Goal: Transaction & Acquisition: Book appointment/travel/reservation

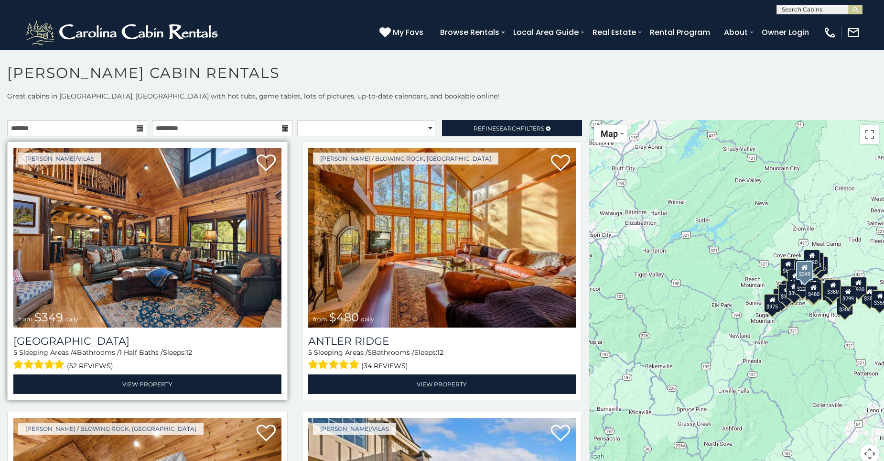
click at [129, 238] on img at bounding box center [147, 238] width 268 height 180
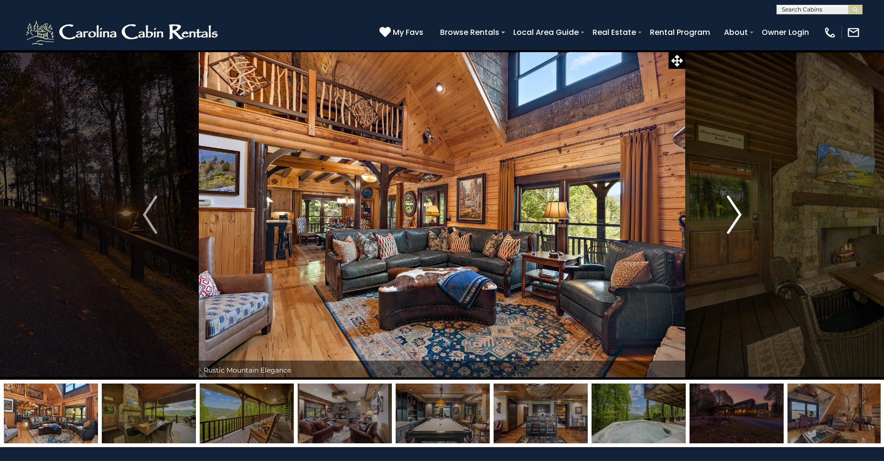
click at [735, 208] on img "Next" at bounding box center [734, 214] width 14 height 38
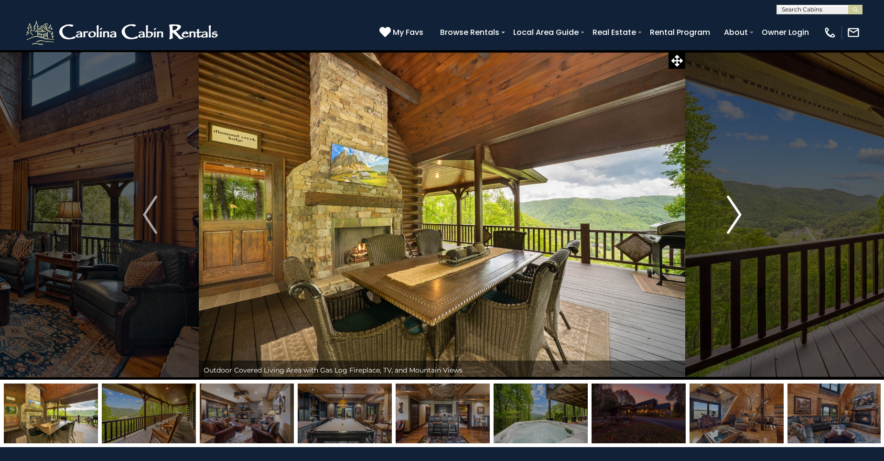
click at [735, 208] on img "Next" at bounding box center [734, 214] width 14 height 38
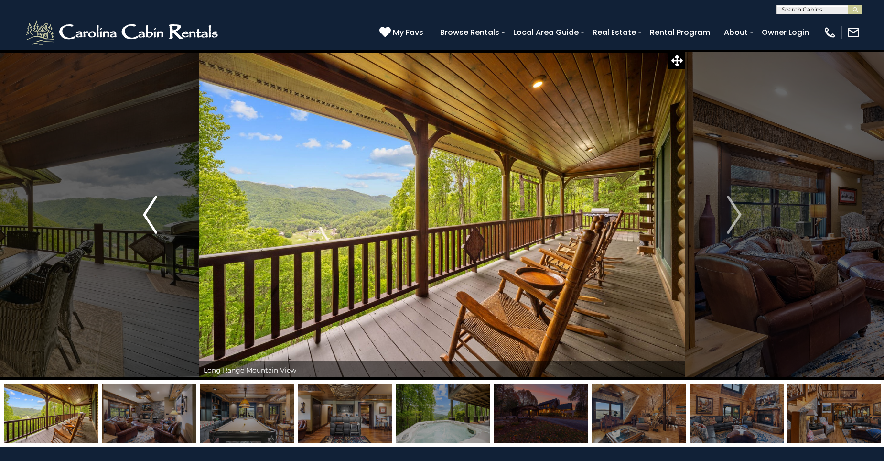
click at [146, 209] on img "Previous" at bounding box center [150, 214] width 14 height 38
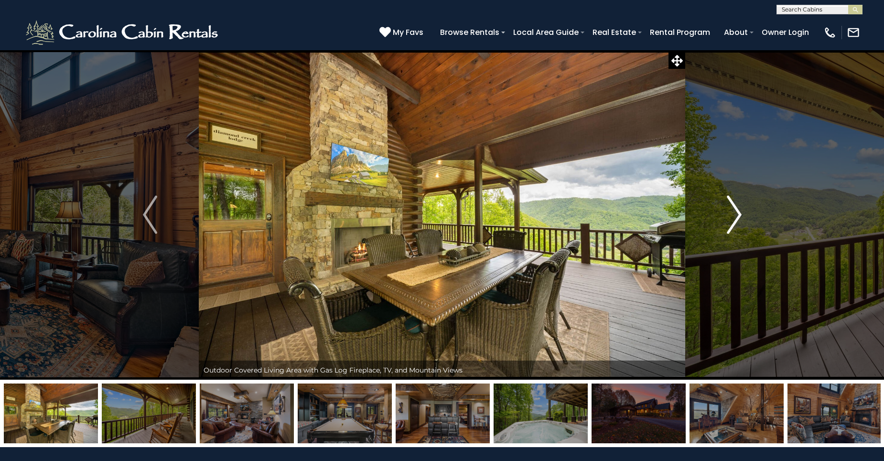
click at [736, 208] on img "Next" at bounding box center [734, 214] width 14 height 38
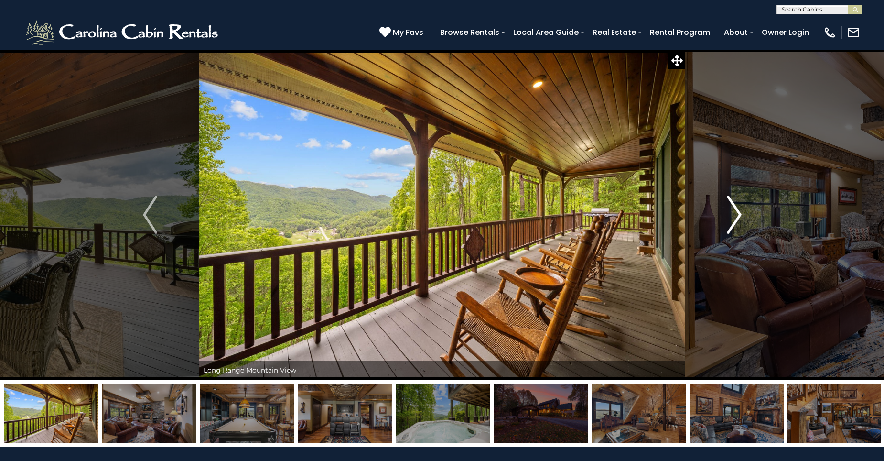
click at [736, 208] on img "Next" at bounding box center [734, 214] width 14 height 38
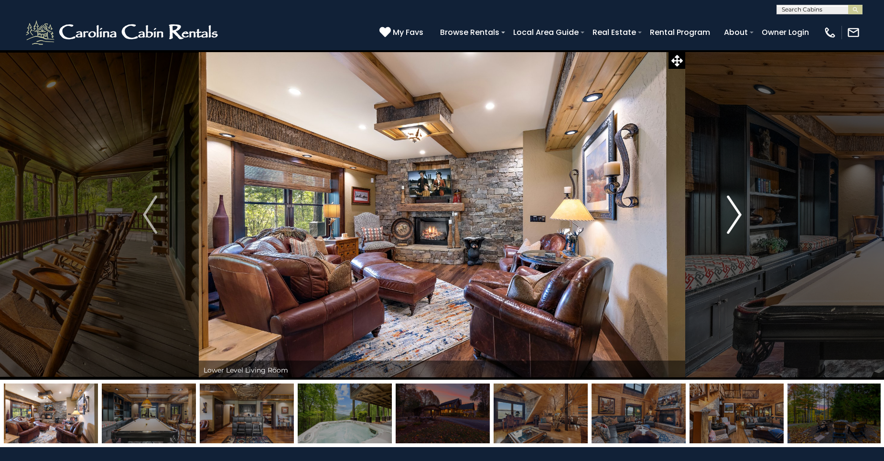
click at [736, 208] on img "Next" at bounding box center [734, 214] width 14 height 38
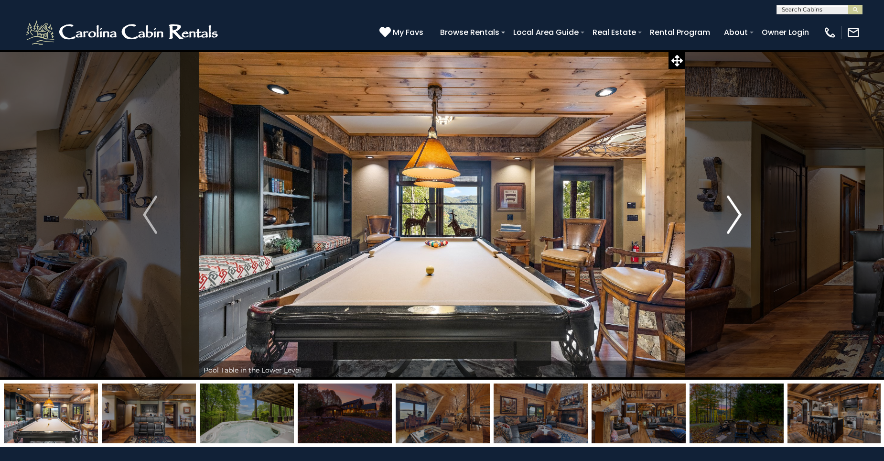
click at [736, 208] on img "Next" at bounding box center [734, 214] width 14 height 38
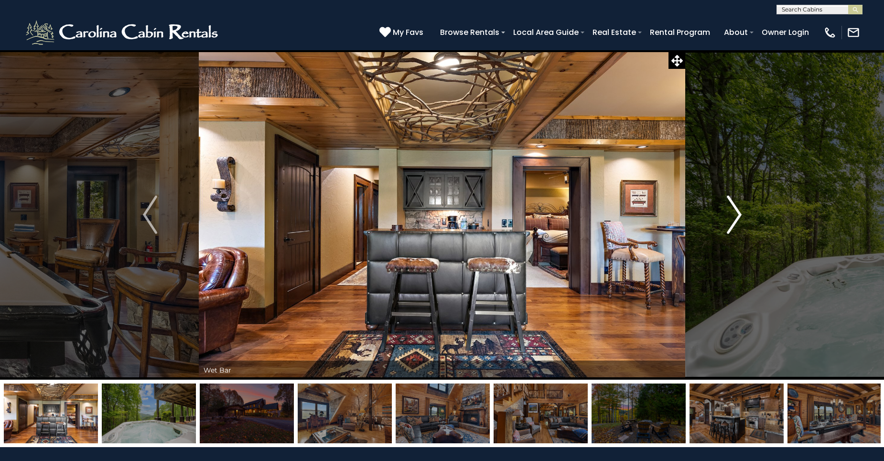
click at [736, 208] on img "Next" at bounding box center [734, 214] width 14 height 38
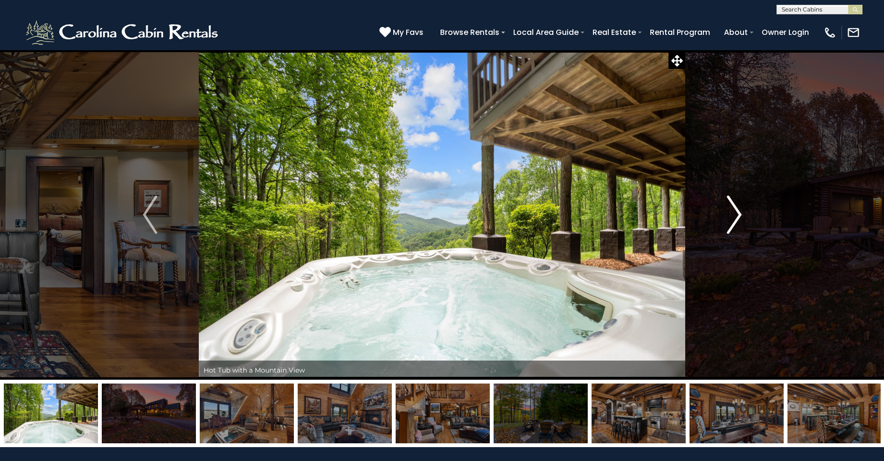
click at [736, 208] on img "Next" at bounding box center [734, 214] width 14 height 38
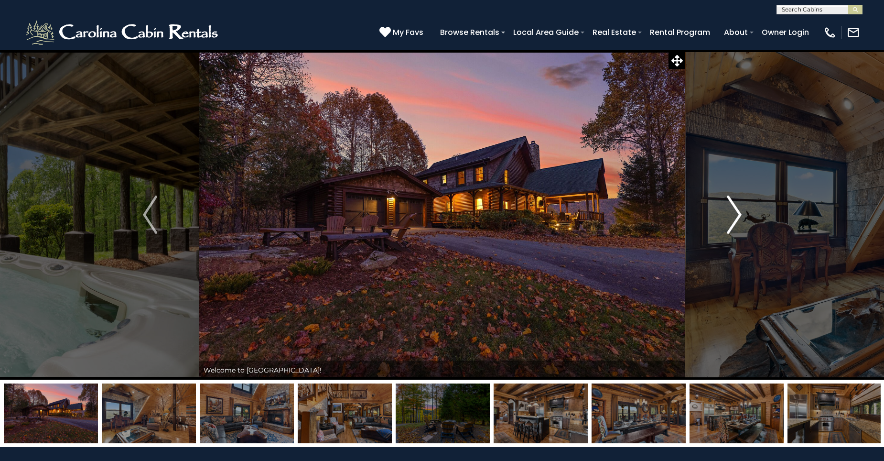
click at [736, 208] on img "Next" at bounding box center [734, 214] width 14 height 38
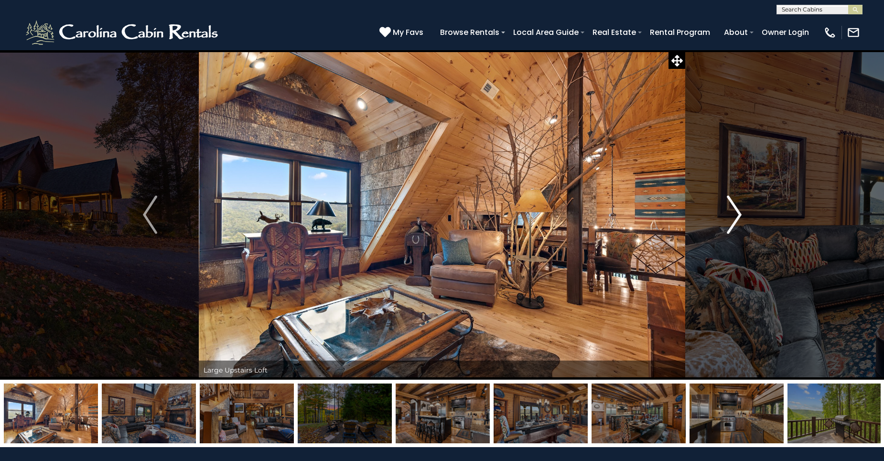
click at [736, 208] on img "Next" at bounding box center [734, 214] width 14 height 38
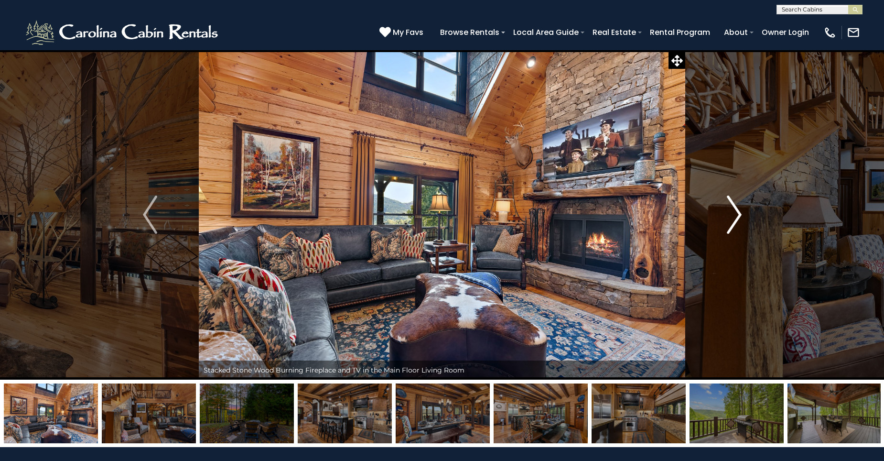
click at [736, 208] on img "Next" at bounding box center [734, 214] width 14 height 38
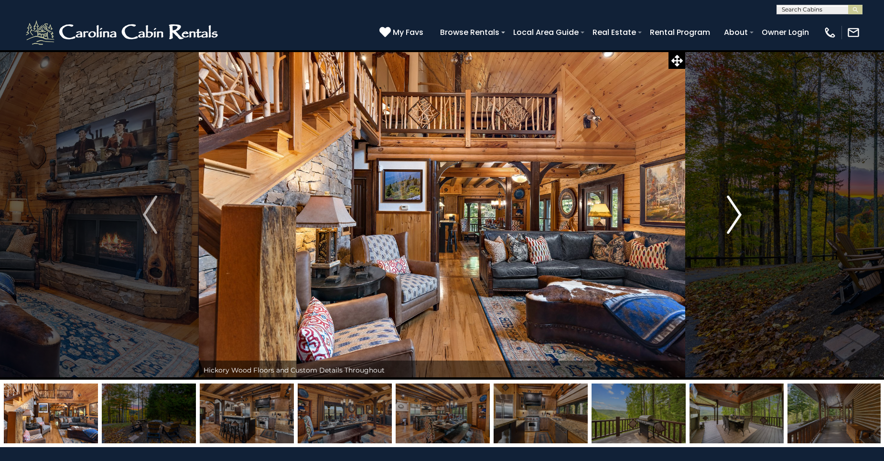
click at [739, 213] on img "Next" at bounding box center [734, 214] width 14 height 38
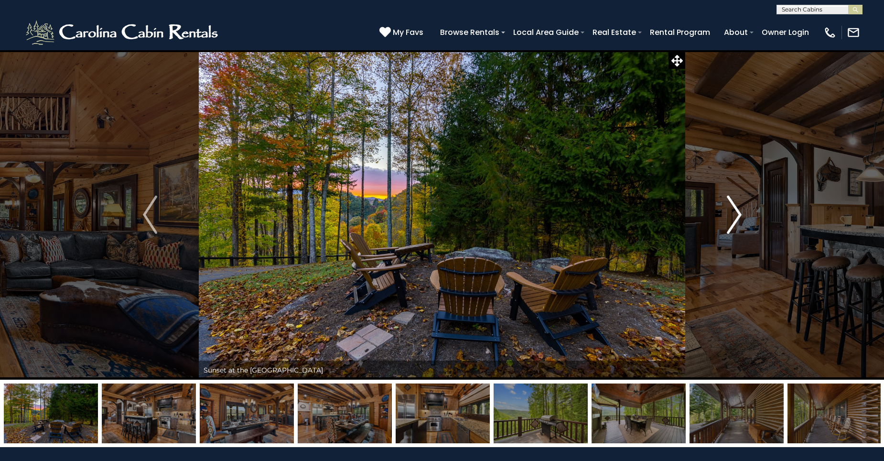
click at [739, 213] on img "Next" at bounding box center [734, 214] width 14 height 38
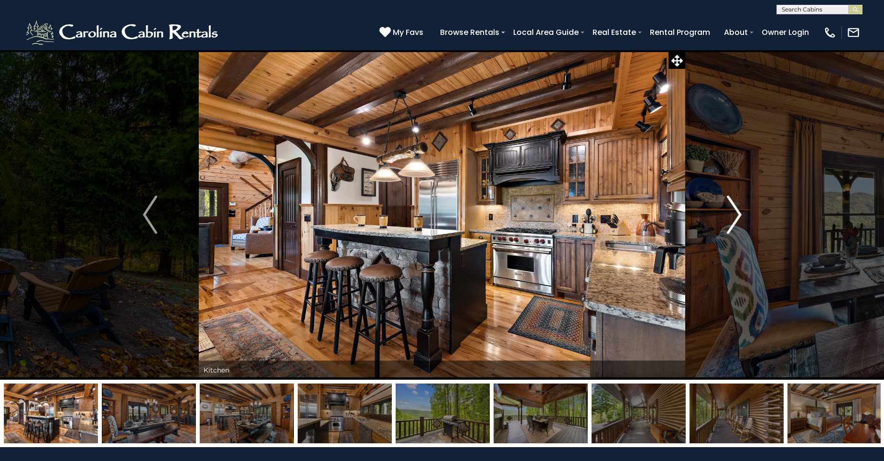
click at [738, 212] on img "Next" at bounding box center [734, 214] width 14 height 38
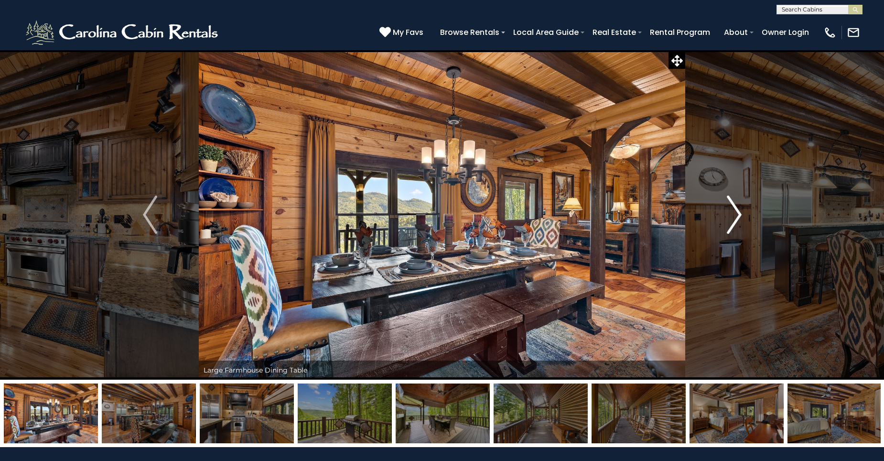
click at [738, 212] on img "Next" at bounding box center [734, 214] width 14 height 38
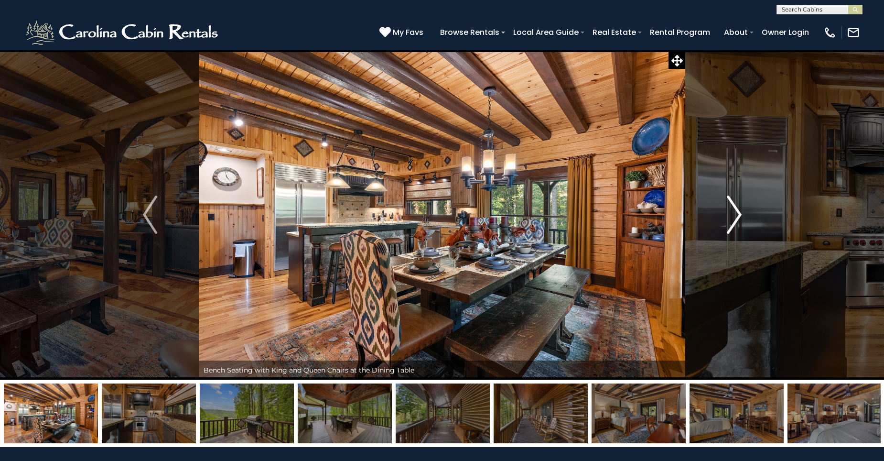
click at [738, 212] on img "Next" at bounding box center [734, 214] width 14 height 38
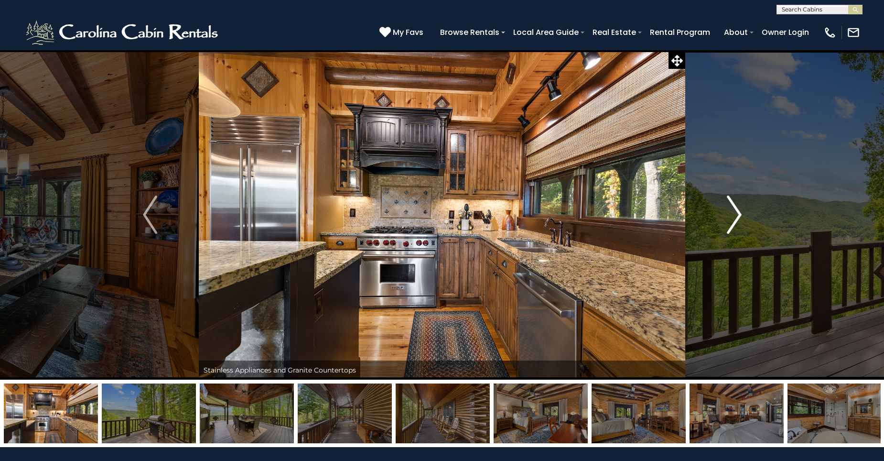
click at [736, 208] on img "Next" at bounding box center [734, 214] width 14 height 38
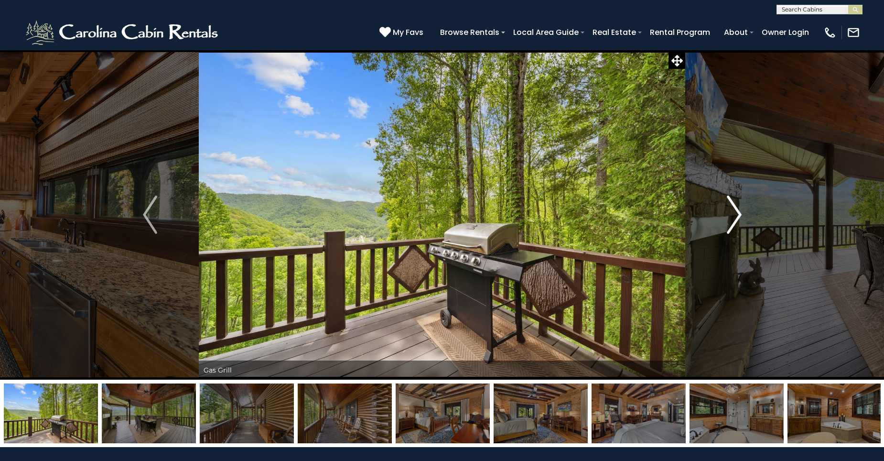
click at [736, 208] on img "Next" at bounding box center [734, 214] width 14 height 38
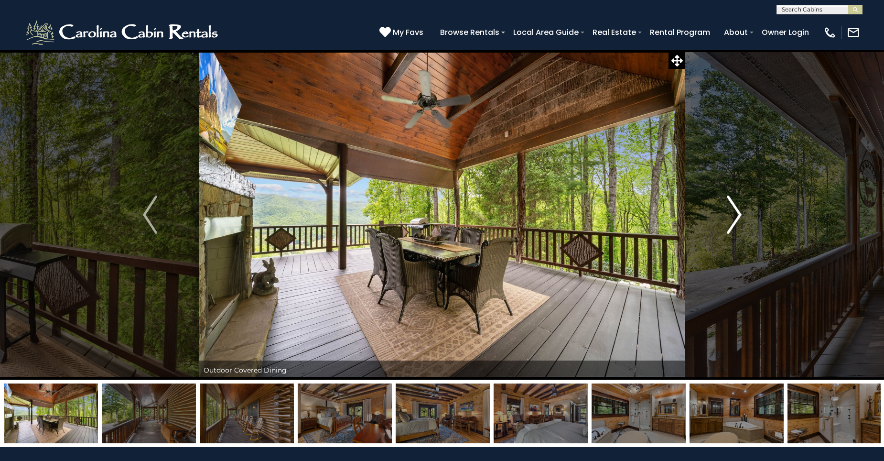
click at [736, 208] on img "Next" at bounding box center [734, 214] width 14 height 38
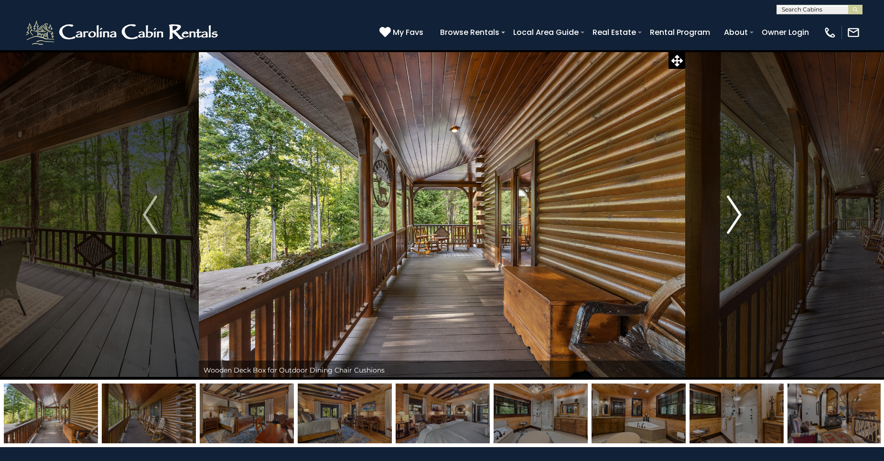
click at [736, 208] on img "Next" at bounding box center [734, 214] width 14 height 38
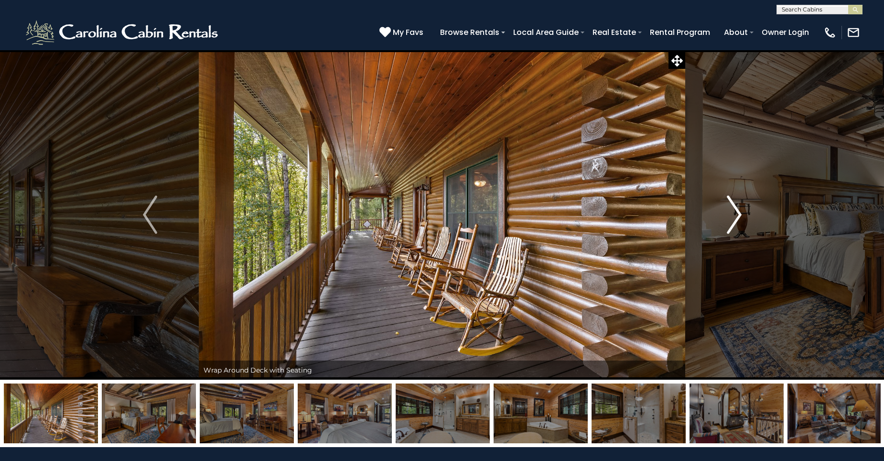
click at [736, 208] on img "Next" at bounding box center [734, 214] width 14 height 38
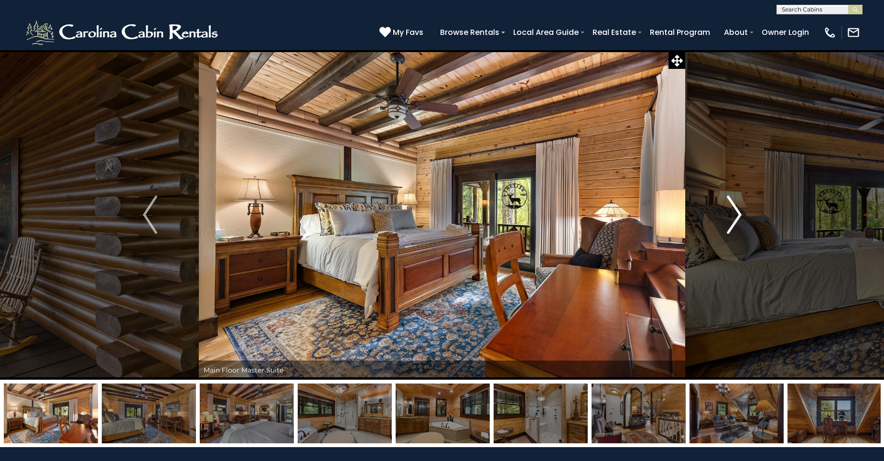
click at [736, 208] on img "Next" at bounding box center [734, 214] width 14 height 38
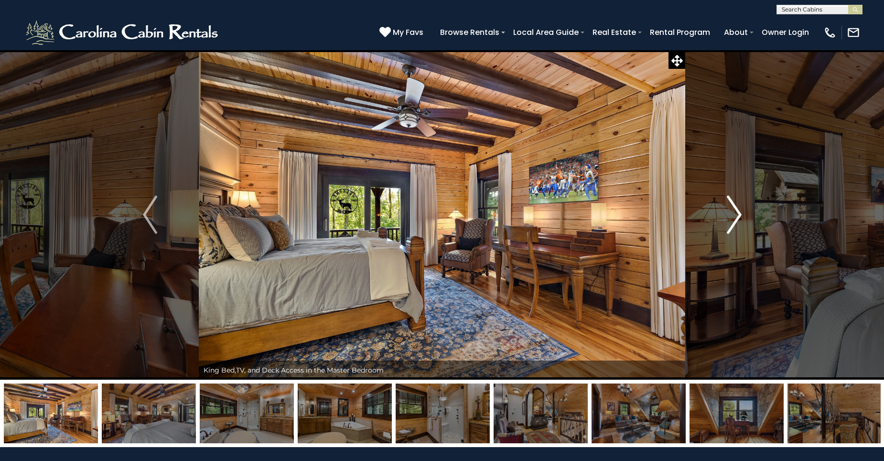
click at [736, 208] on img "Next" at bounding box center [734, 214] width 14 height 38
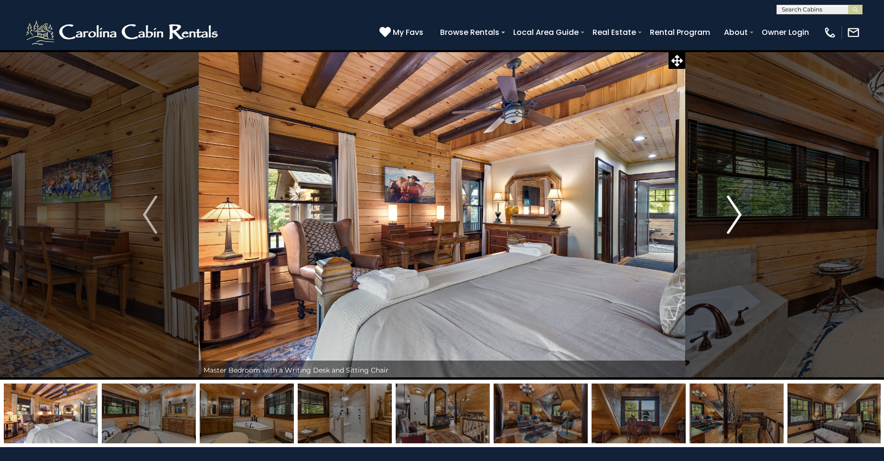
click at [736, 208] on img "Next" at bounding box center [734, 214] width 14 height 38
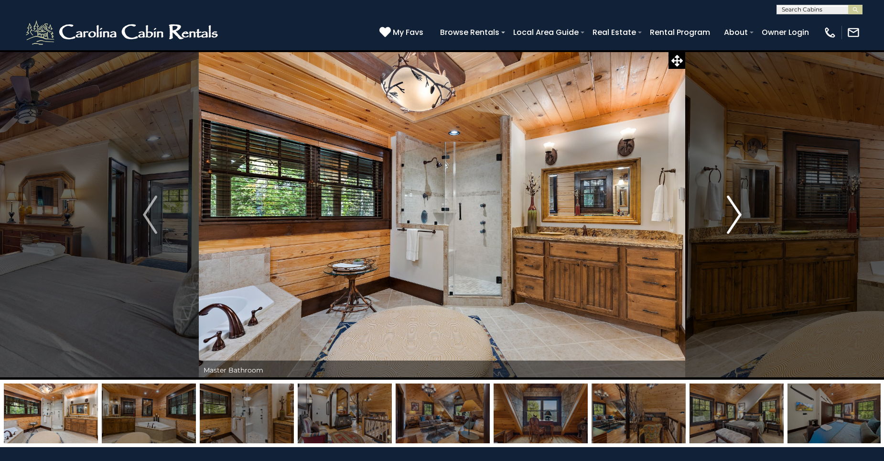
click at [735, 208] on img "Next" at bounding box center [734, 214] width 14 height 38
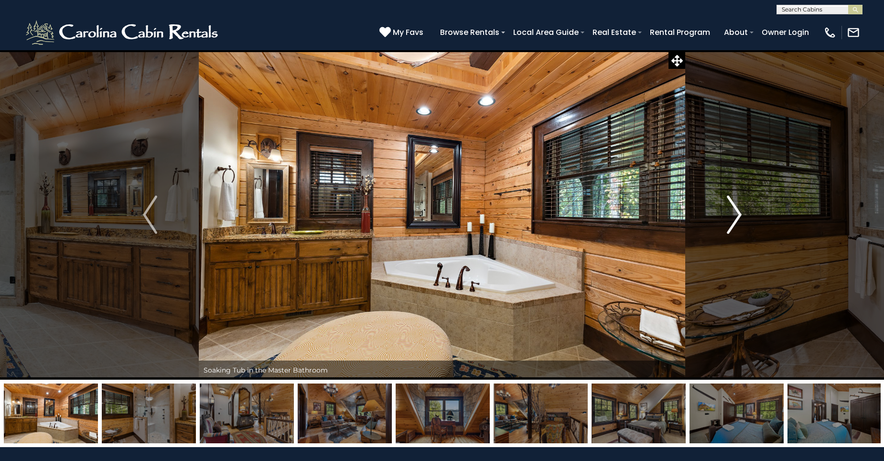
click at [734, 208] on img "Next" at bounding box center [734, 214] width 14 height 38
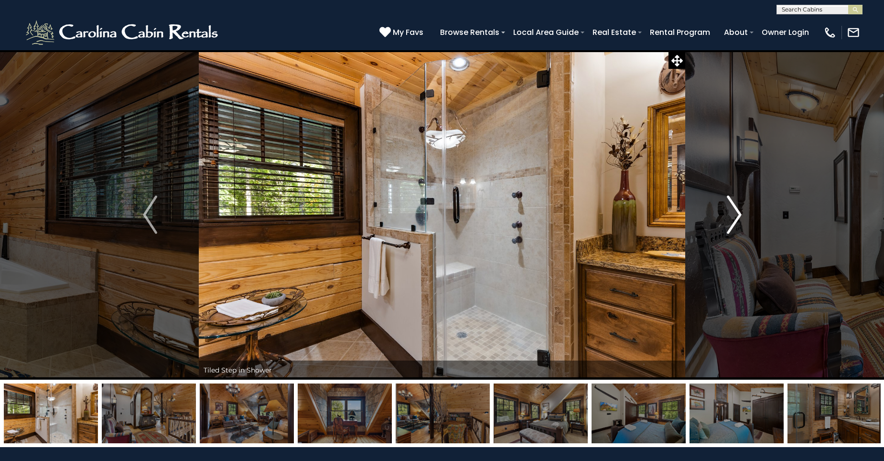
click at [740, 207] on img "Next" at bounding box center [734, 214] width 14 height 38
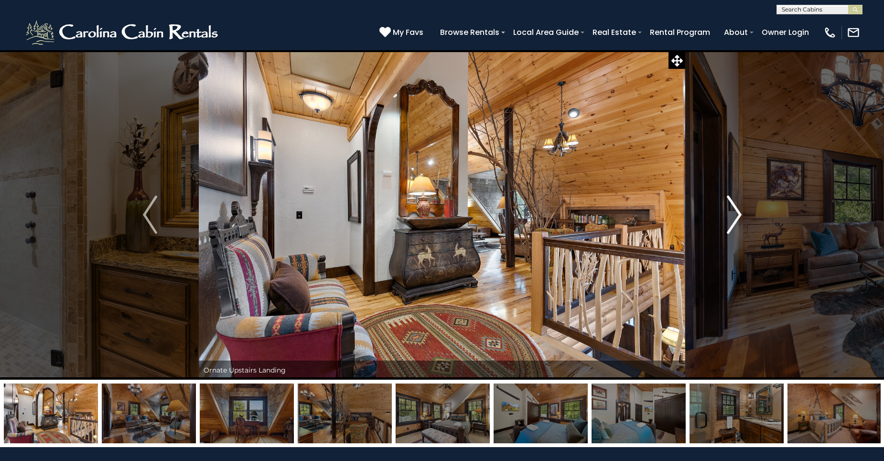
click at [740, 207] on img "Next" at bounding box center [734, 214] width 14 height 38
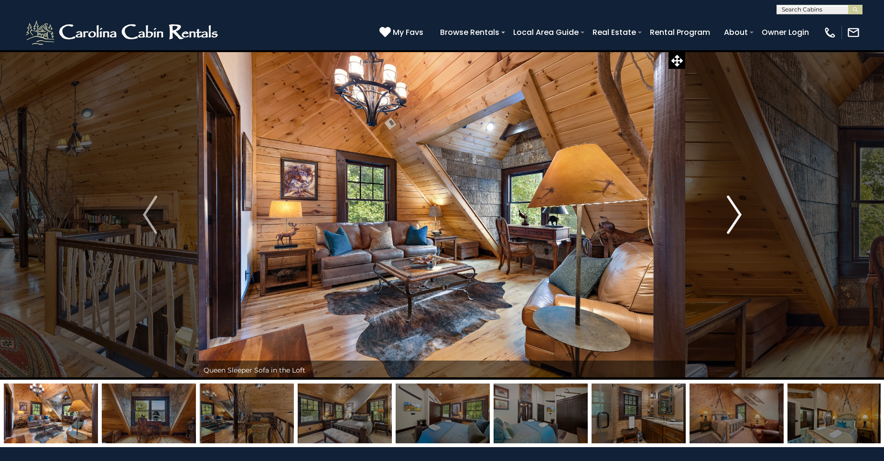
click at [736, 208] on img "Next" at bounding box center [734, 214] width 14 height 38
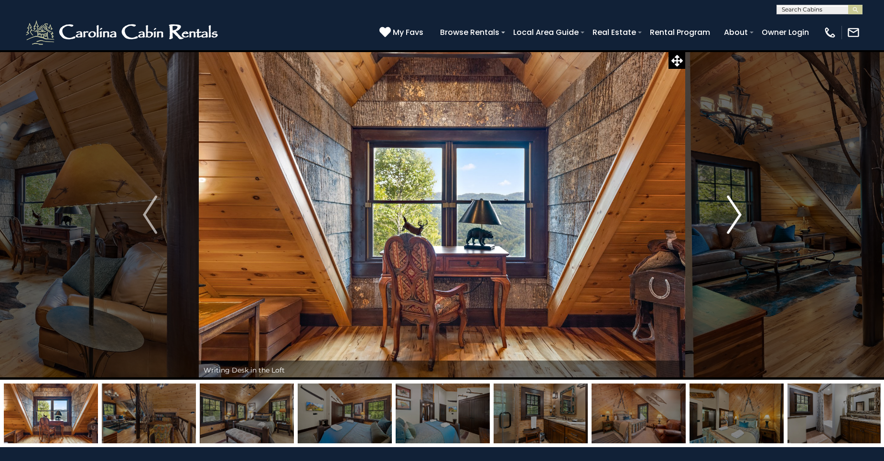
click at [736, 208] on img "Next" at bounding box center [734, 214] width 14 height 38
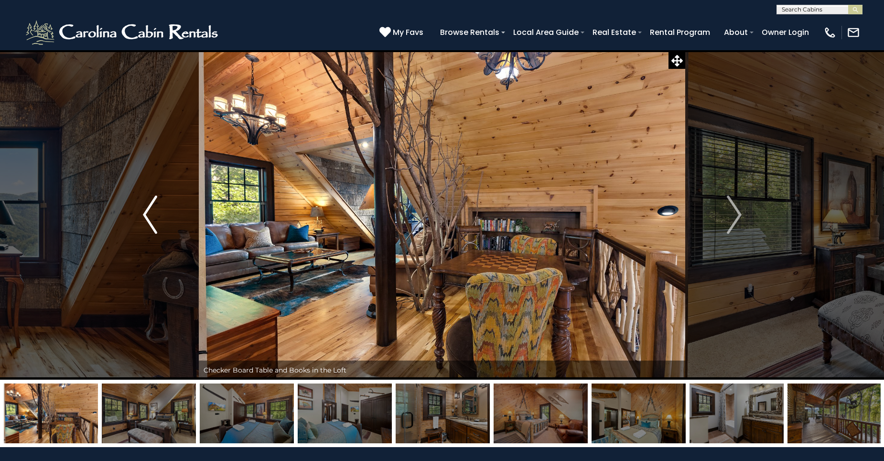
click at [149, 203] on img "Previous" at bounding box center [150, 214] width 14 height 38
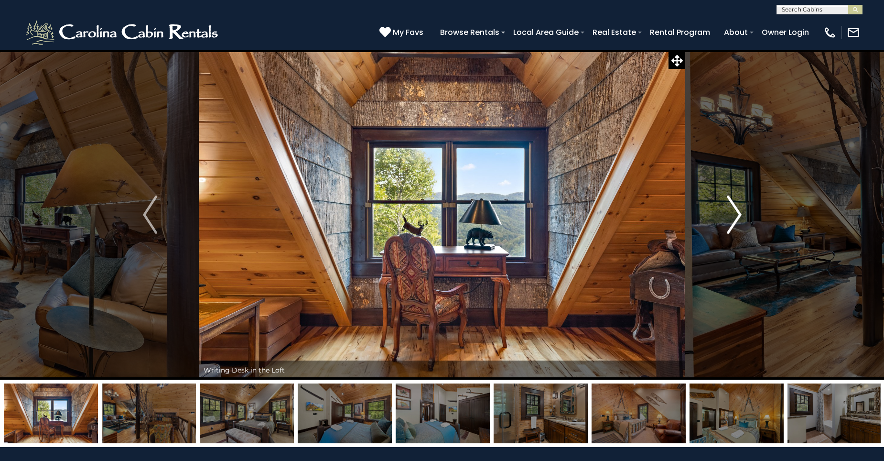
click at [734, 212] on img "Next" at bounding box center [734, 214] width 14 height 38
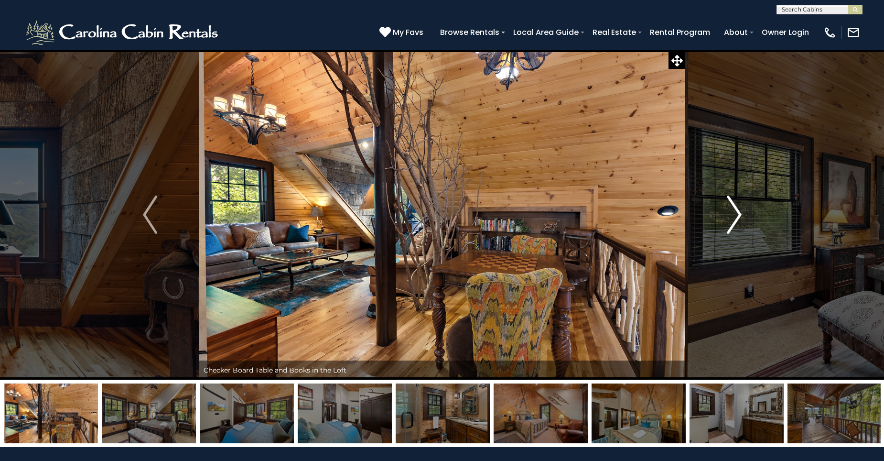
click at [736, 210] on img "Next" at bounding box center [734, 214] width 14 height 38
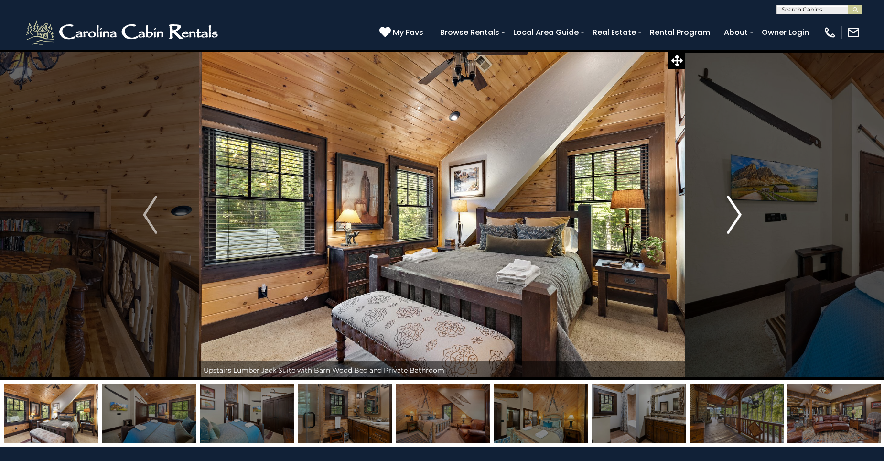
click at [738, 208] on img "Next" at bounding box center [734, 214] width 14 height 38
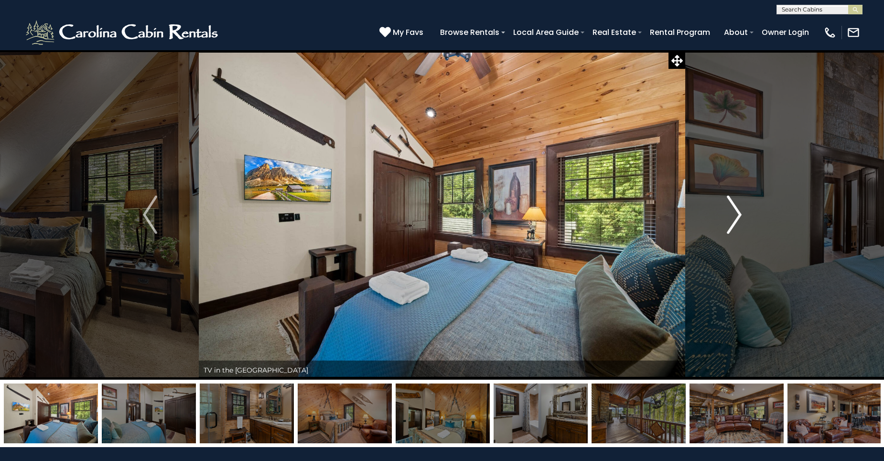
click at [738, 208] on img "Next" at bounding box center [734, 214] width 14 height 38
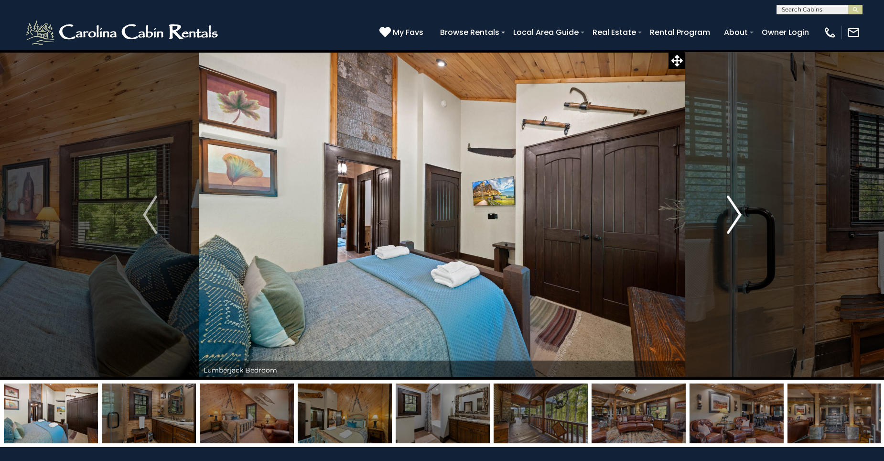
click at [738, 208] on img "Next" at bounding box center [734, 214] width 14 height 38
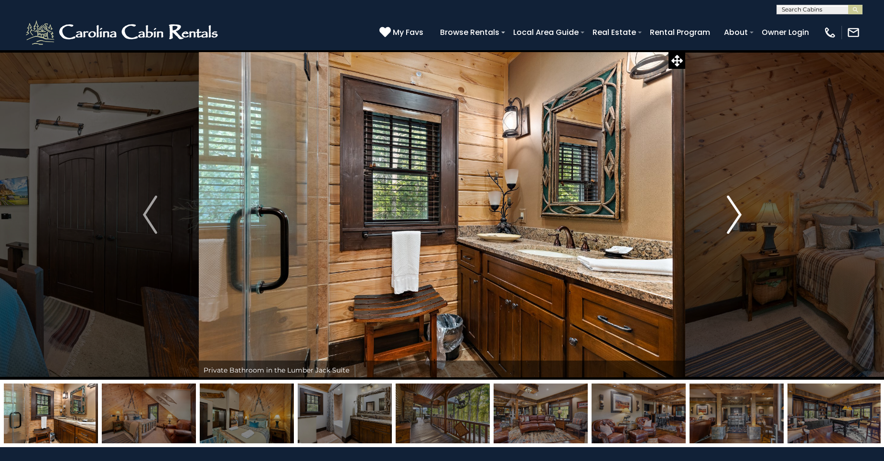
click at [738, 208] on img "Next" at bounding box center [734, 214] width 14 height 38
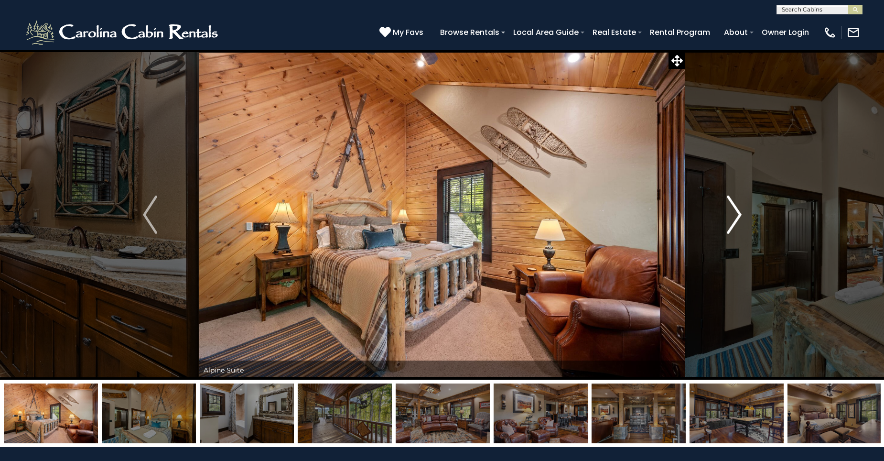
click at [739, 212] on img "Next" at bounding box center [734, 214] width 14 height 38
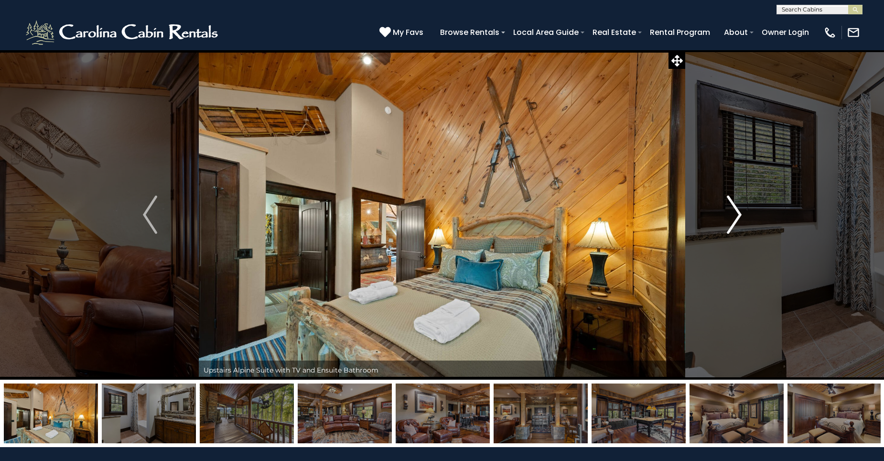
click at [739, 212] on img "Next" at bounding box center [734, 214] width 14 height 38
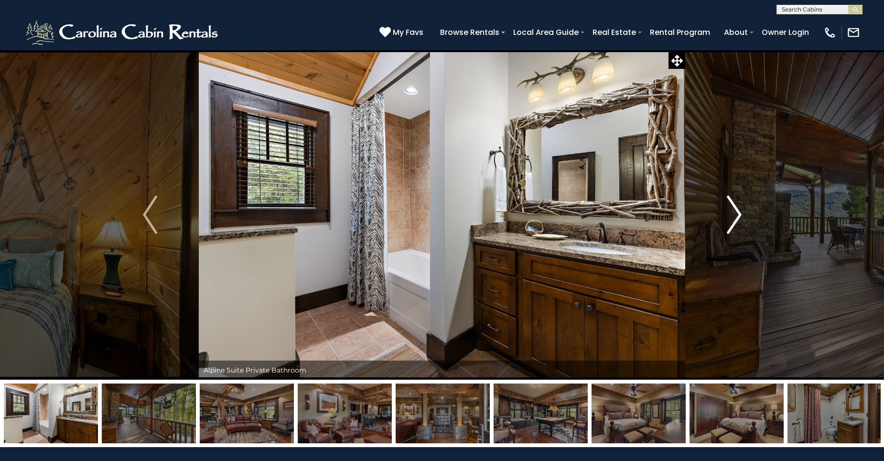
click at [737, 210] on img "Next" at bounding box center [734, 214] width 14 height 38
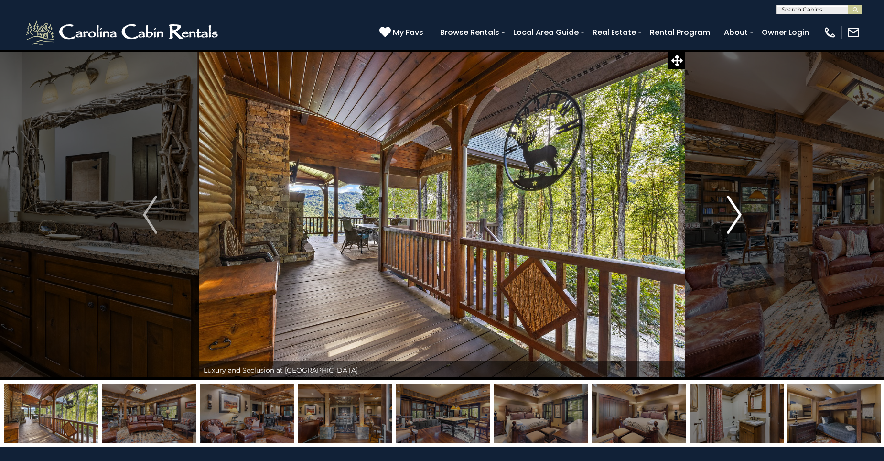
click at [739, 209] on img "Next" at bounding box center [734, 214] width 14 height 38
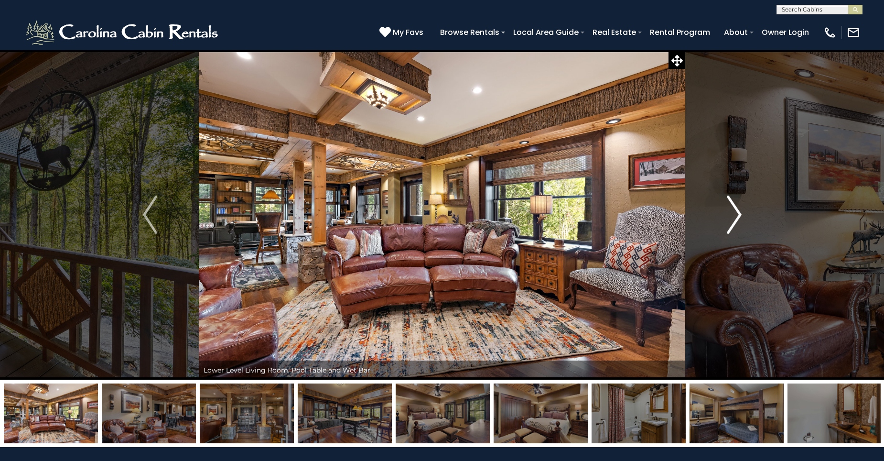
click at [740, 209] on img "Next" at bounding box center [734, 214] width 14 height 38
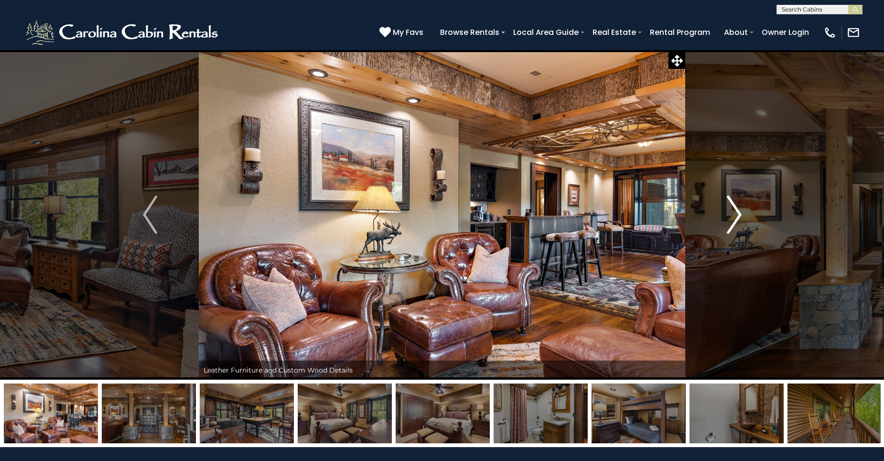
click at [740, 209] on img "Next" at bounding box center [734, 214] width 14 height 38
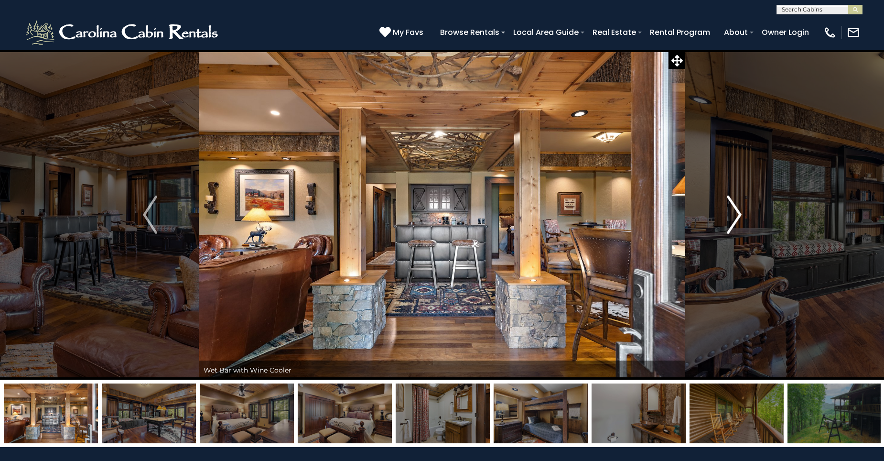
click at [737, 211] on img "Next" at bounding box center [734, 214] width 14 height 38
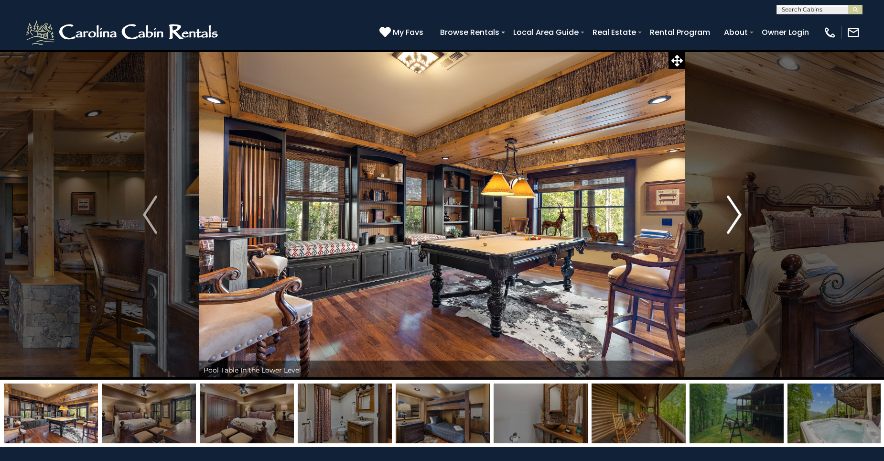
click at [737, 211] on img "Next" at bounding box center [734, 214] width 14 height 38
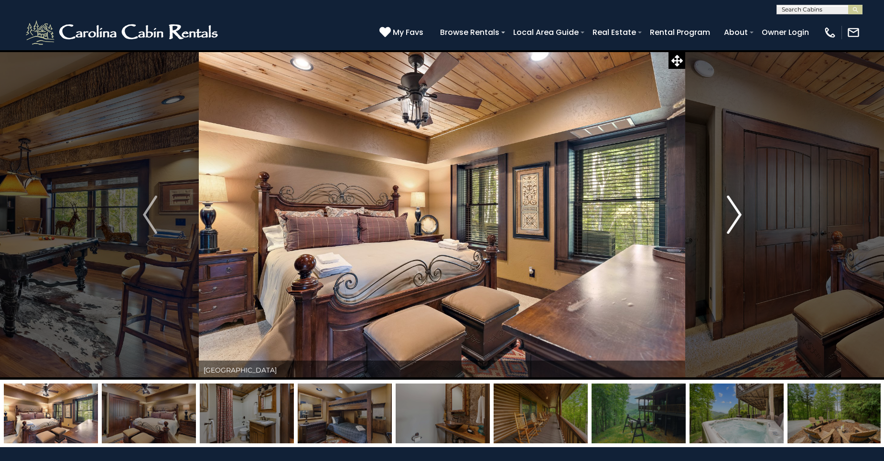
click at [735, 207] on img "Next" at bounding box center [734, 214] width 14 height 38
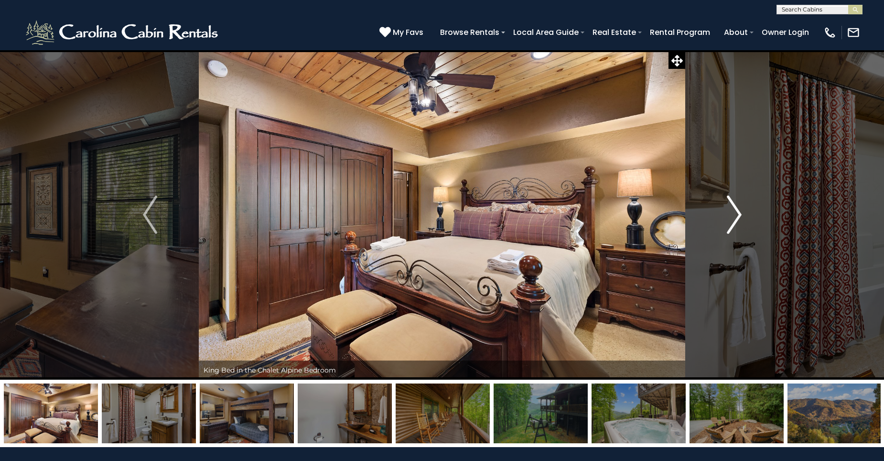
click at [735, 207] on img "Next" at bounding box center [734, 214] width 14 height 38
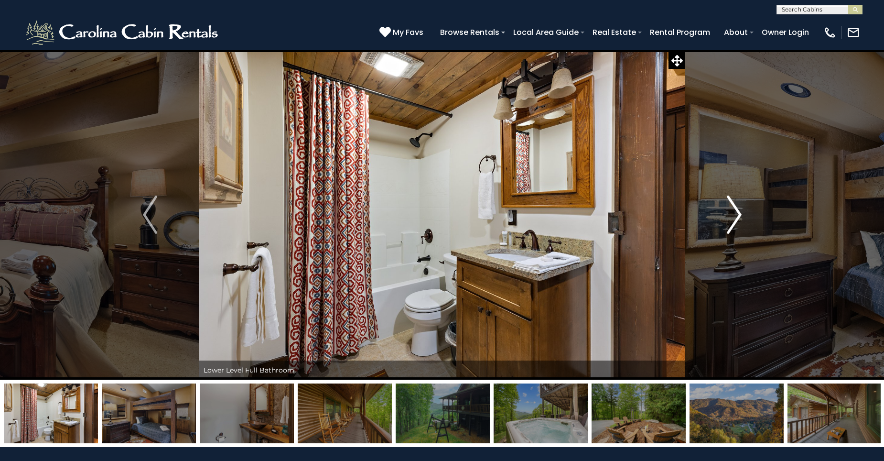
click at [735, 207] on img "Next" at bounding box center [734, 214] width 14 height 38
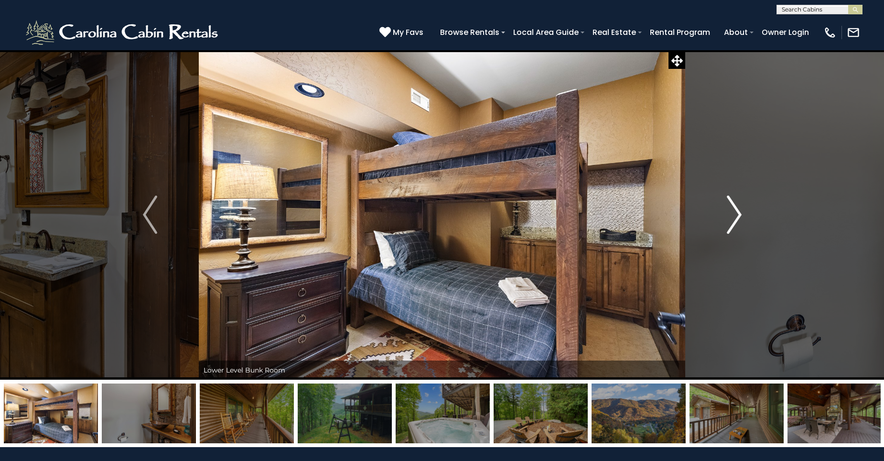
click at [735, 207] on img "Next" at bounding box center [734, 214] width 14 height 38
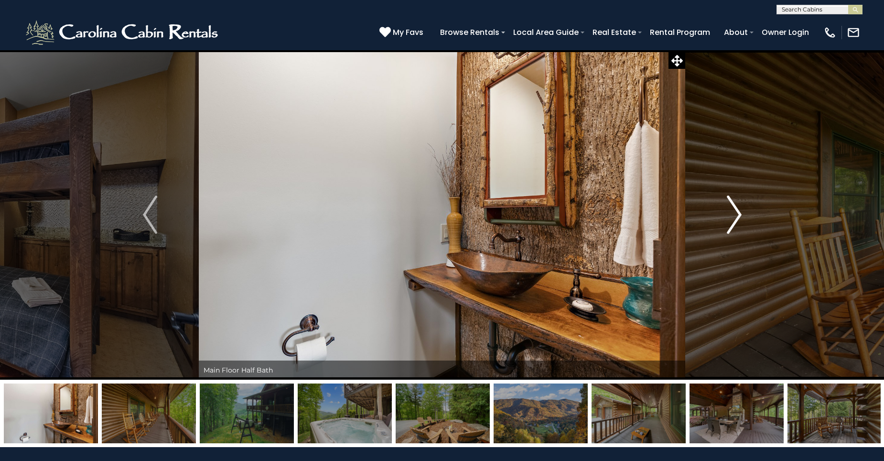
click at [735, 207] on img "Next" at bounding box center [734, 214] width 14 height 38
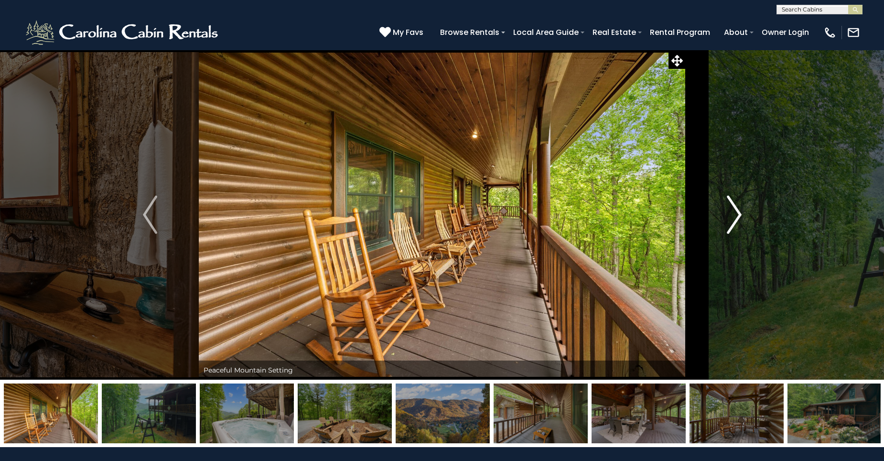
click at [735, 207] on img "Next" at bounding box center [734, 214] width 14 height 38
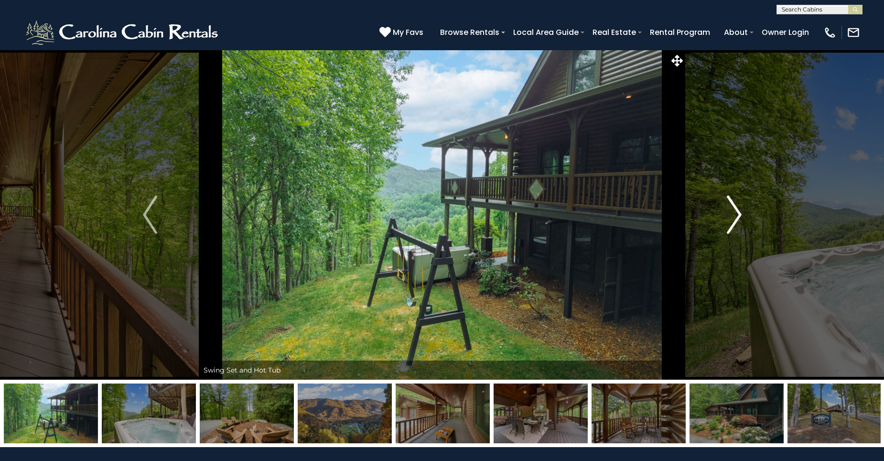
click at [735, 207] on img "Next" at bounding box center [734, 214] width 14 height 38
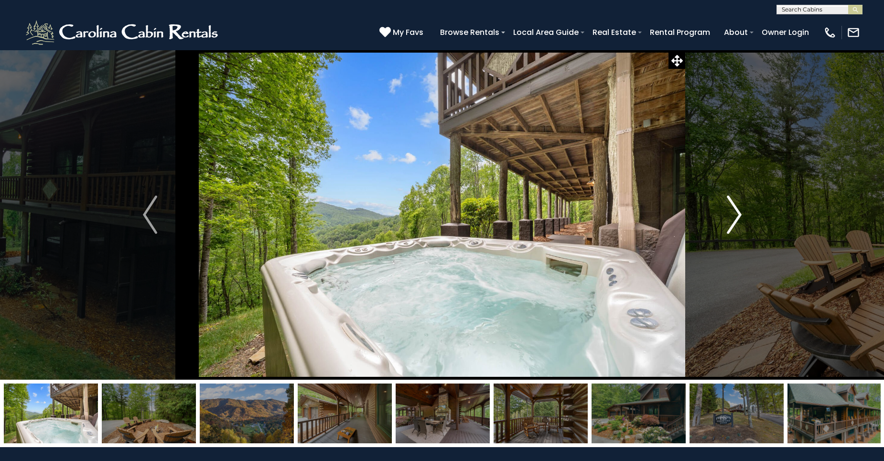
click at [735, 207] on img "Next" at bounding box center [734, 214] width 14 height 38
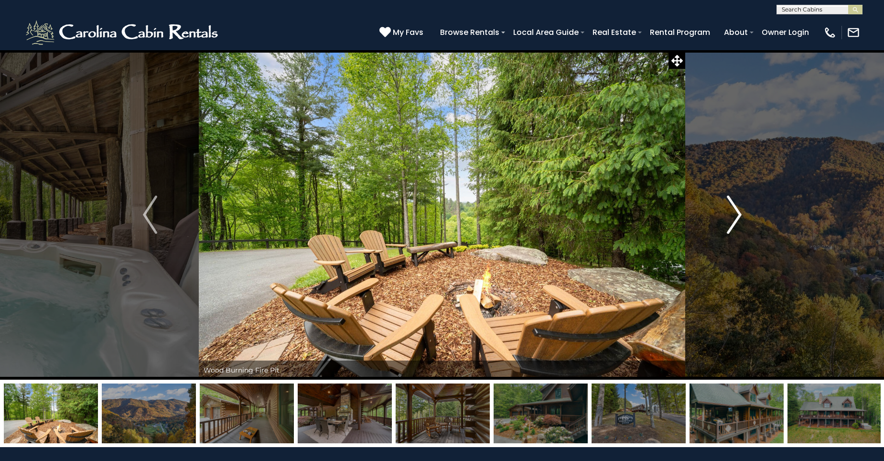
click at [735, 207] on img "Next" at bounding box center [734, 214] width 14 height 38
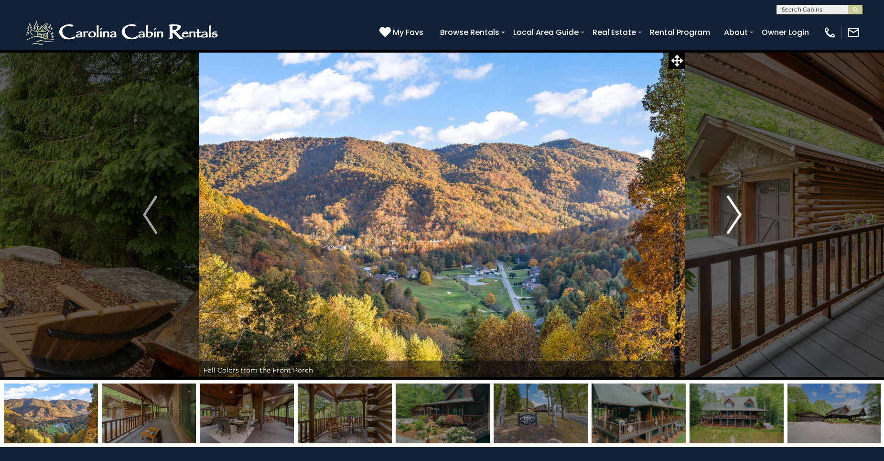
click at [735, 207] on img "Next" at bounding box center [734, 214] width 14 height 38
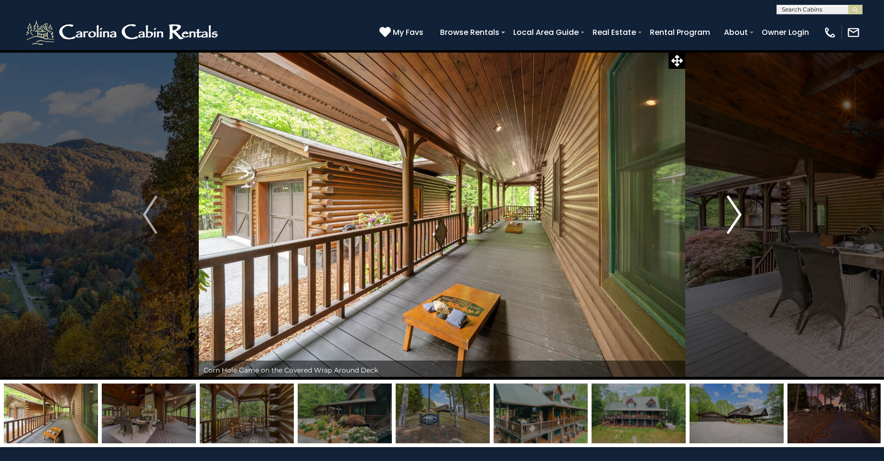
click at [736, 206] on img "Next" at bounding box center [734, 214] width 14 height 38
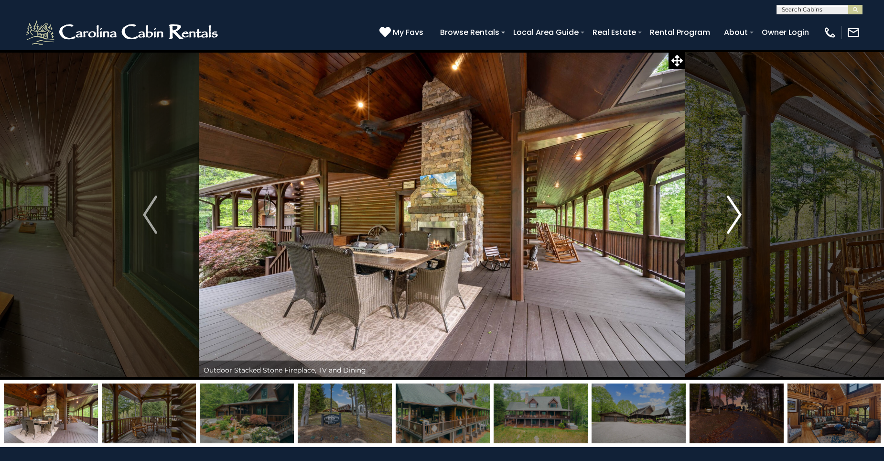
click at [736, 206] on img "Next" at bounding box center [734, 214] width 14 height 38
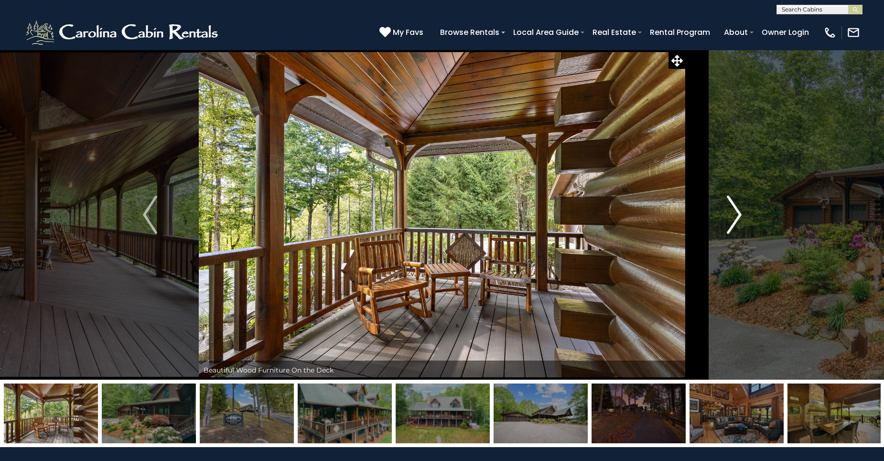
click at [741, 211] on img "Next" at bounding box center [734, 214] width 14 height 38
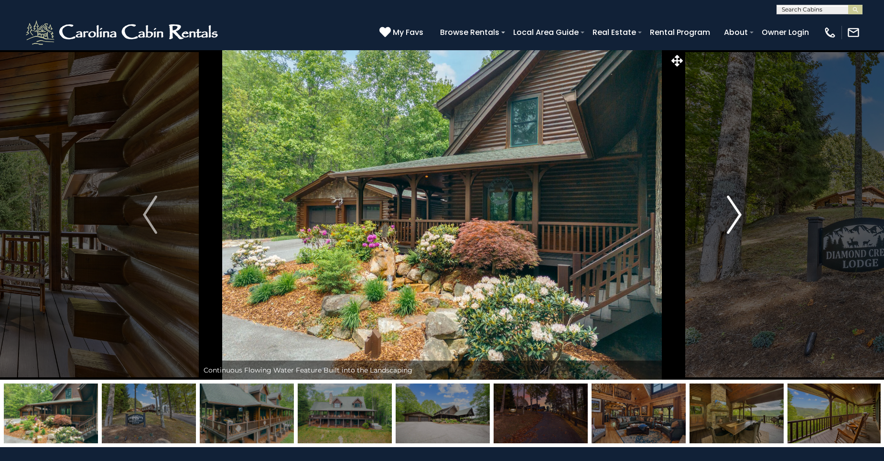
click at [741, 211] on img "Next" at bounding box center [734, 214] width 14 height 38
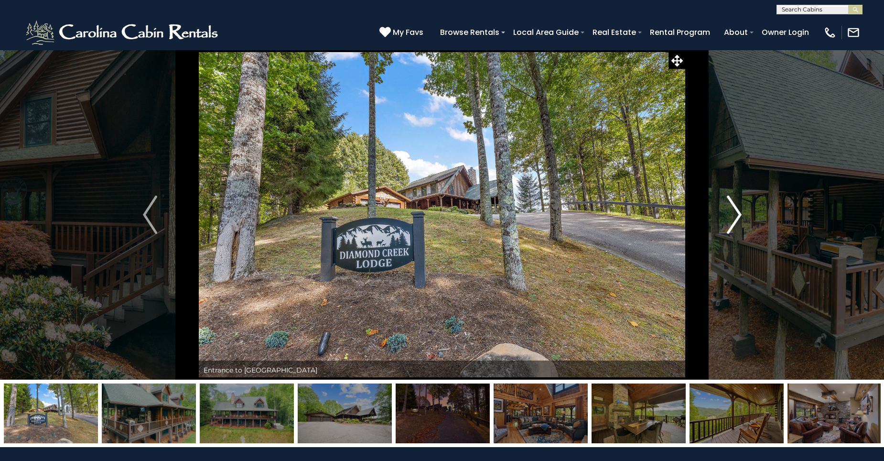
click at [741, 211] on img "Next" at bounding box center [734, 214] width 14 height 38
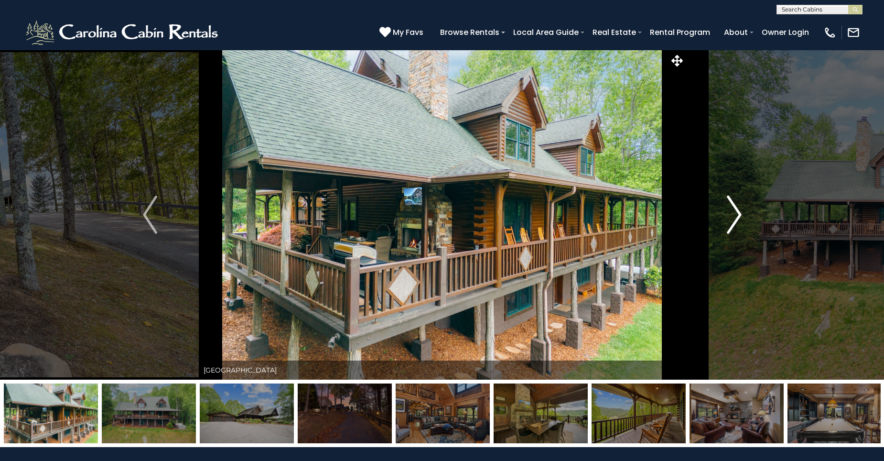
click at [741, 211] on img "Next" at bounding box center [734, 214] width 14 height 38
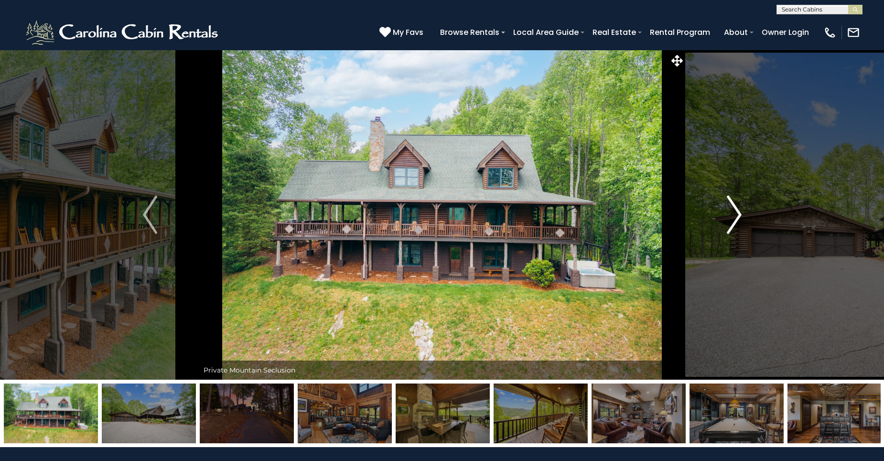
click at [741, 211] on img "Next" at bounding box center [734, 214] width 14 height 38
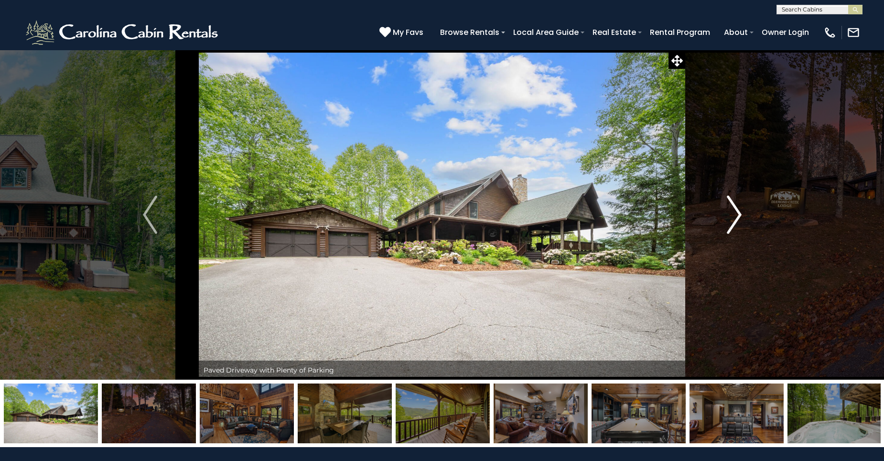
click at [741, 211] on img "Next" at bounding box center [734, 214] width 14 height 38
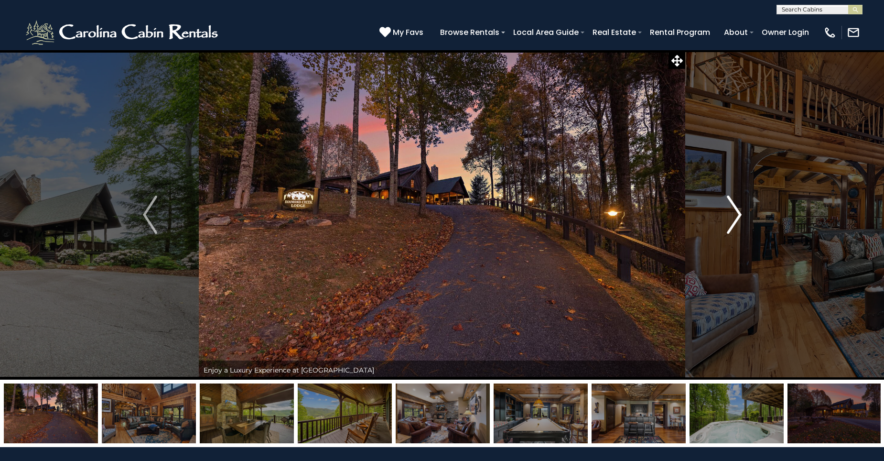
click at [741, 211] on img "Next" at bounding box center [734, 214] width 14 height 38
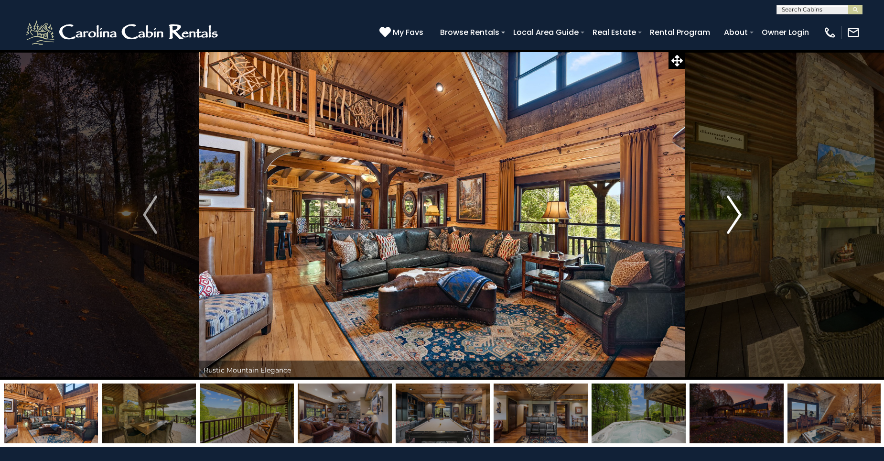
click at [741, 211] on img "Next" at bounding box center [734, 214] width 14 height 38
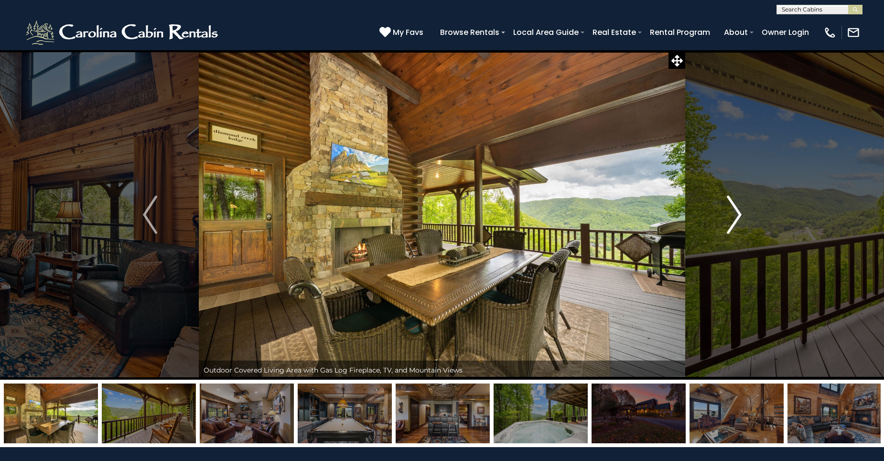
click at [738, 210] on img "Next" at bounding box center [734, 214] width 14 height 38
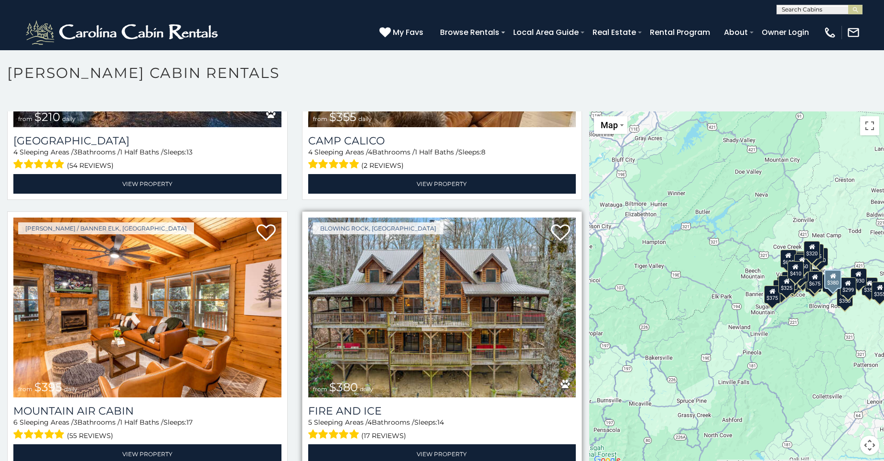
scroll to position [3441, 0]
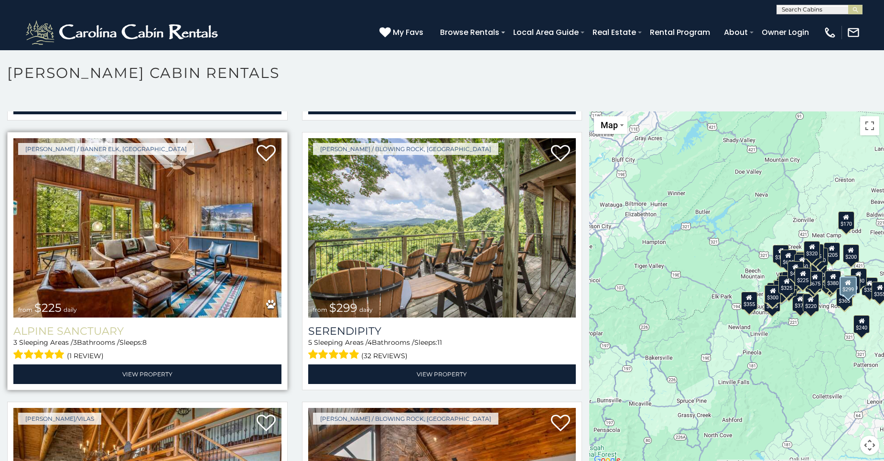
scroll to position [3772, 0]
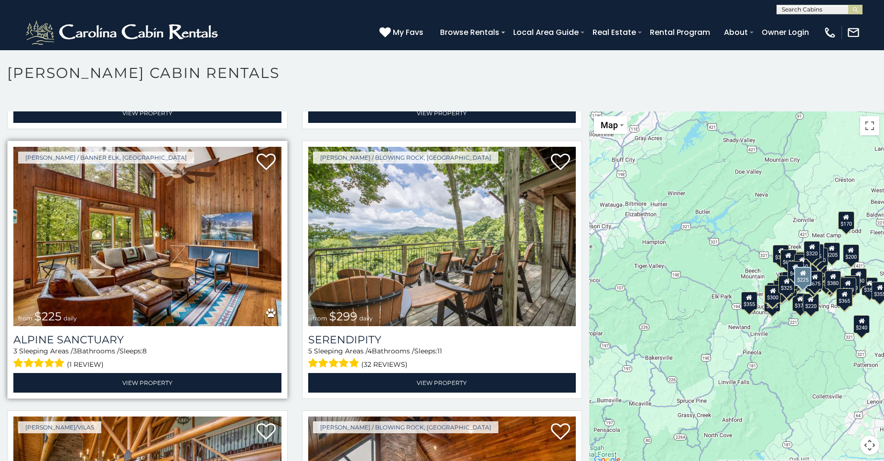
click at [150, 217] on img at bounding box center [147, 237] width 268 height 180
click at [131, 202] on img at bounding box center [147, 237] width 268 height 180
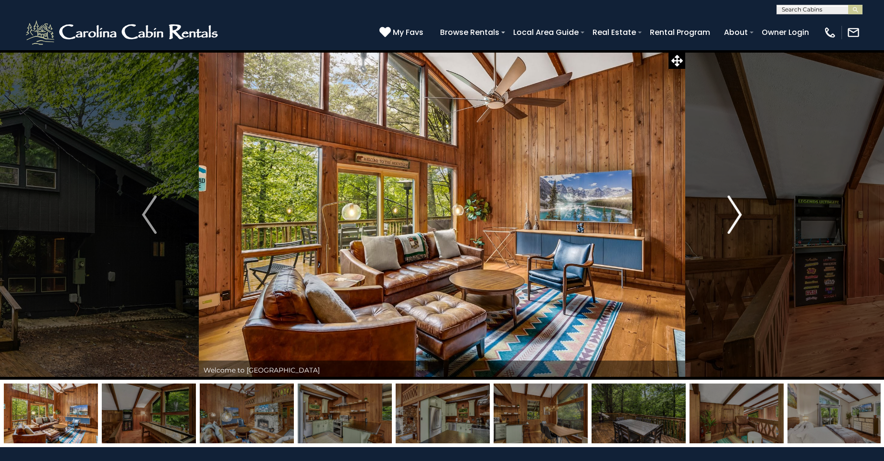
click at [737, 210] on img "Next" at bounding box center [734, 214] width 14 height 38
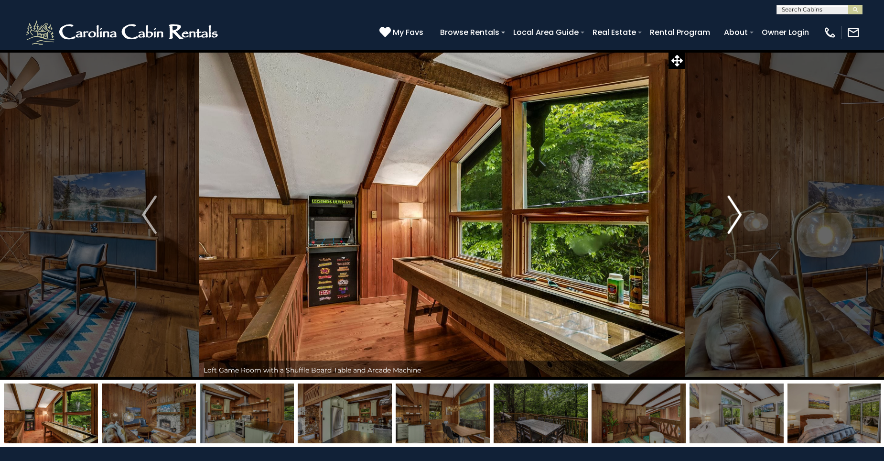
click at [737, 210] on img "Next" at bounding box center [734, 214] width 14 height 38
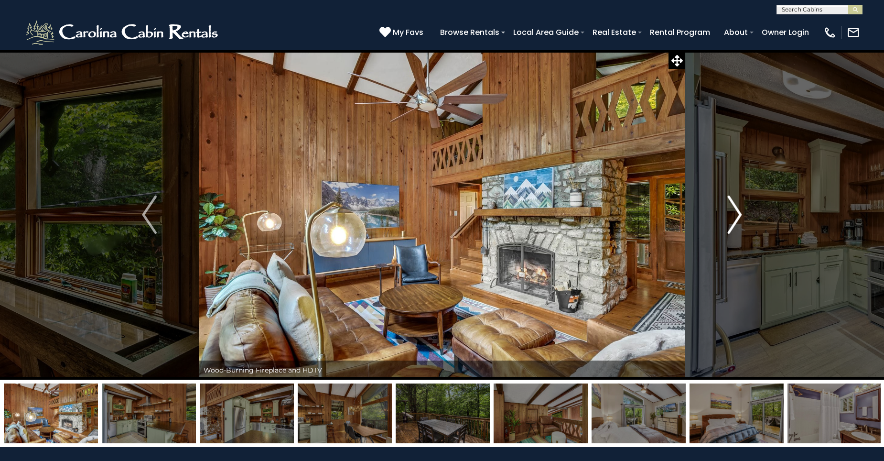
click at [737, 210] on img "Next" at bounding box center [734, 214] width 14 height 38
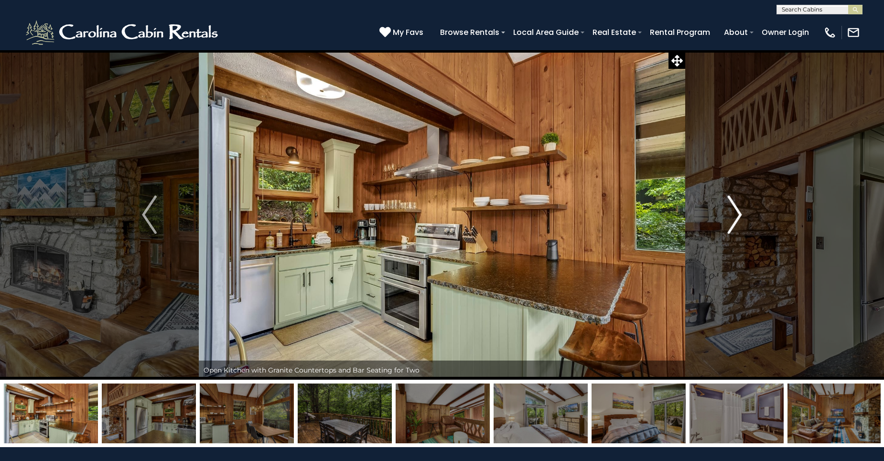
click at [737, 210] on img "Next" at bounding box center [734, 214] width 14 height 38
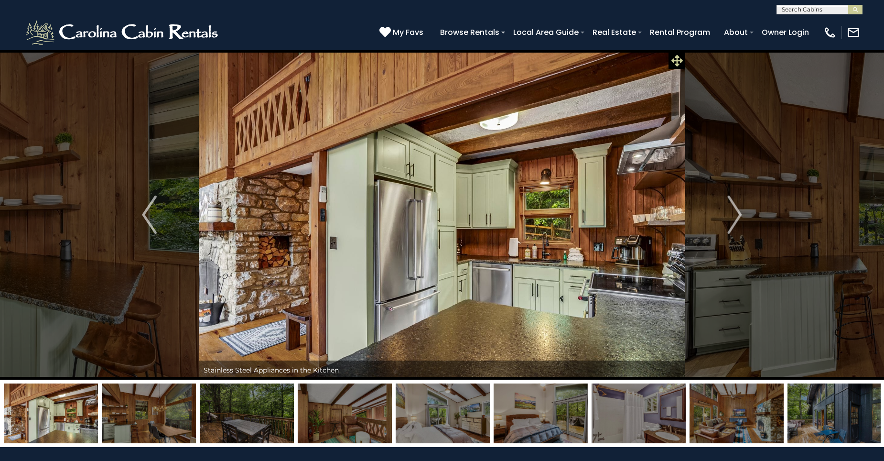
click at [676, 57] on icon at bounding box center [677, 60] width 11 height 11
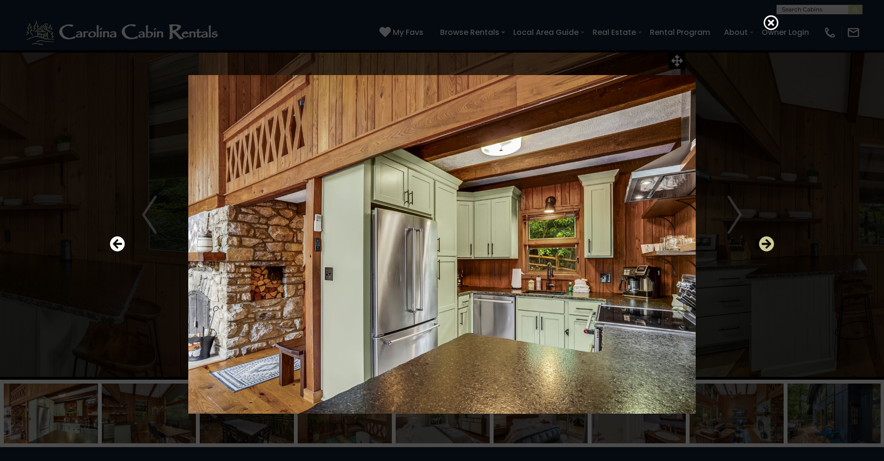
click at [764, 241] on icon "Next" at bounding box center [766, 243] width 15 height 15
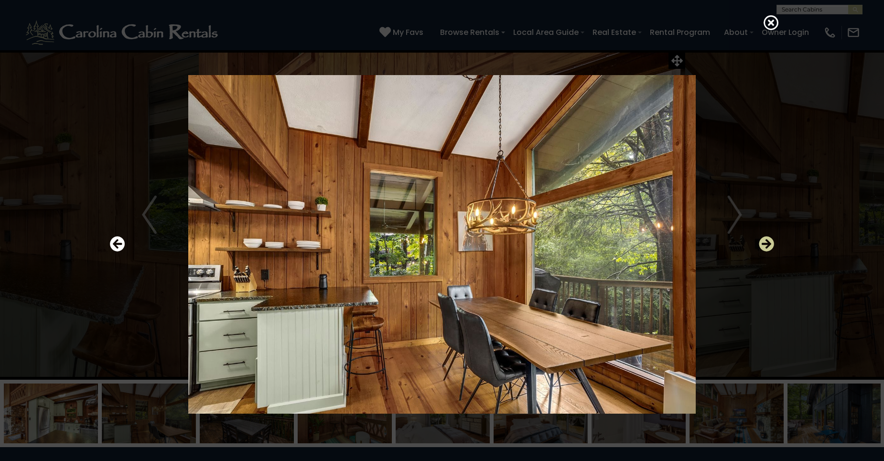
click at [764, 241] on icon "Next" at bounding box center [766, 243] width 15 height 15
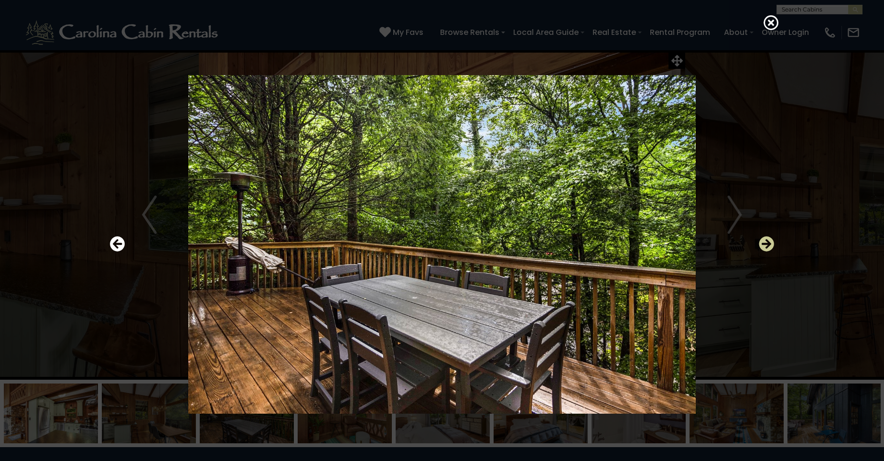
click at [764, 241] on icon "Next" at bounding box center [766, 243] width 15 height 15
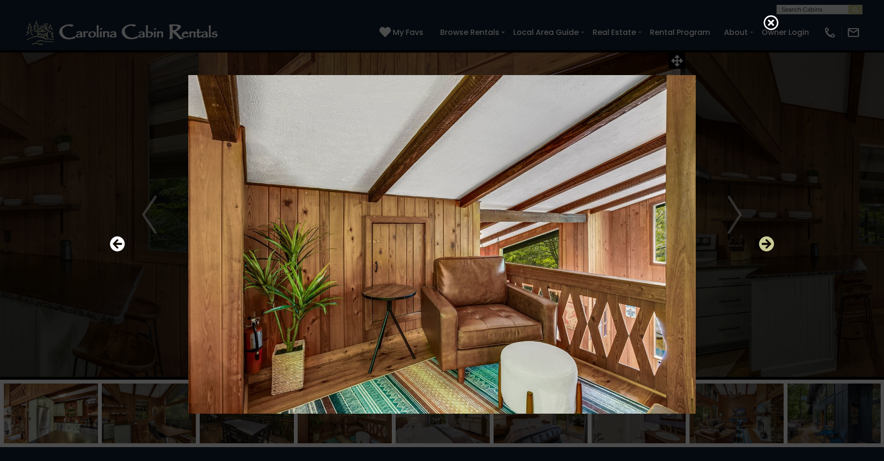
click at [764, 241] on icon "Next" at bounding box center [766, 243] width 15 height 15
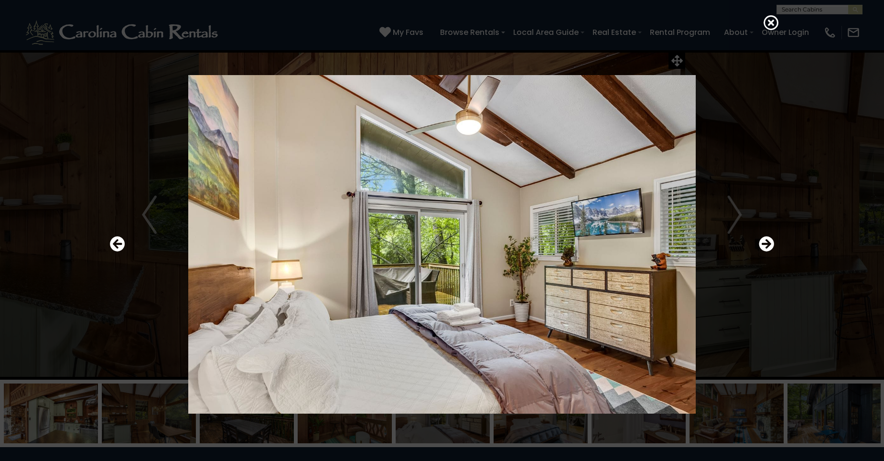
click at [676, 59] on div at bounding box center [442, 244] width 674 height 415
click at [766, 242] on icon "Next" at bounding box center [766, 243] width 15 height 15
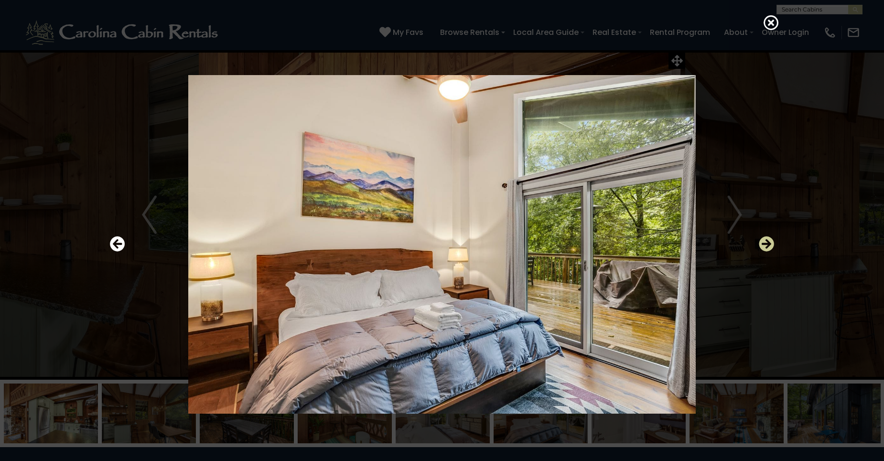
click at [766, 242] on icon "Next" at bounding box center [766, 243] width 15 height 15
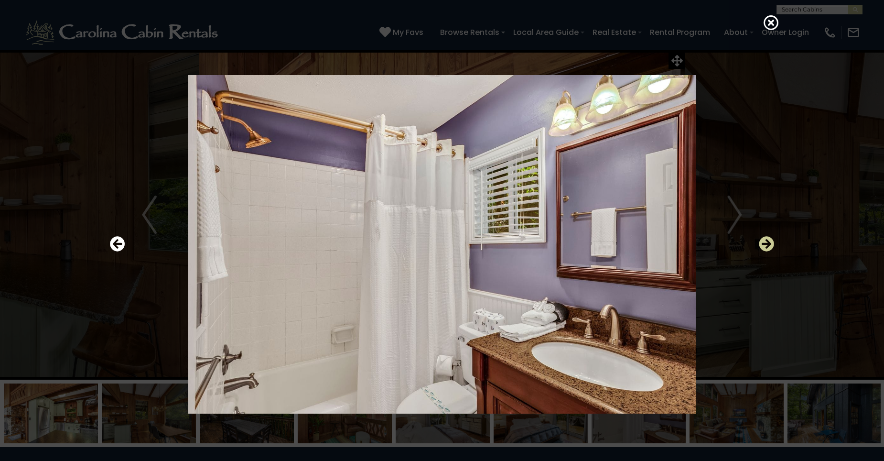
click at [766, 242] on icon "Next" at bounding box center [766, 243] width 15 height 15
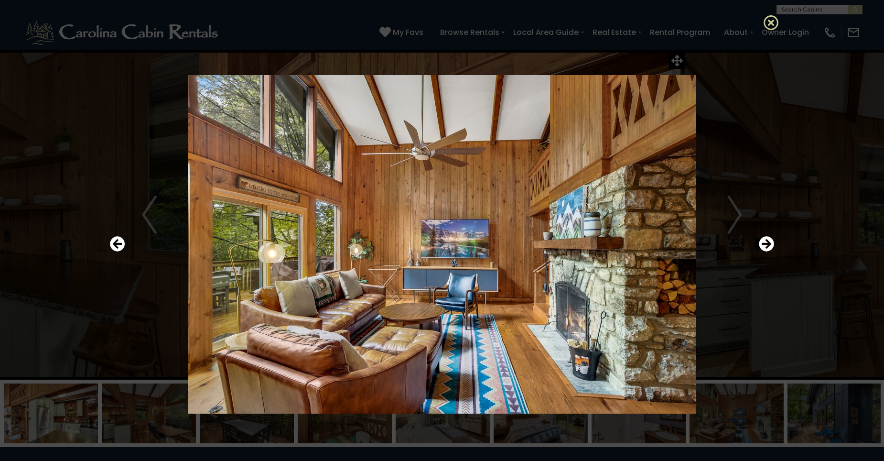
click at [773, 19] on icon at bounding box center [771, 22] width 15 height 15
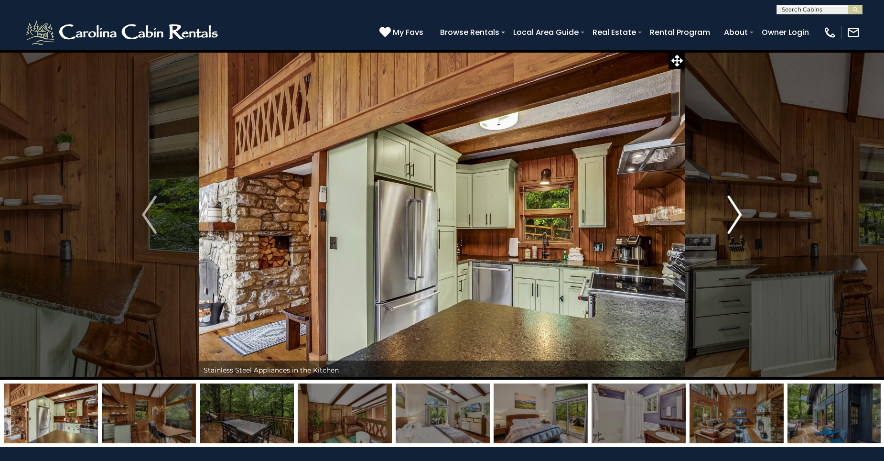
click at [735, 208] on img "Next" at bounding box center [734, 214] width 14 height 38
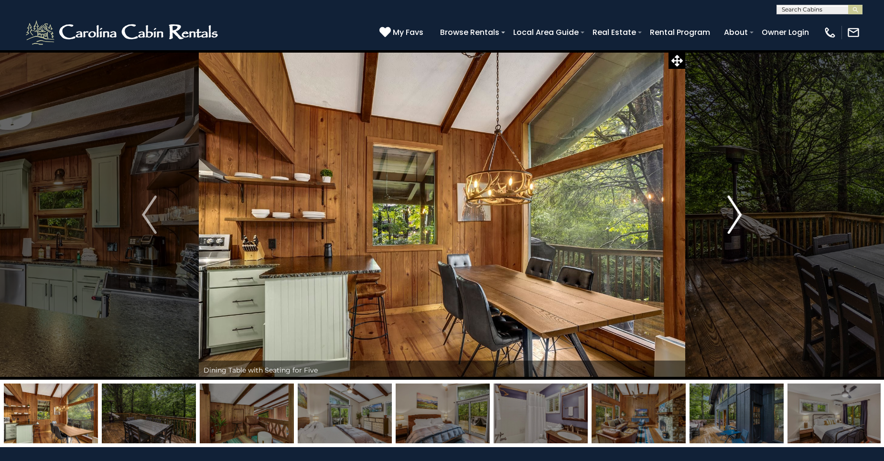
click at [735, 212] on img "Next" at bounding box center [734, 214] width 14 height 38
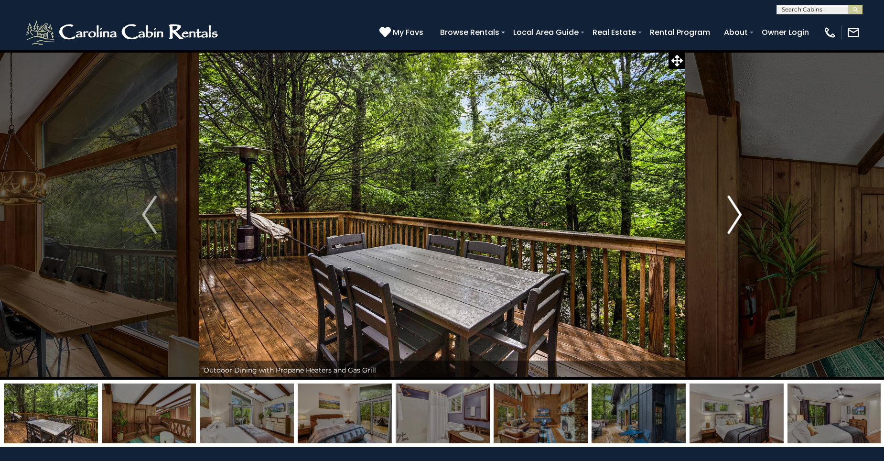
click at [738, 210] on img "Next" at bounding box center [734, 214] width 14 height 38
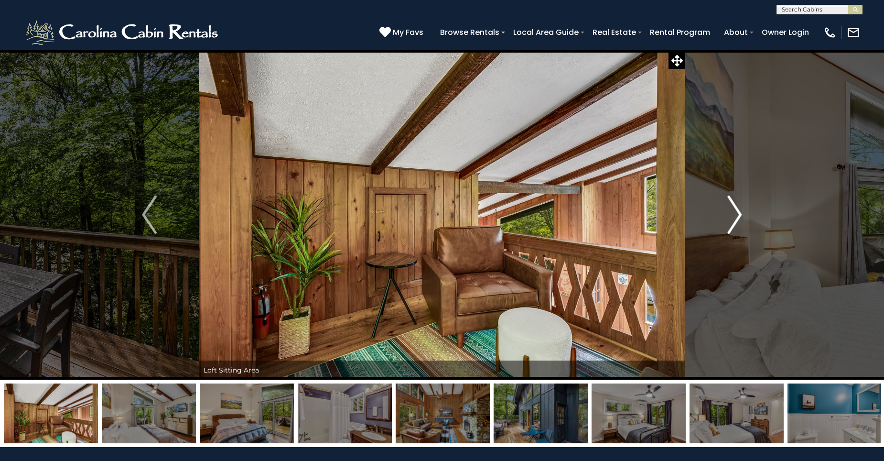
click at [738, 210] on img "Next" at bounding box center [734, 214] width 14 height 38
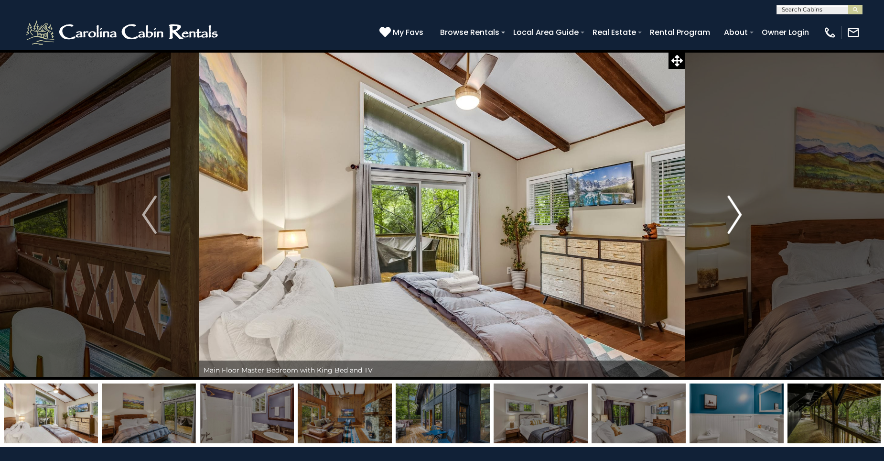
click at [738, 210] on img "Next" at bounding box center [734, 214] width 14 height 38
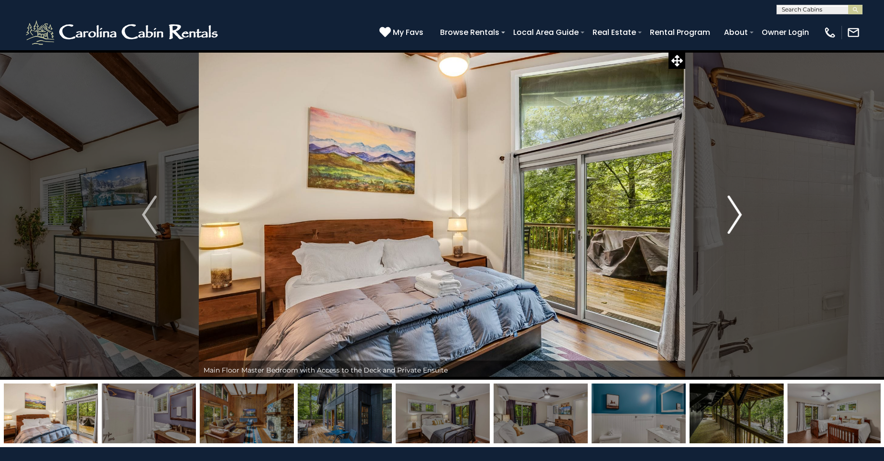
click at [738, 214] on img "Next" at bounding box center [734, 214] width 14 height 38
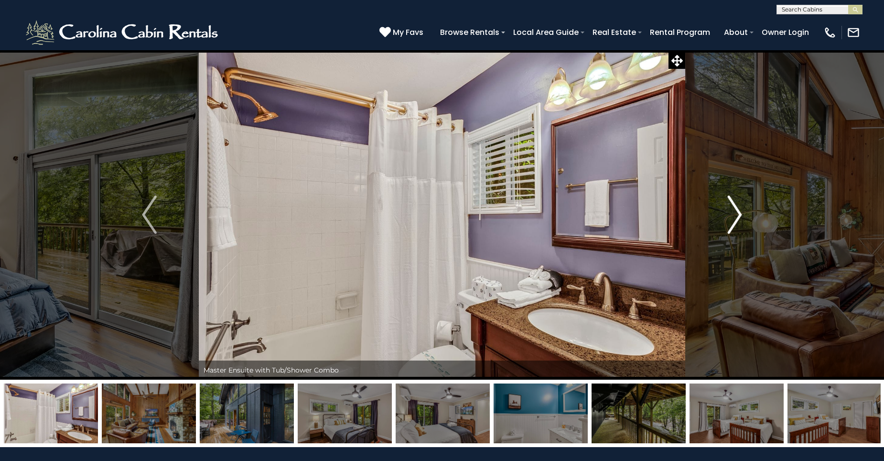
click at [739, 214] on img "Next" at bounding box center [734, 214] width 14 height 38
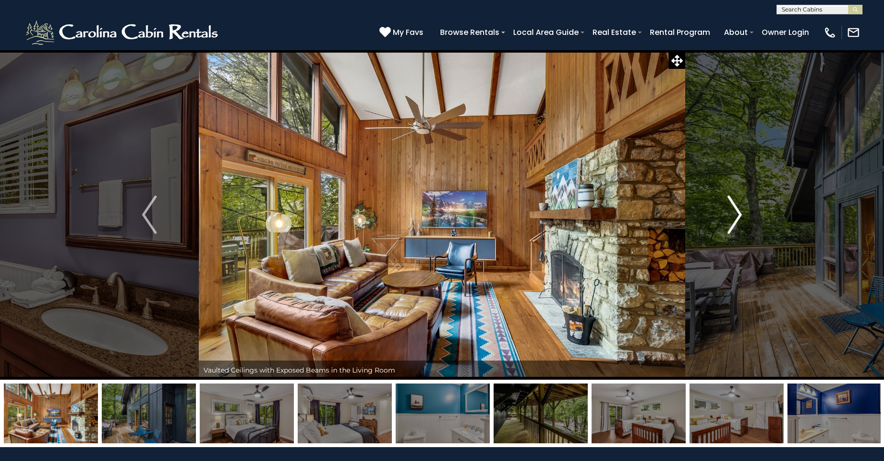
click at [739, 214] on img "Next" at bounding box center [734, 214] width 14 height 38
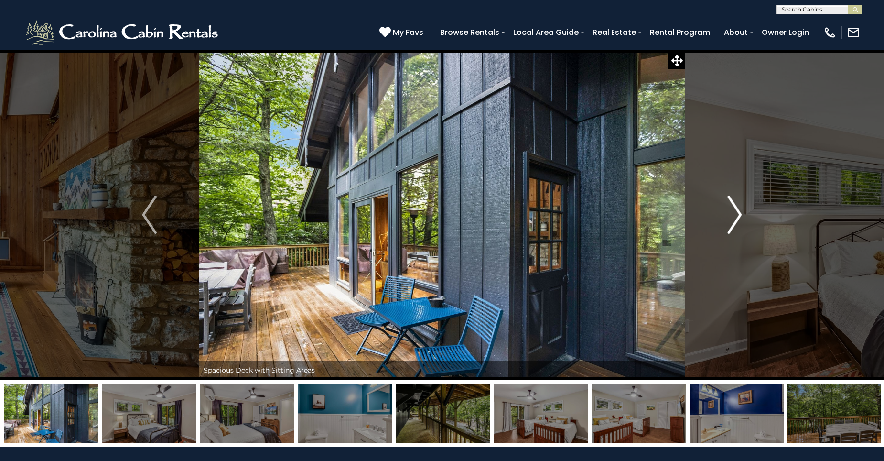
click at [740, 214] on img "Next" at bounding box center [734, 214] width 14 height 38
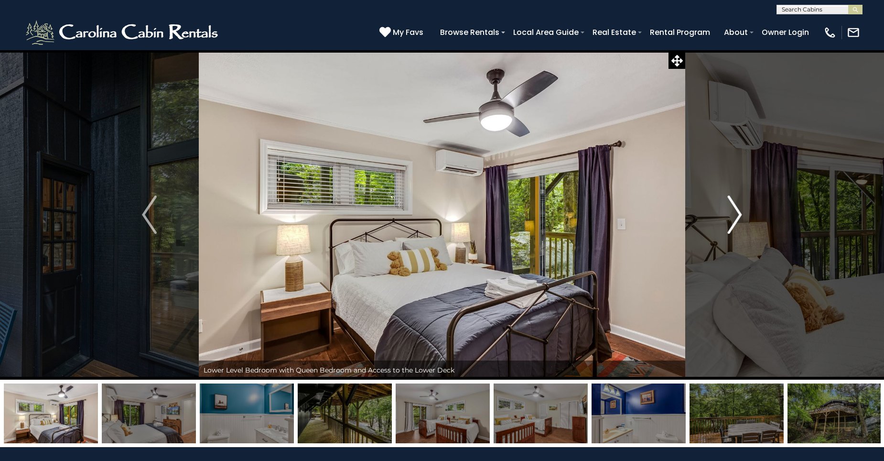
click at [740, 214] on img "Next" at bounding box center [734, 214] width 14 height 38
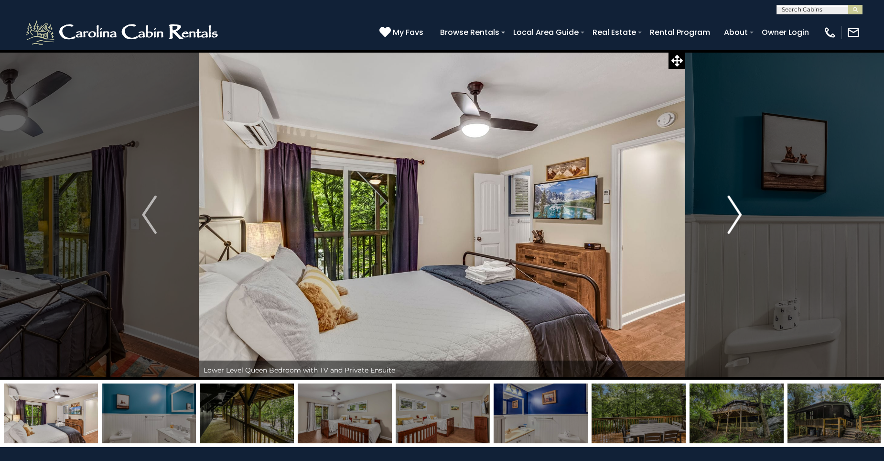
click at [740, 214] on img "Next" at bounding box center [734, 214] width 14 height 38
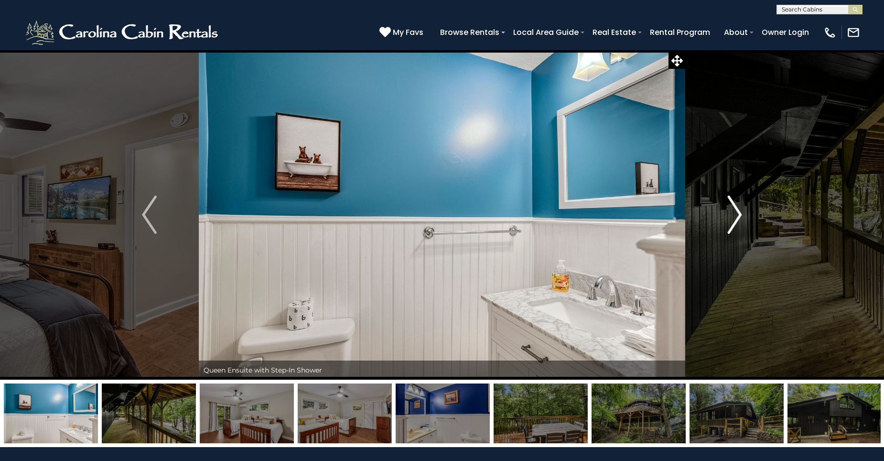
click at [740, 214] on img "Next" at bounding box center [734, 214] width 14 height 38
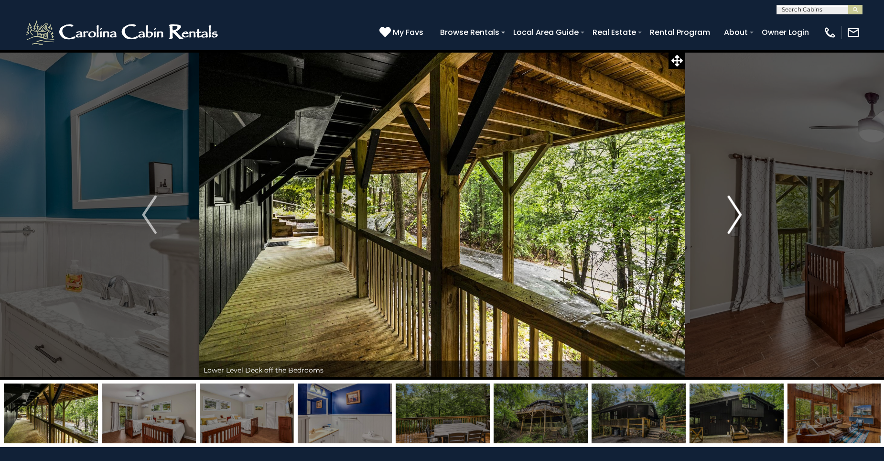
click at [740, 214] on img "Next" at bounding box center [734, 214] width 14 height 38
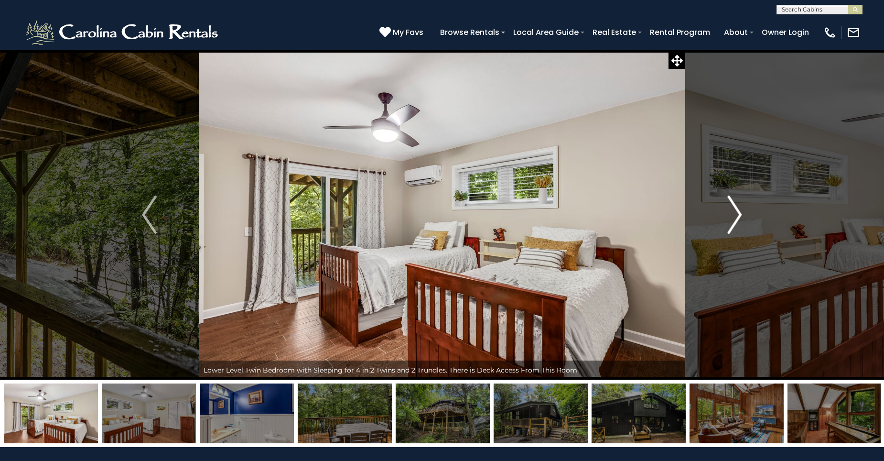
click at [740, 214] on img "Next" at bounding box center [734, 214] width 14 height 38
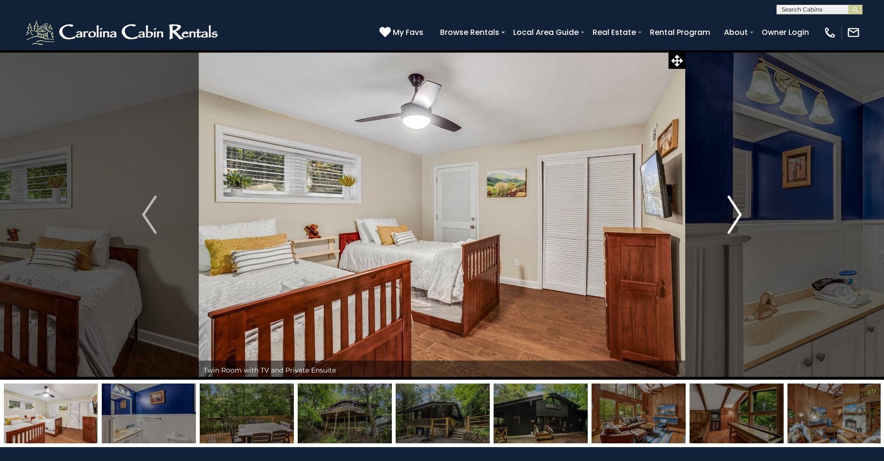
click at [740, 214] on img "Next" at bounding box center [734, 214] width 14 height 38
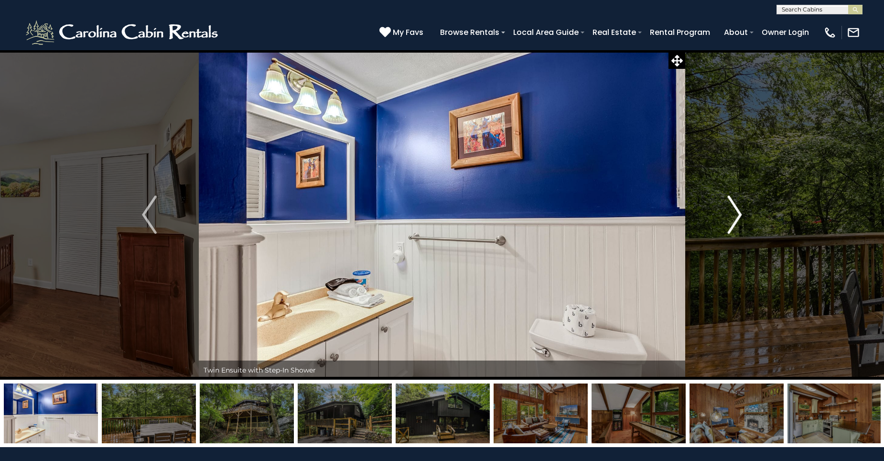
click at [740, 214] on img "Next" at bounding box center [734, 214] width 14 height 38
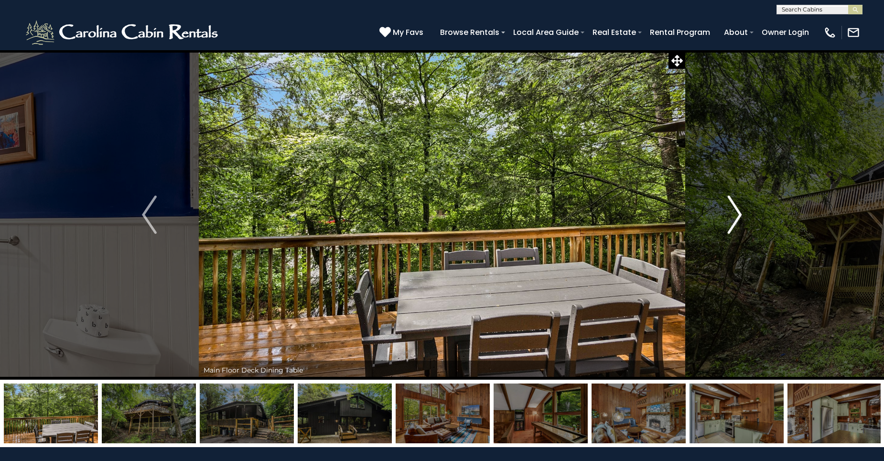
click at [740, 214] on img "Next" at bounding box center [734, 214] width 14 height 38
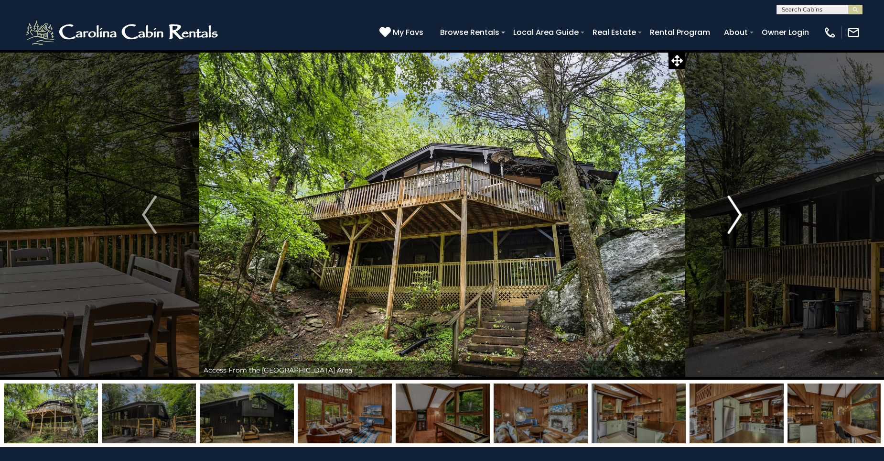
click at [740, 214] on img "Next" at bounding box center [734, 214] width 14 height 38
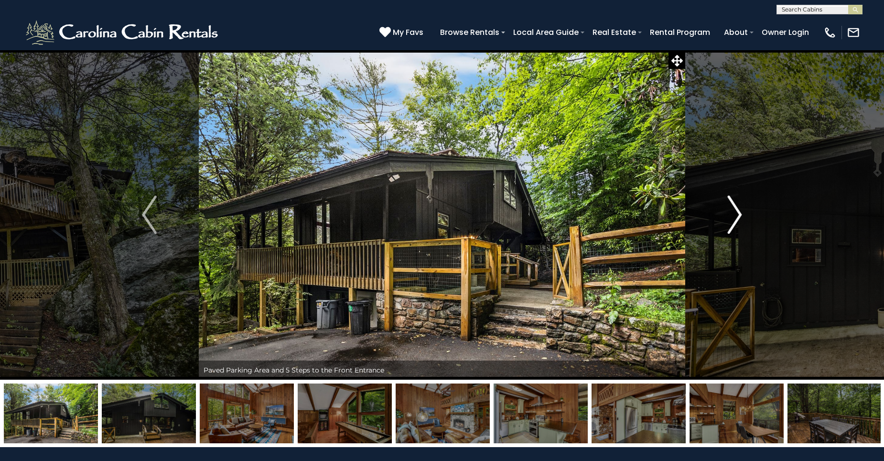
click at [740, 214] on img "Next" at bounding box center [734, 214] width 14 height 38
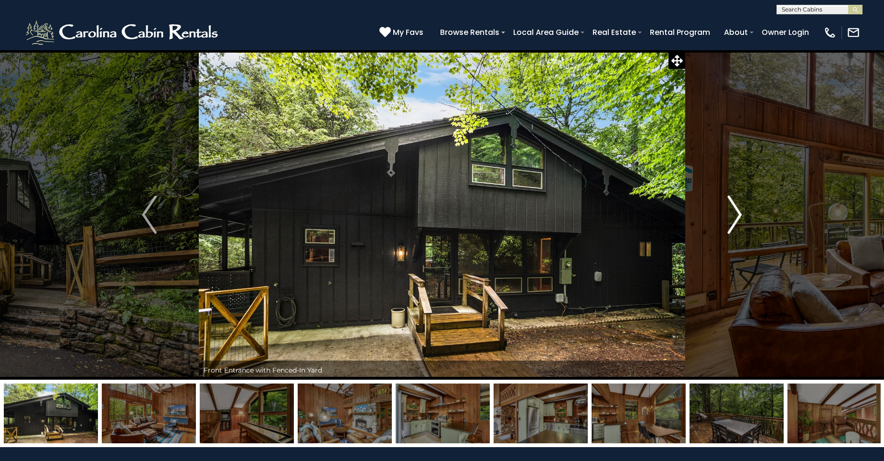
click at [740, 214] on img "Next" at bounding box center [734, 214] width 14 height 38
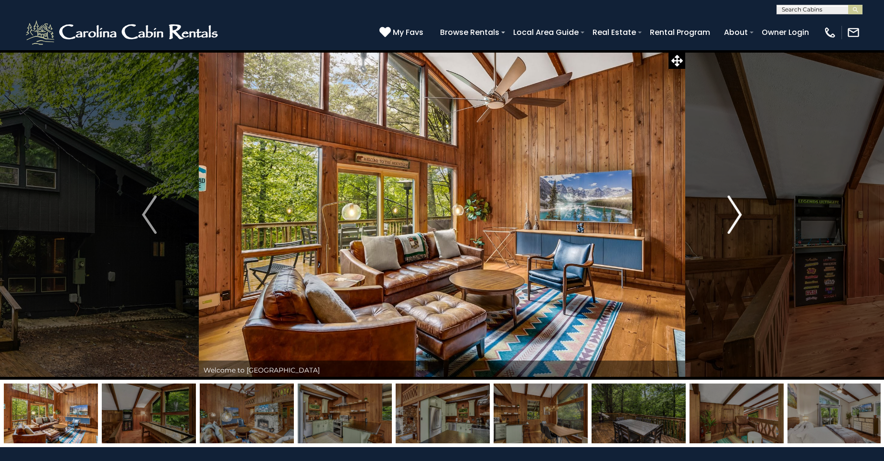
click at [740, 214] on img "Next" at bounding box center [734, 214] width 14 height 38
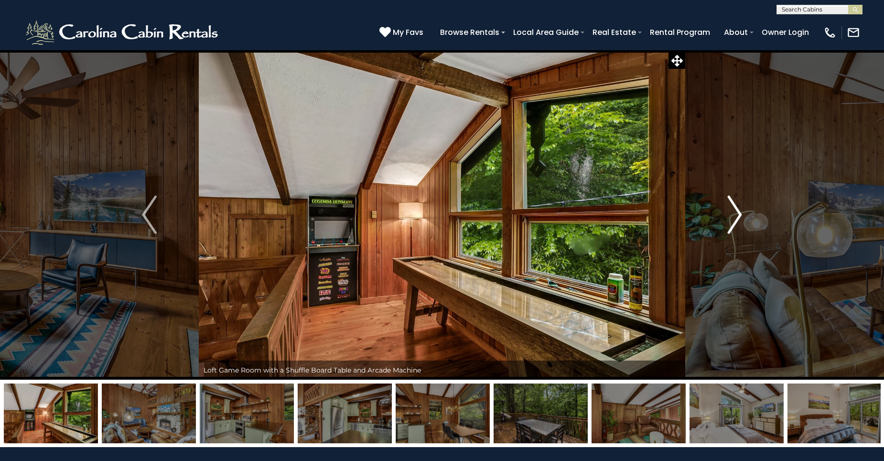
click at [740, 214] on img "Next" at bounding box center [734, 214] width 14 height 38
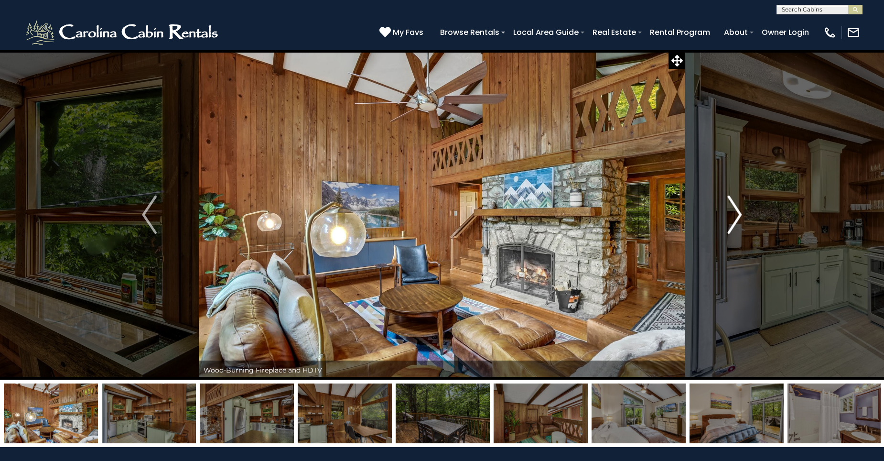
click at [736, 206] on img "Next" at bounding box center [734, 214] width 14 height 38
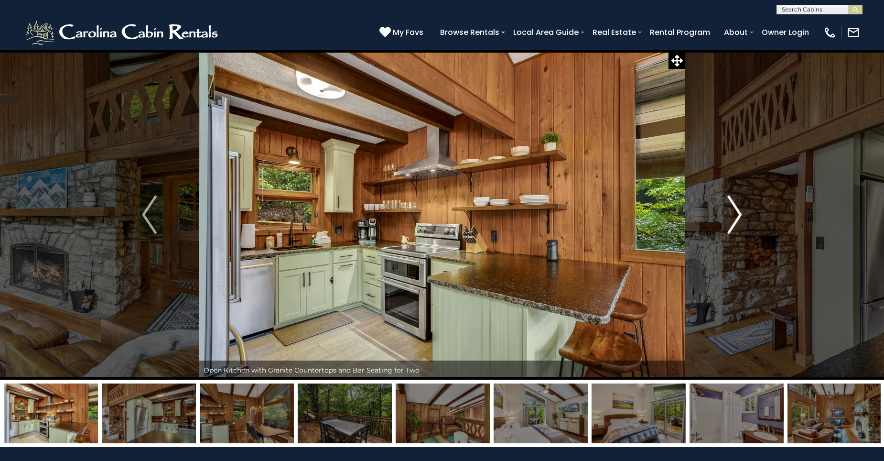
click at [736, 206] on img "Next" at bounding box center [734, 214] width 14 height 38
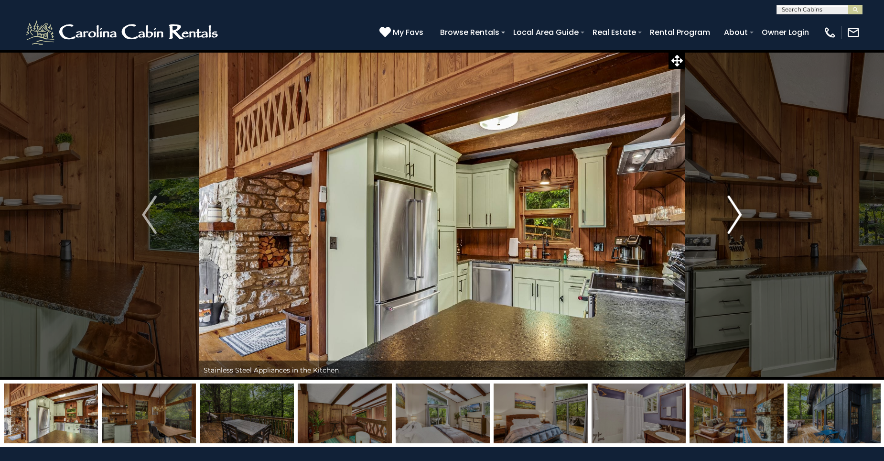
click at [736, 206] on img "Next" at bounding box center [734, 214] width 14 height 38
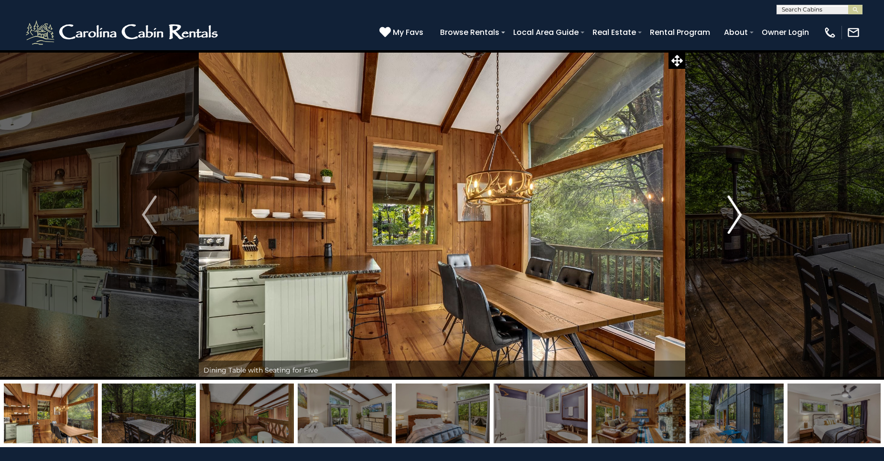
click at [736, 206] on img "Next" at bounding box center [734, 214] width 14 height 38
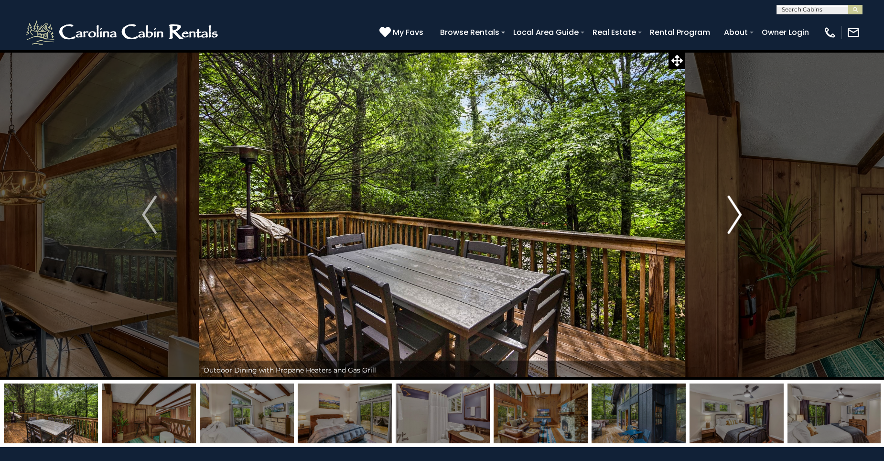
click at [736, 206] on img "Next" at bounding box center [734, 214] width 14 height 38
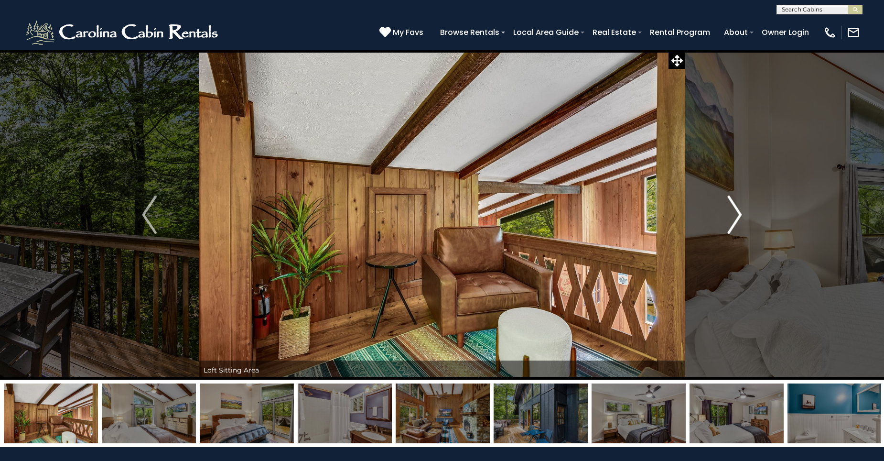
click at [737, 206] on img "Next" at bounding box center [734, 214] width 14 height 38
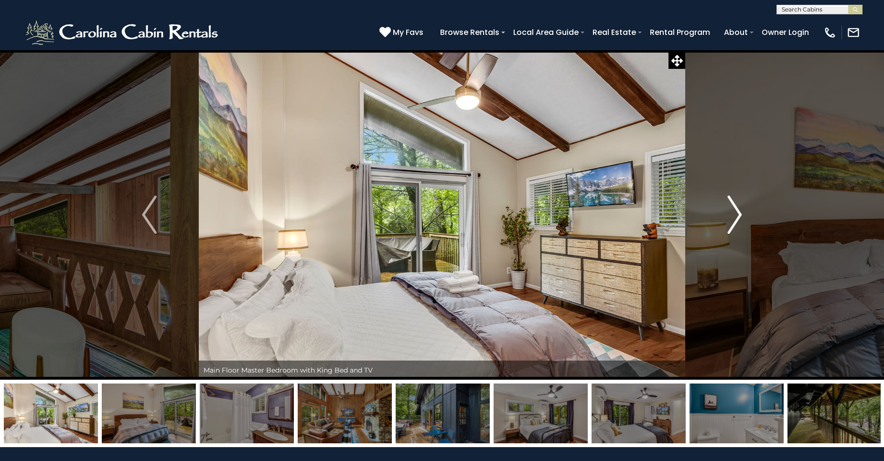
click at [737, 206] on img "Next" at bounding box center [734, 214] width 14 height 38
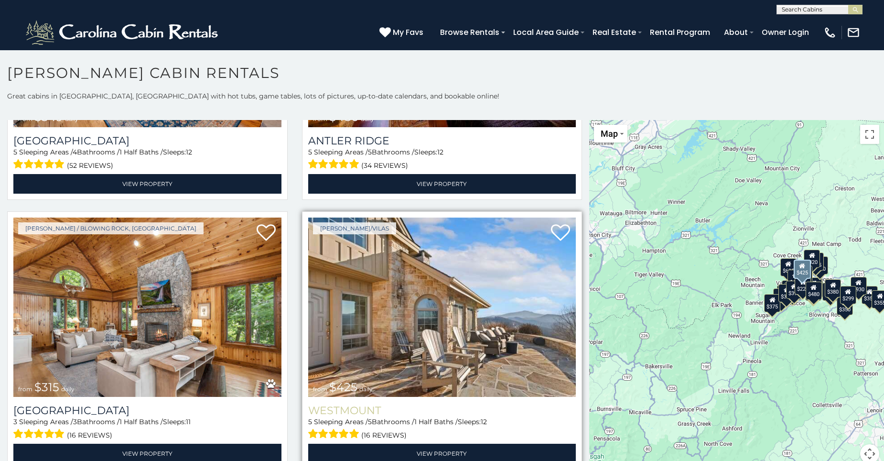
scroll to position [335, 0]
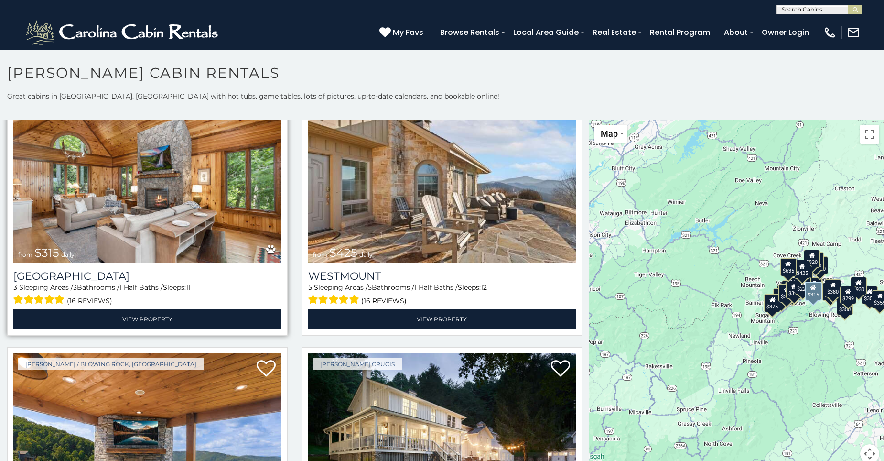
click at [163, 182] on img at bounding box center [147, 173] width 268 height 180
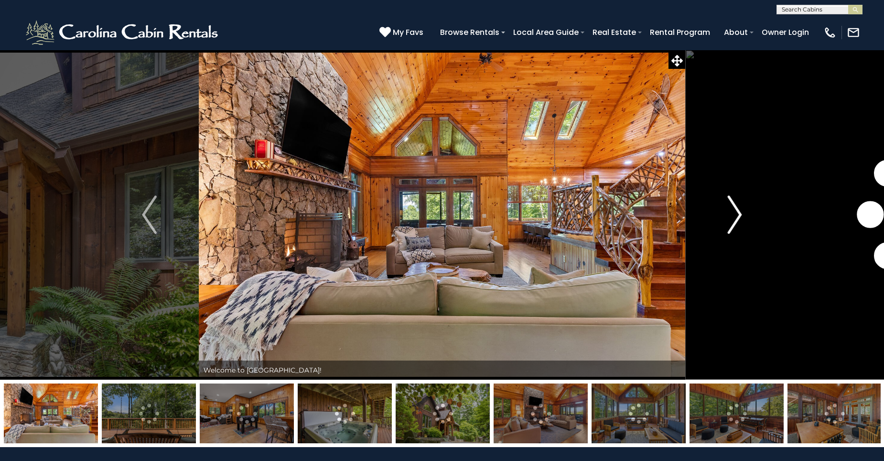
click at [740, 213] on img "Next" at bounding box center [734, 214] width 14 height 38
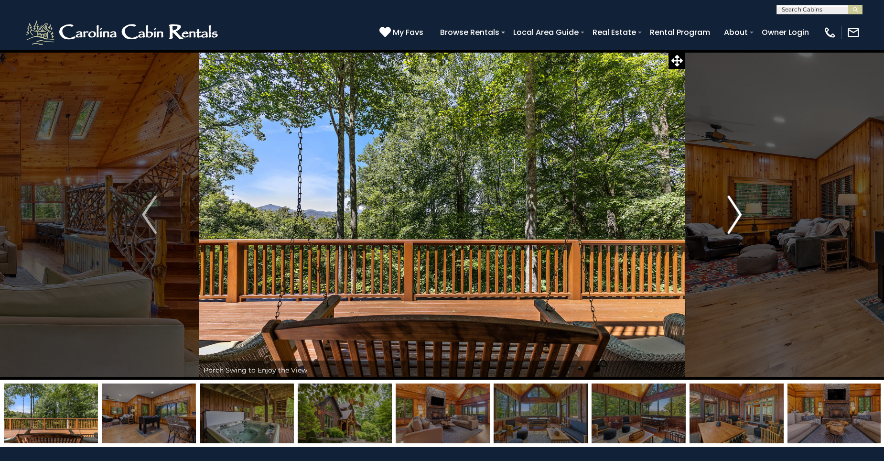
click at [740, 213] on img "Next" at bounding box center [734, 214] width 14 height 38
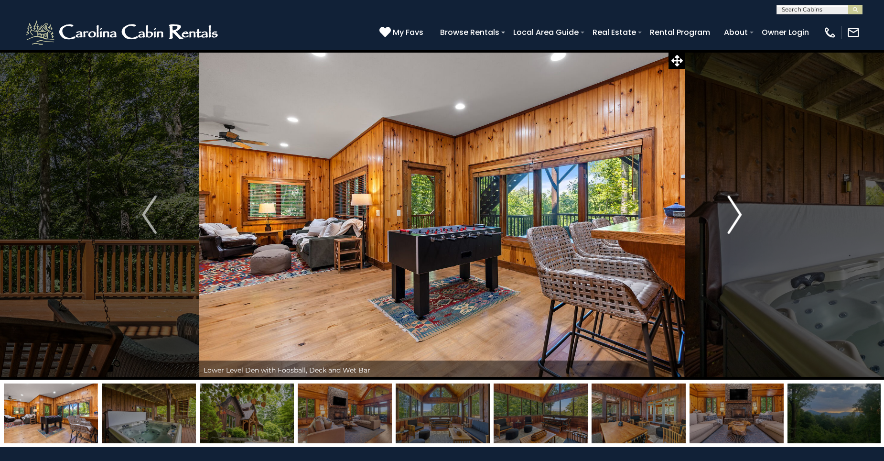
click at [740, 213] on img "Next" at bounding box center [734, 214] width 14 height 38
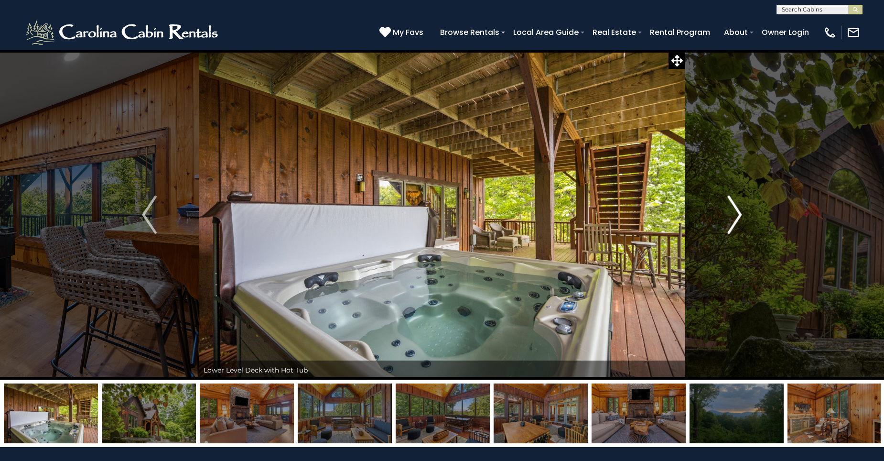
click at [741, 213] on img "Next" at bounding box center [734, 214] width 14 height 38
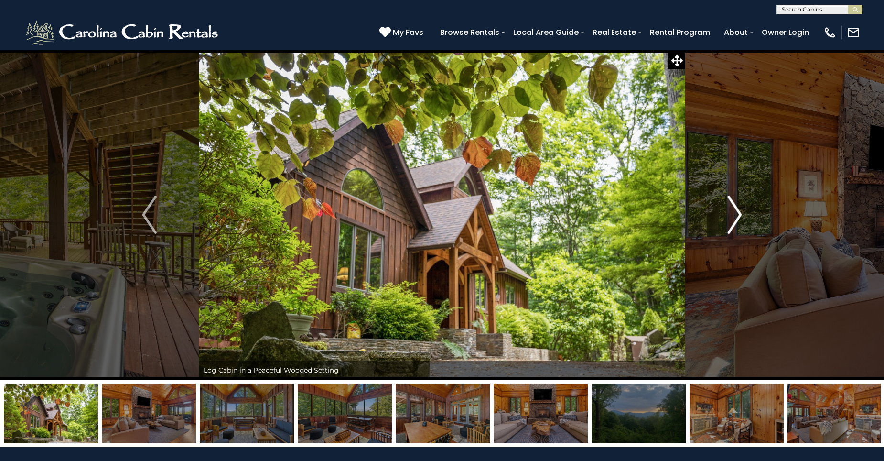
click at [741, 213] on img "Next" at bounding box center [734, 214] width 14 height 38
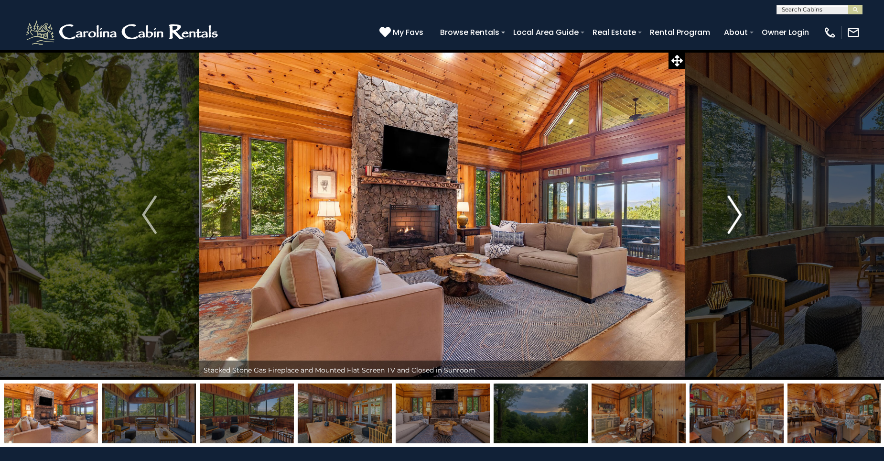
click at [741, 213] on img "Next" at bounding box center [734, 214] width 14 height 38
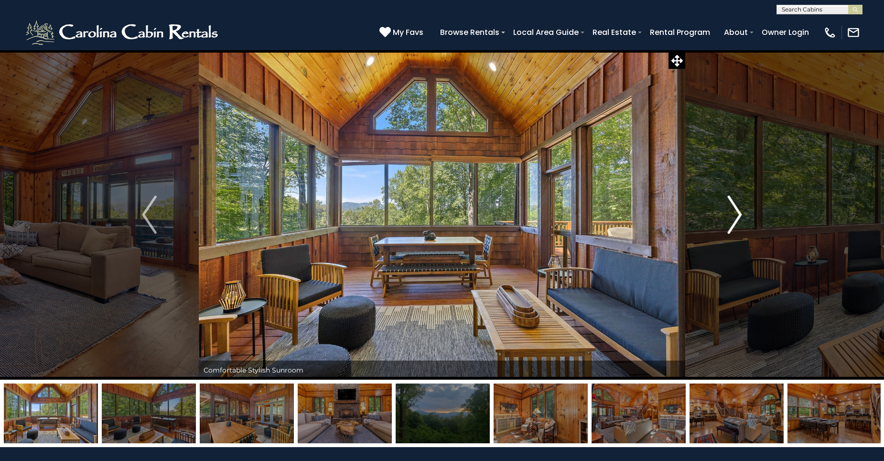
click at [741, 213] on img "Next" at bounding box center [734, 214] width 14 height 38
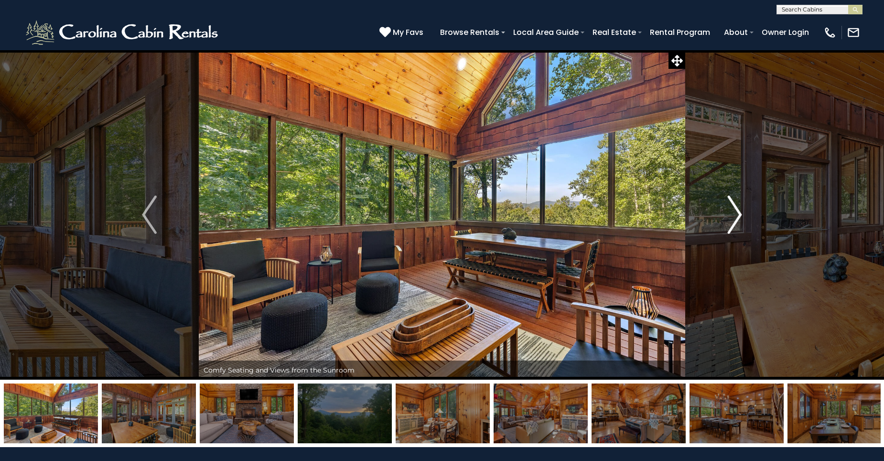
click at [741, 213] on img "Next" at bounding box center [734, 214] width 14 height 38
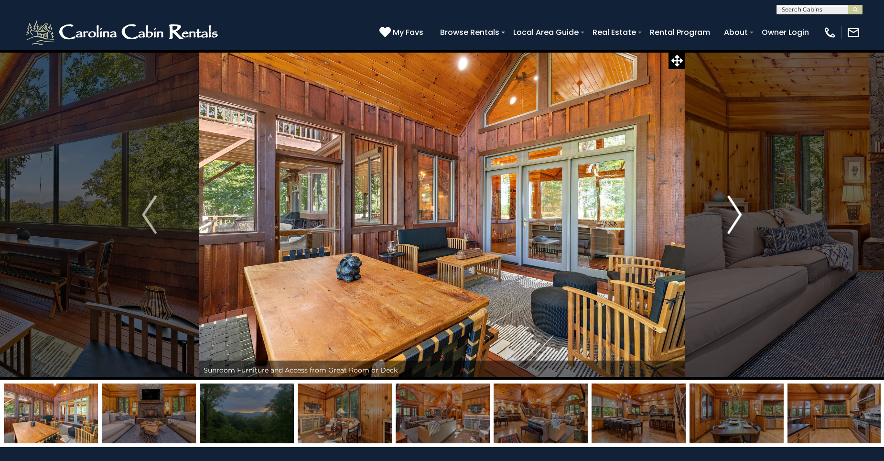
click at [740, 210] on img "Next" at bounding box center [734, 214] width 14 height 38
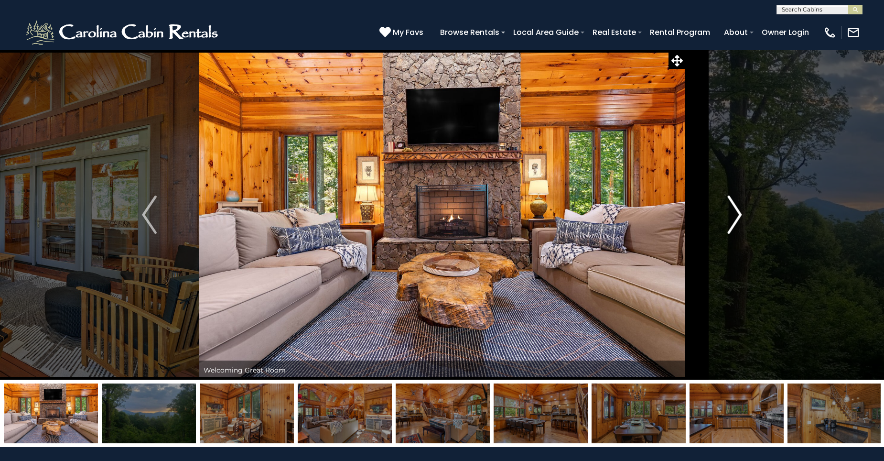
click at [739, 210] on img "Next" at bounding box center [734, 214] width 14 height 38
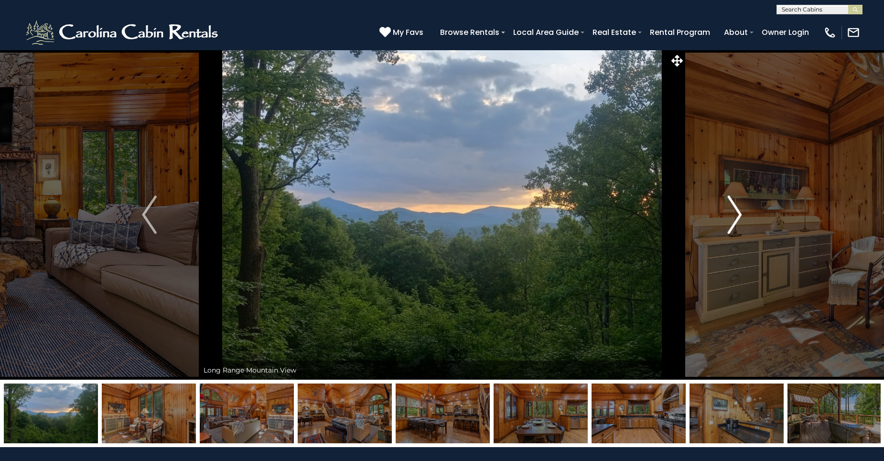
click at [739, 210] on img "Next" at bounding box center [734, 214] width 14 height 38
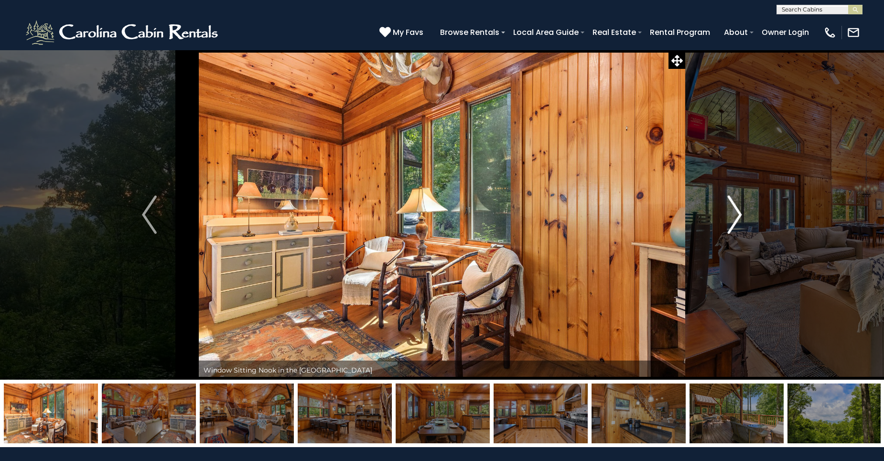
click at [737, 209] on img "Next" at bounding box center [734, 214] width 14 height 38
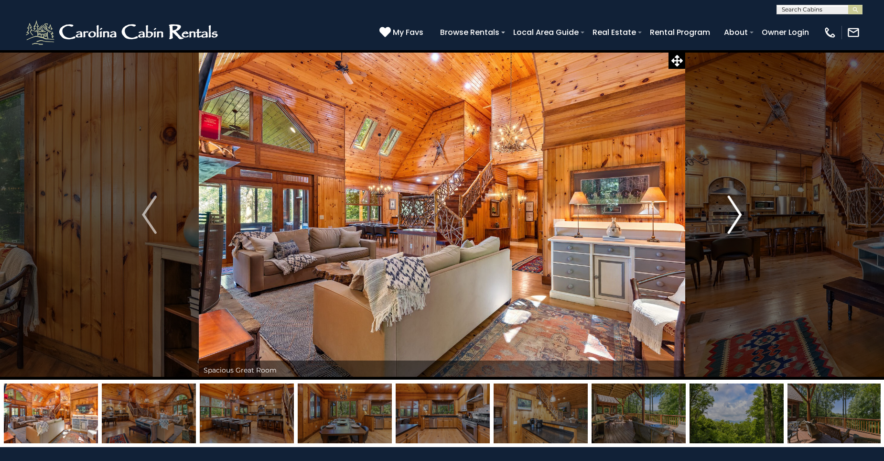
click at [737, 206] on img "Next" at bounding box center [734, 214] width 14 height 38
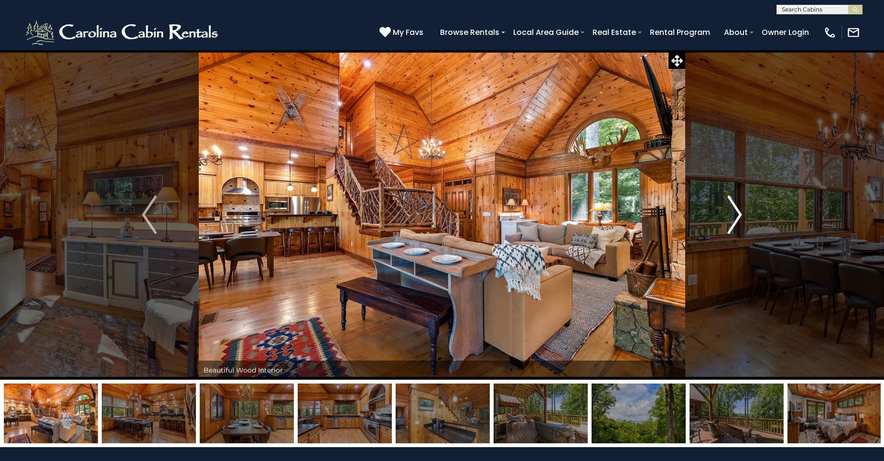
click at [732, 210] on img "Next" at bounding box center [734, 214] width 14 height 38
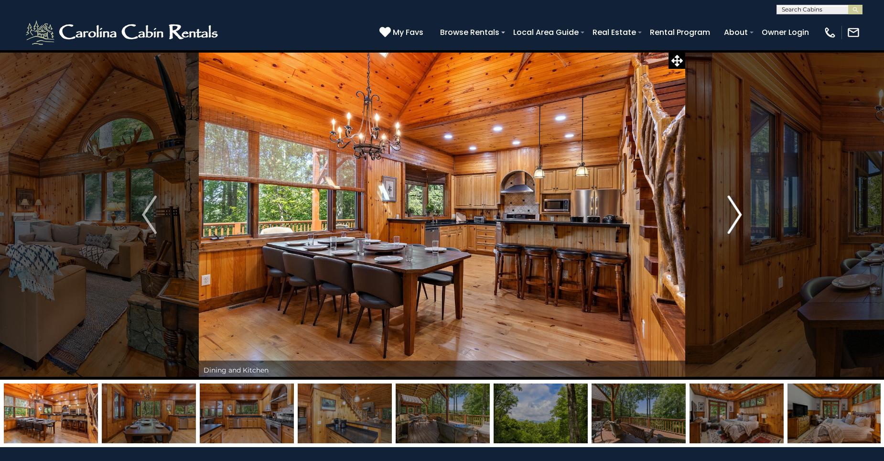
click at [736, 211] on img "Next" at bounding box center [734, 214] width 14 height 38
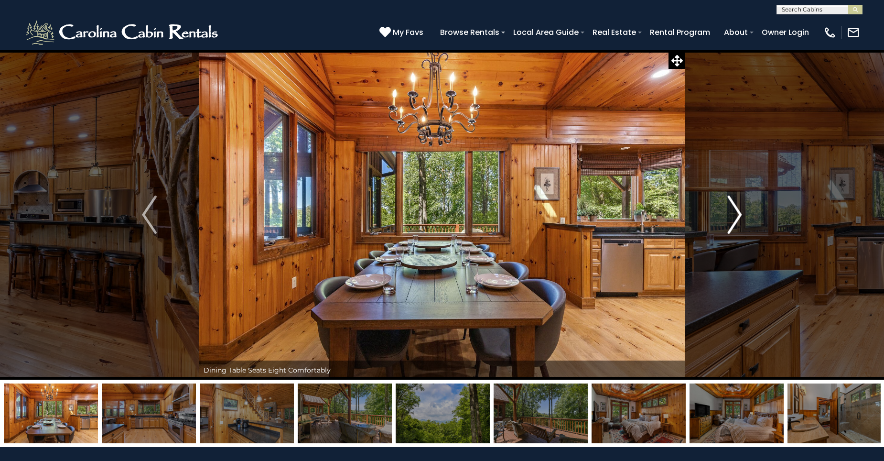
click at [736, 211] on img "Next" at bounding box center [734, 214] width 14 height 38
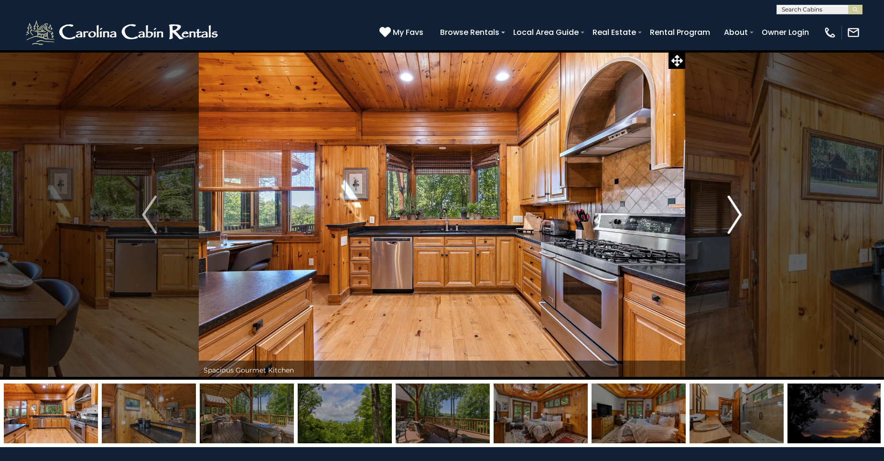
click at [736, 211] on img "Next" at bounding box center [734, 214] width 14 height 38
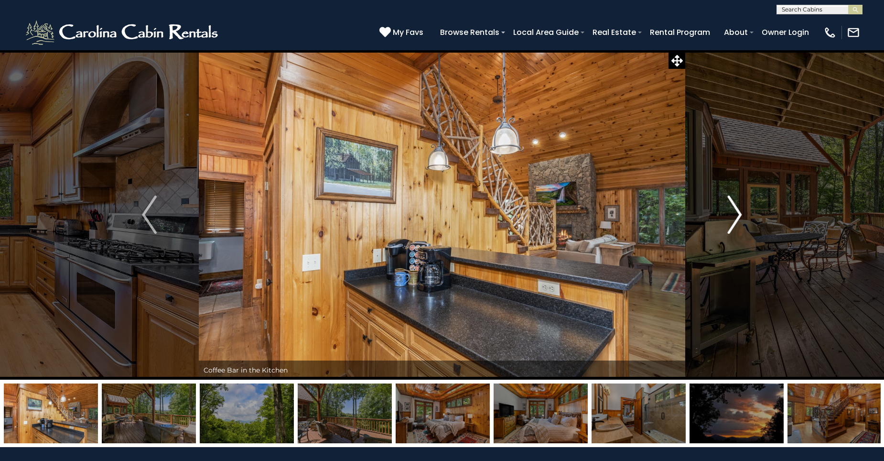
click at [736, 211] on img "Next" at bounding box center [734, 214] width 14 height 38
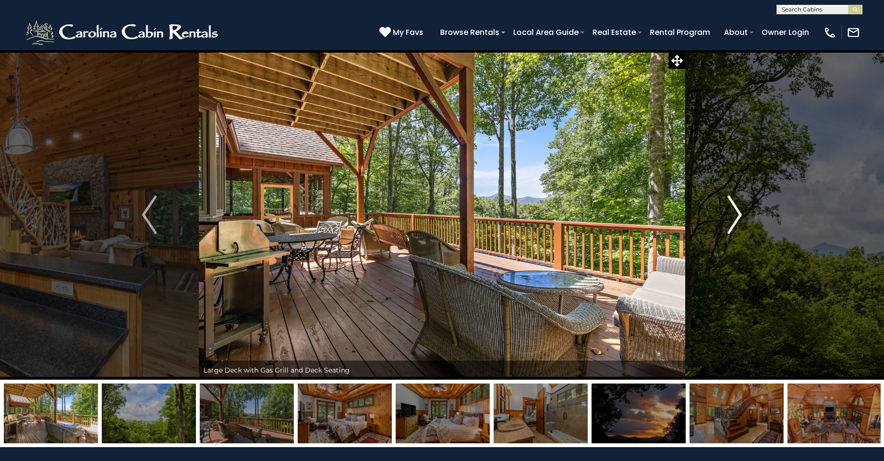
click at [736, 211] on img "Next" at bounding box center [734, 214] width 14 height 38
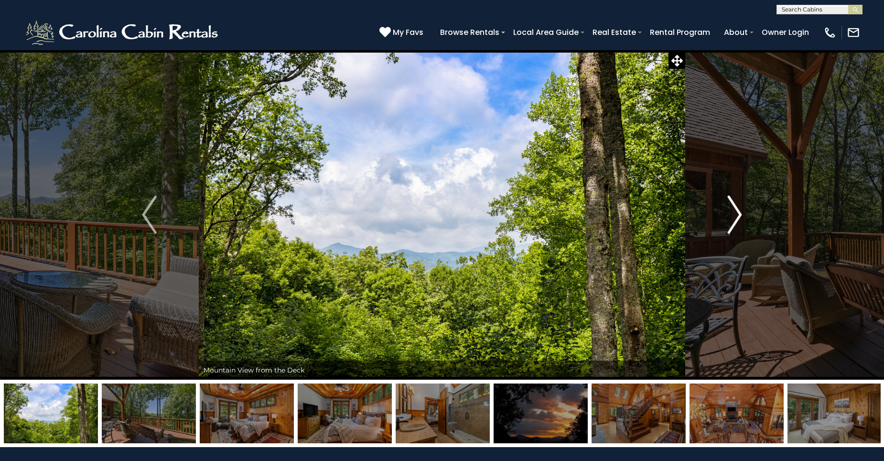
click at [736, 211] on img "Next" at bounding box center [734, 214] width 14 height 38
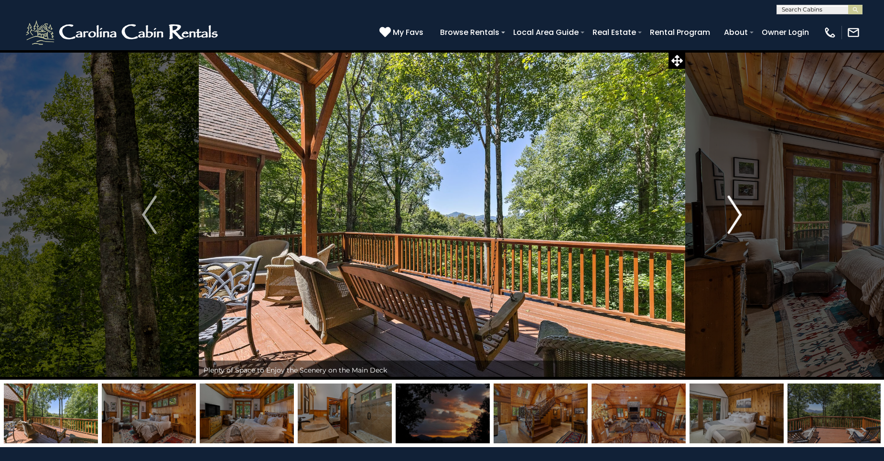
click at [736, 211] on img "Next" at bounding box center [734, 214] width 14 height 38
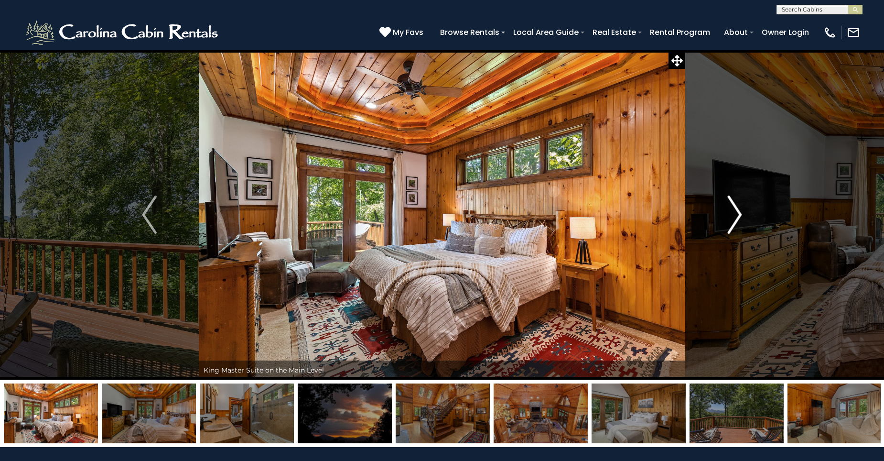
click at [739, 212] on img "Next" at bounding box center [734, 214] width 14 height 38
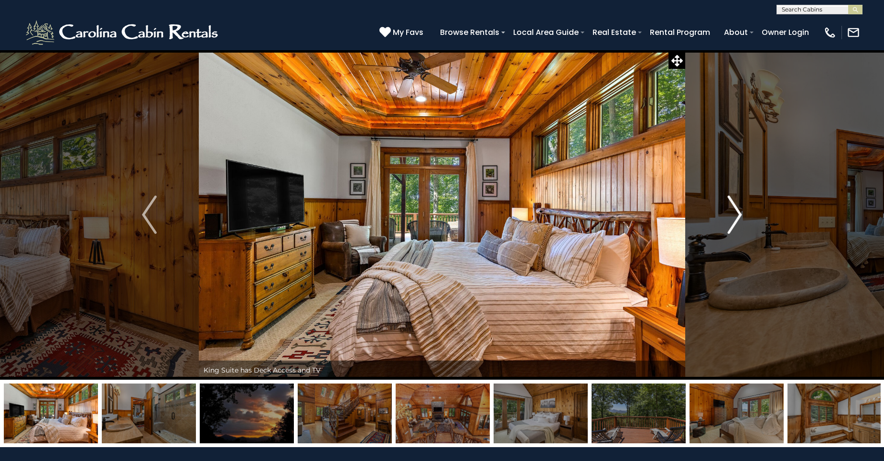
click at [739, 212] on img "Next" at bounding box center [734, 214] width 14 height 38
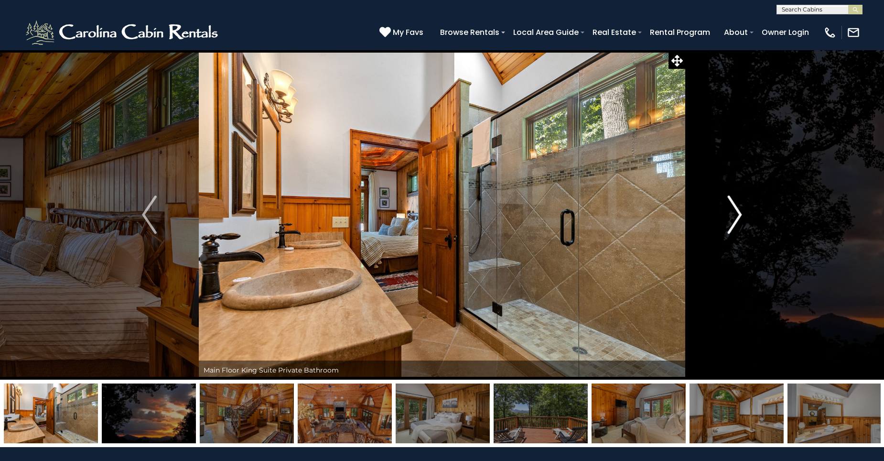
click at [737, 212] on img "Next" at bounding box center [734, 214] width 14 height 38
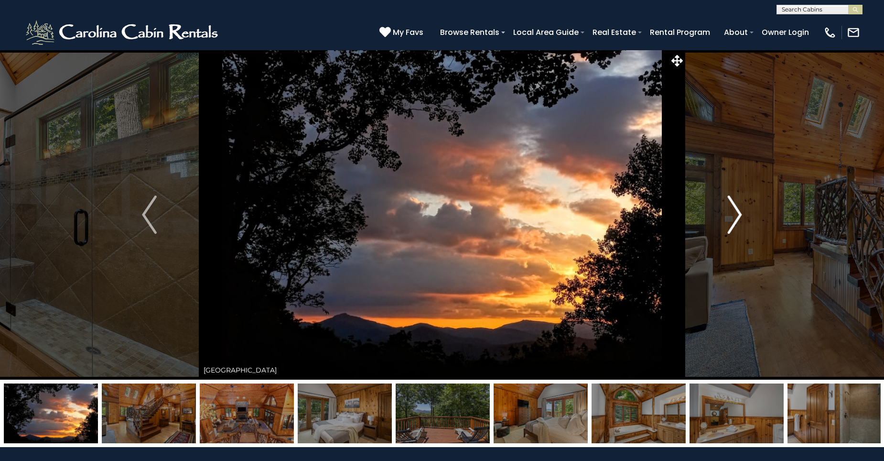
click at [737, 212] on img "Next" at bounding box center [734, 214] width 14 height 38
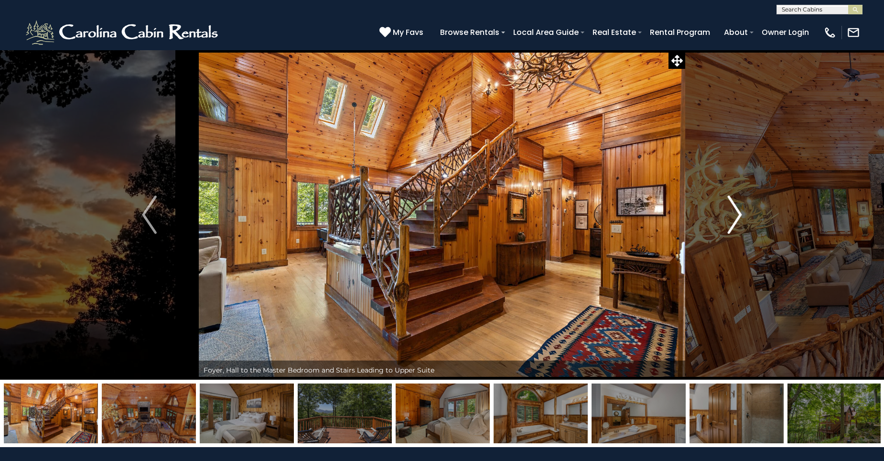
click at [737, 212] on img "Next" at bounding box center [734, 214] width 14 height 38
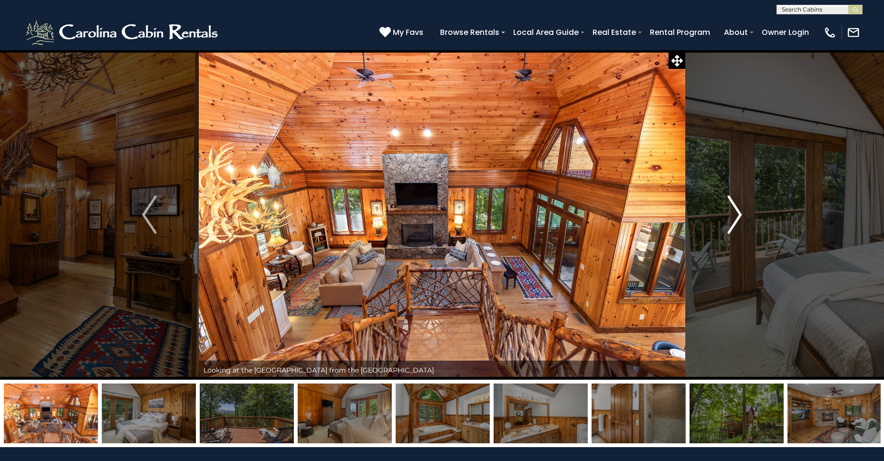
click at [737, 212] on img "Next" at bounding box center [734, 214] width 14 height 38
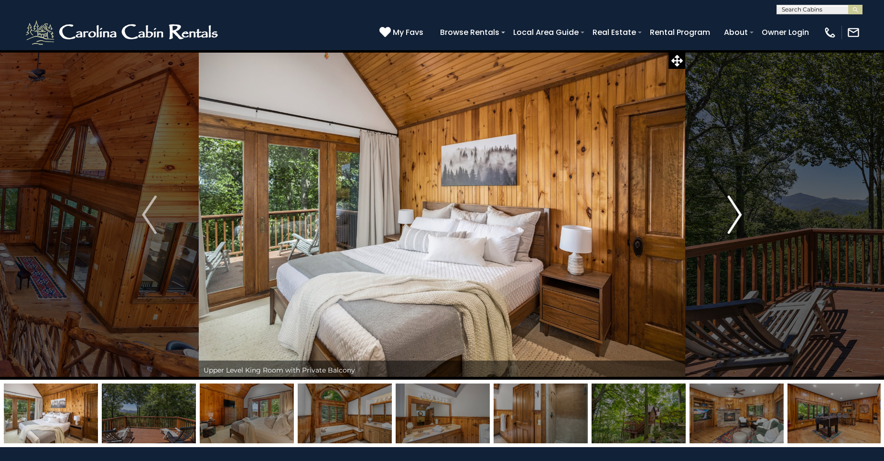
click at [737, 212] on img "Next" at bounding box center [734, 214] width 14 height 38
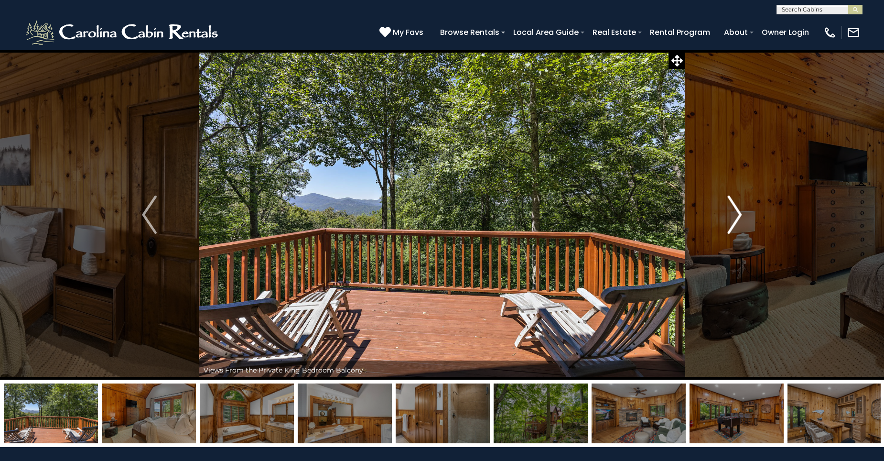
click at [737, 212] on img "Next" at bounding box center [734, 214] width 14 height 38
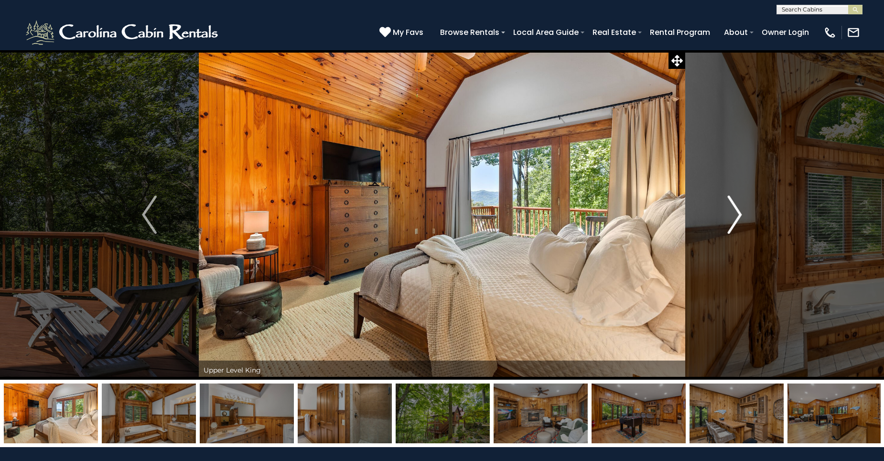
click at [737, 212] on img "Next" at bounding box center [734, 214] width 14 height 38
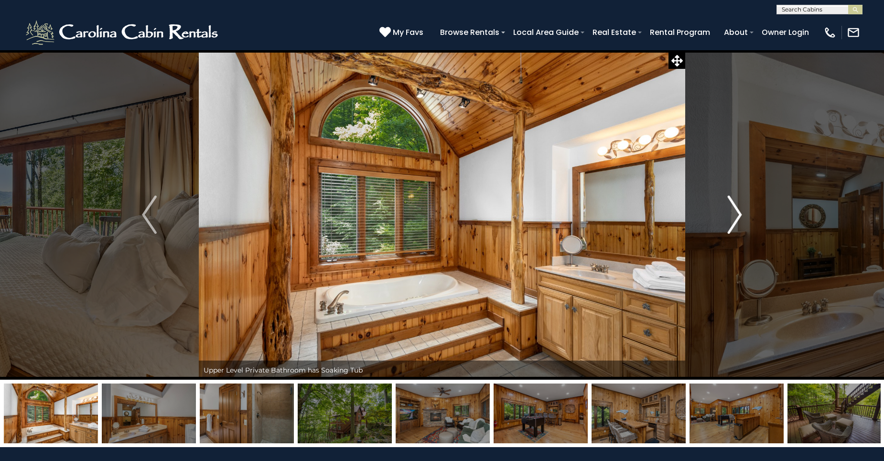
click at [737, 212] on img "Next" at bounding box center [734, 214] width 14 height 38
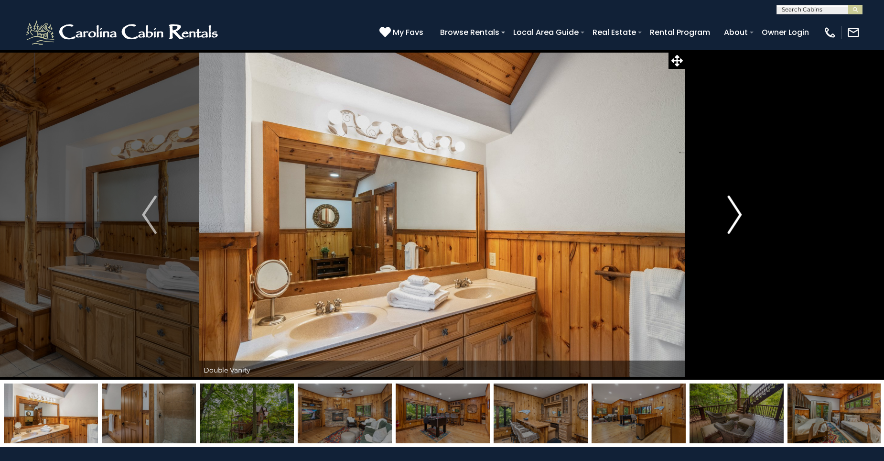
click at [737, 212] on img "Next" at bounding box center [734, 214] width 14 height 38
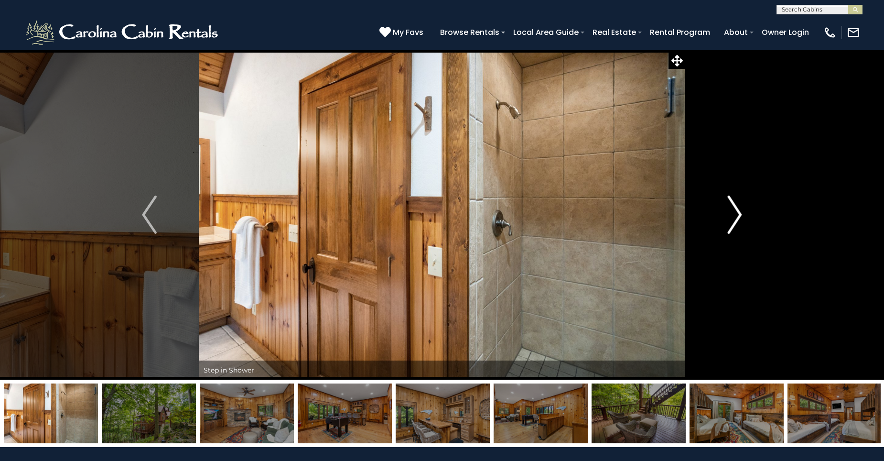
click at [737, 212] on img "Next" at bounding box center [734, 214] width 14 height 38
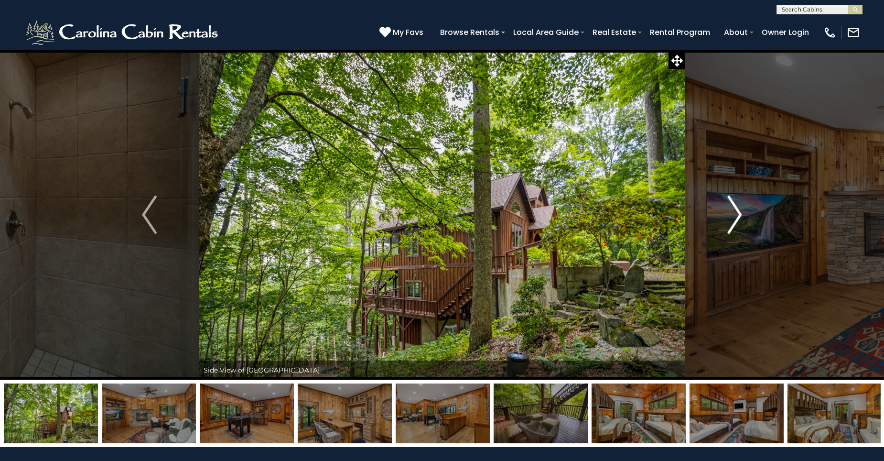
click at [737, 212] on img "Next" at bounding box center [734, 214] width 14 height 38
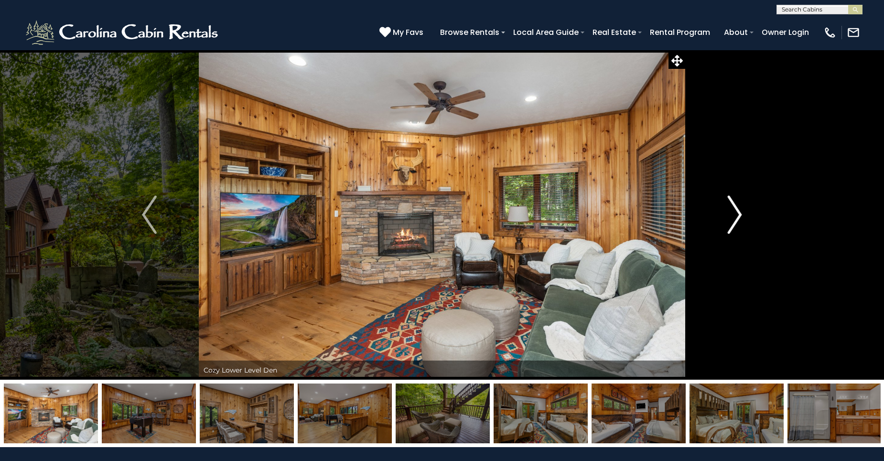
click at [737, 212] on img "Next" at bounding box center [734, 214] width 14 height 38
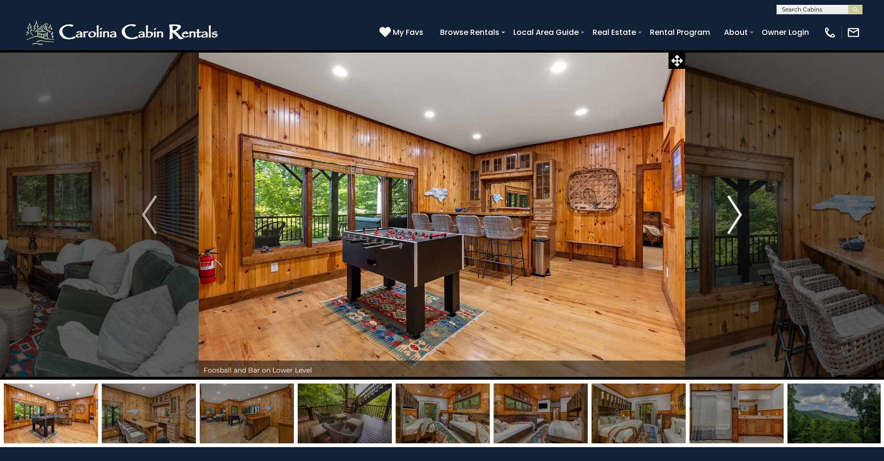
click at [737, 212] on img "Next" at bounding box center [734, 214] width 14 height 38
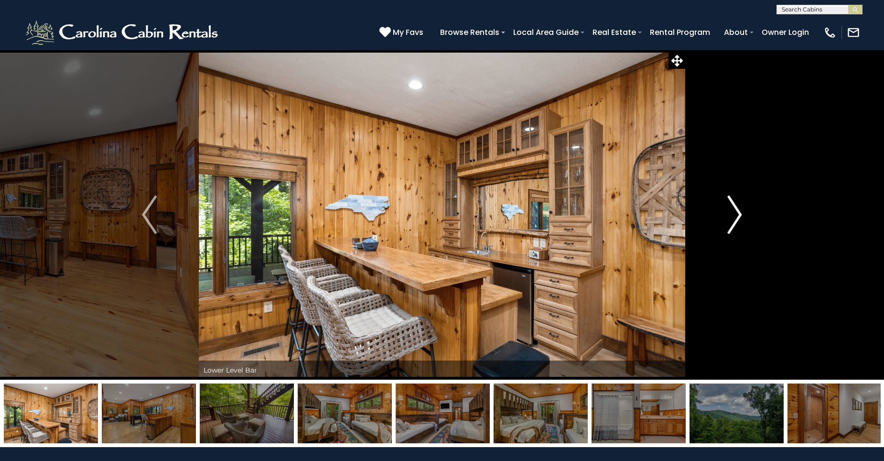
click at [737, 212] on img "Next" at bounding box center [734, 214] width 14 height 38
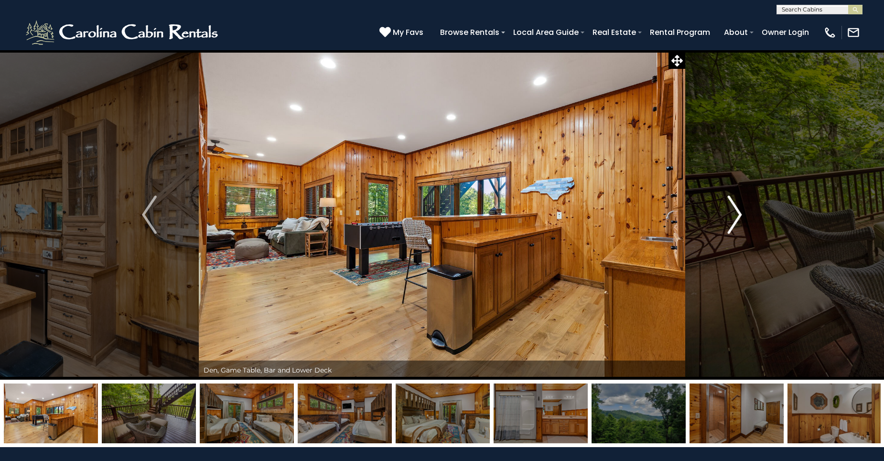
click at [737, 212] on img "Next" at bounding box center [734, 214] width 14 height 38
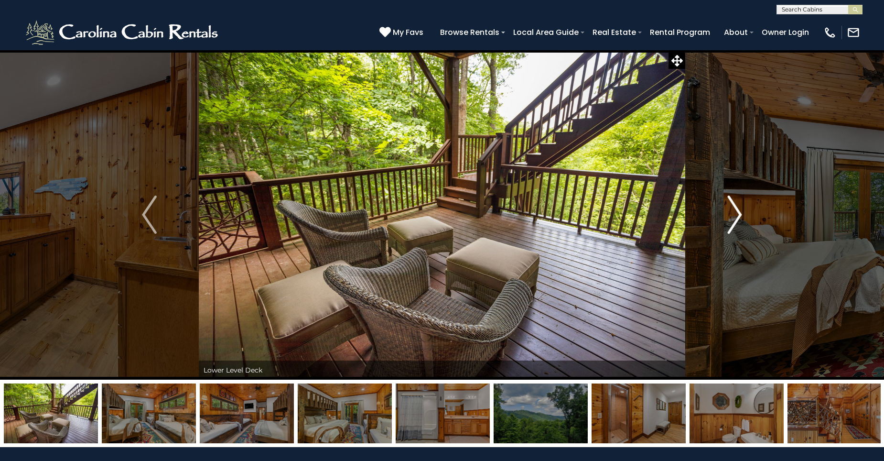
click at [737, 212] on img "Next" at bounding box center [734, 214] width 14 height 38
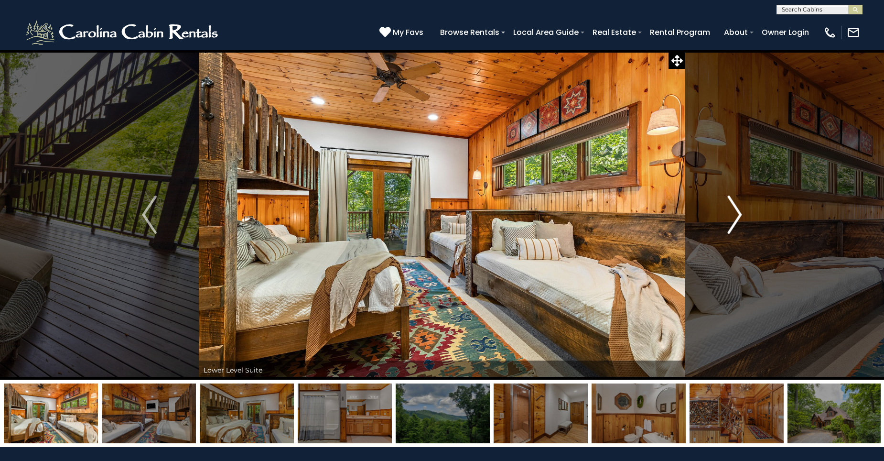
click at [737, 212] on img "Next" at bounding box center [734, 214] width 14 height 38
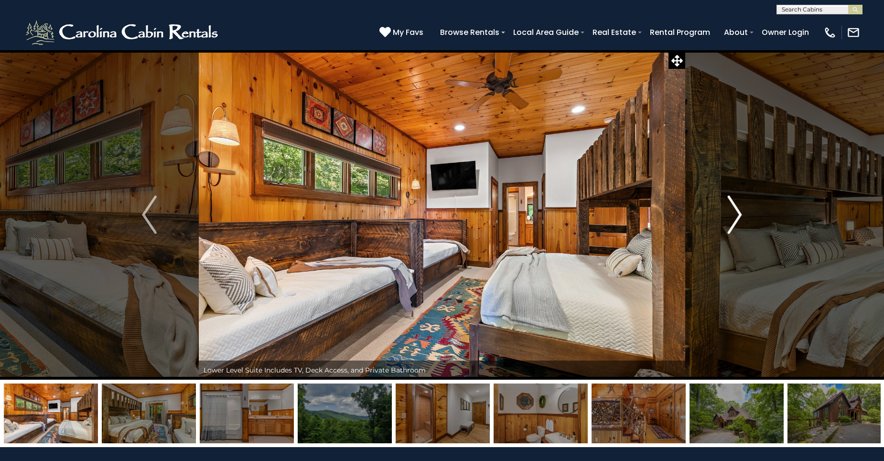
click at [737, 212] on img "Next" at bounding box center [734, 214] width 14 height 38
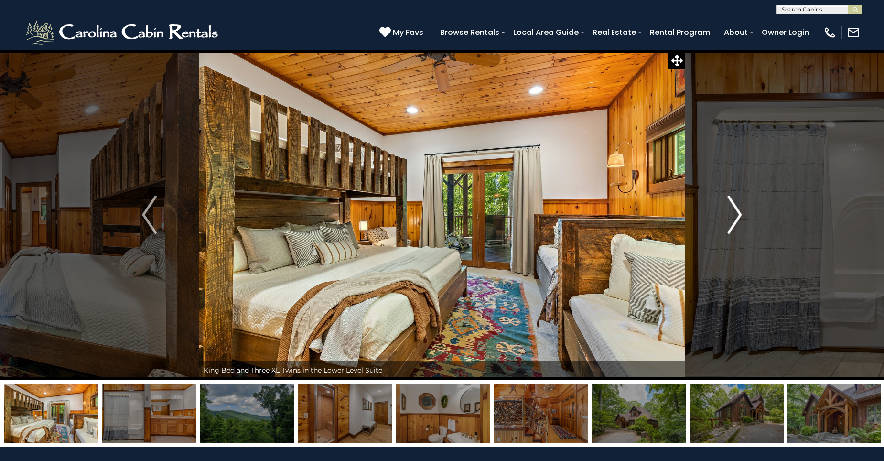
click at [737, 212] on img "Next" at bounding box center [734, 214] width 14 height 38
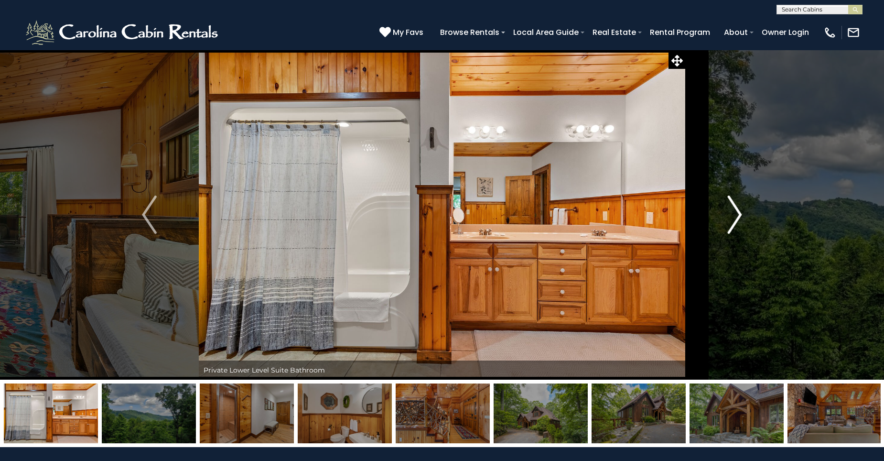
click at [737, 212] on img "Next" at bounding box center [734, 214] width 14 height 38
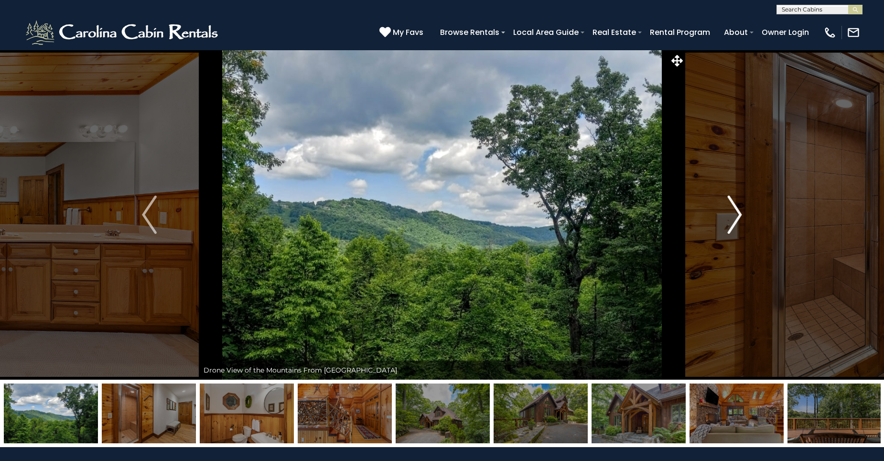
click at [737, 212] on img "Next" at bounding box center [734, 214] width 14 height 38
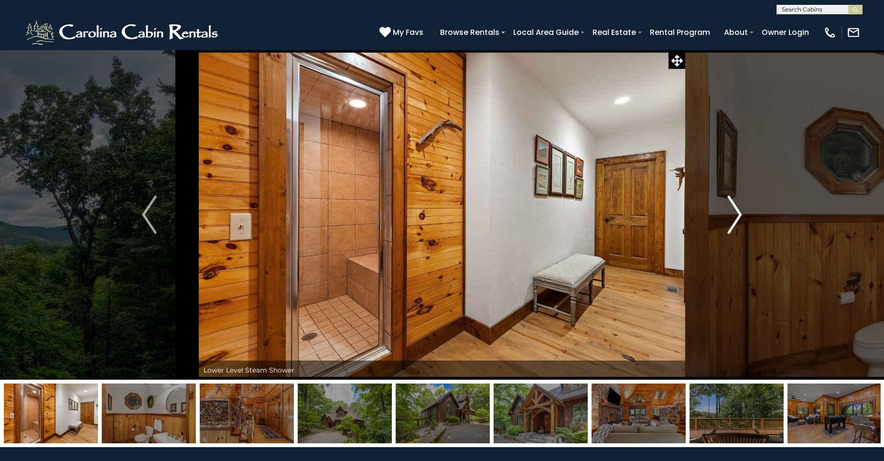
click at [737, 212] on img "Next" at bounding box center [734, 214] width 14 height 38
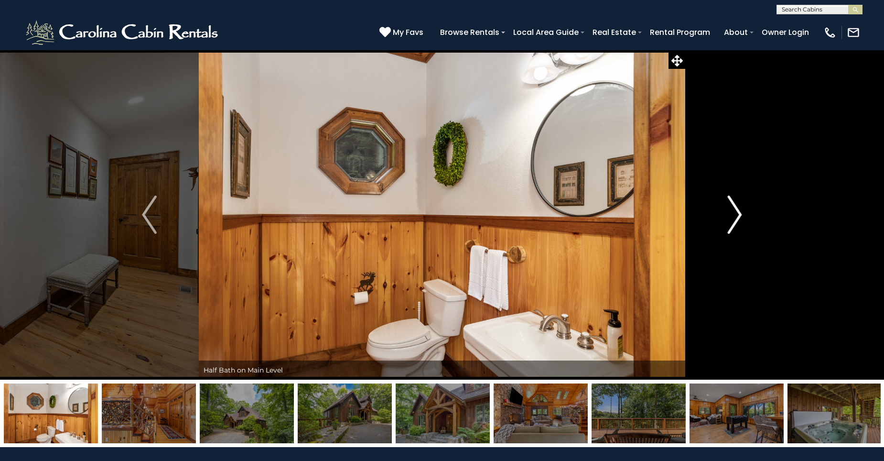
click at [737, 212] on img "Next" at bounding box center [734, 214] width 14 height 38
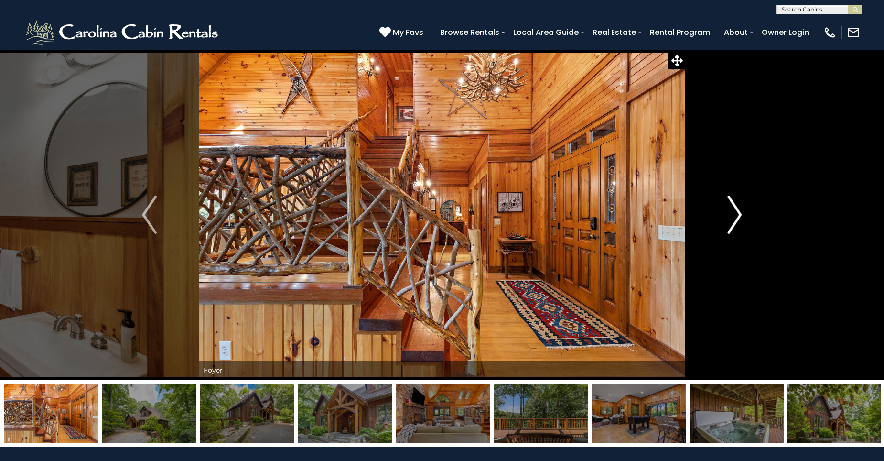
click at [737, 212] on img "Next" at bounding box center [734, 214] width 14 height 38
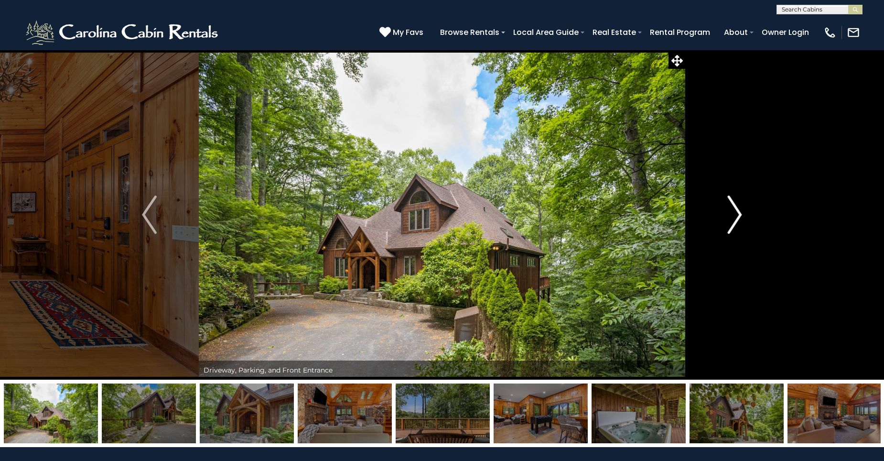
click at [737, 212] on img "Next" at bounding box center [734, 214] width 14 height 38
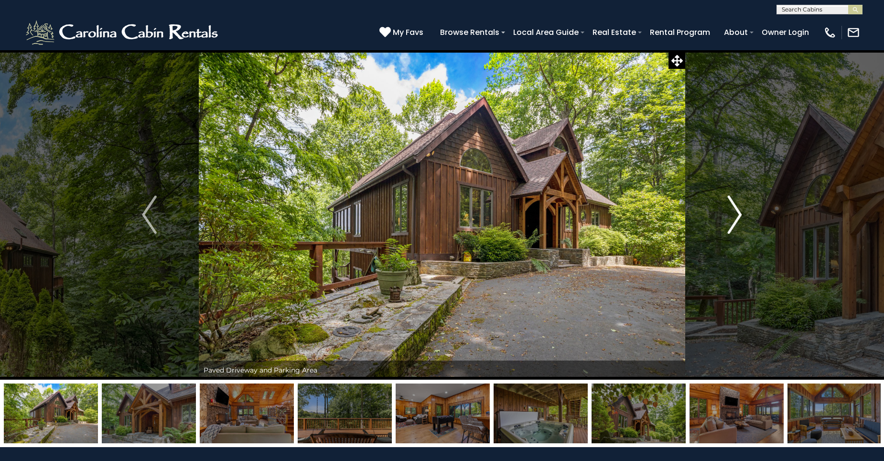
click at [737, 212] on img "Next" at bounding box center [734, 214] width 14 height 38
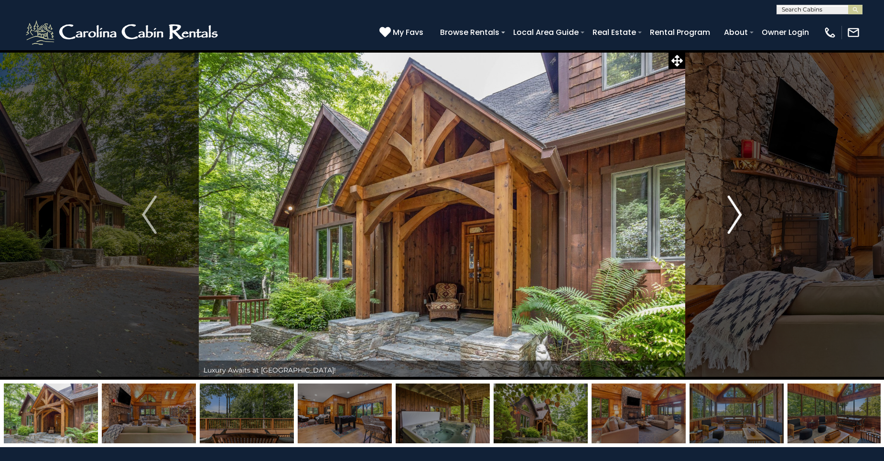
click at [737, 212] on img "Next" at bounding box center [734, 214] width 14 height 38
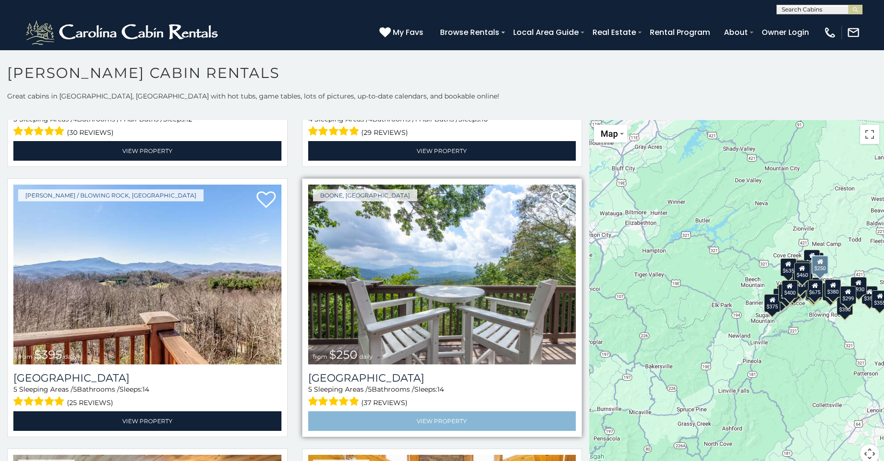
scroll to position [1864, 0]
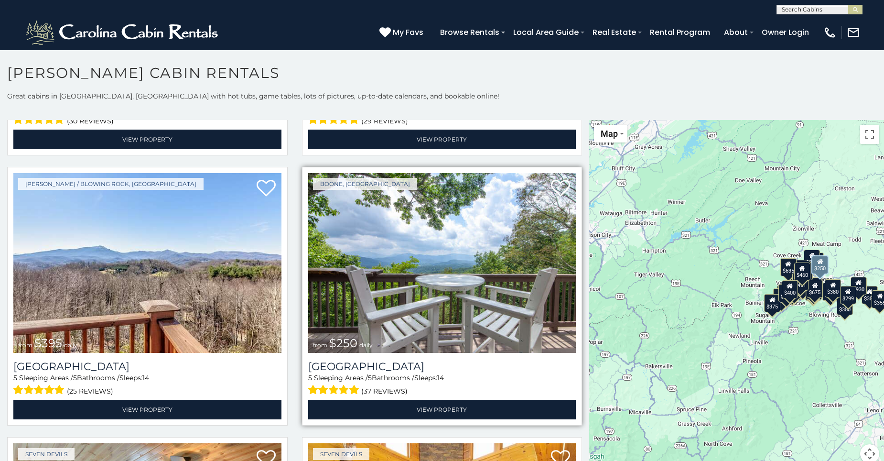
click at [453, 307] on img at bounding box center [442, 263] width 268 height 180
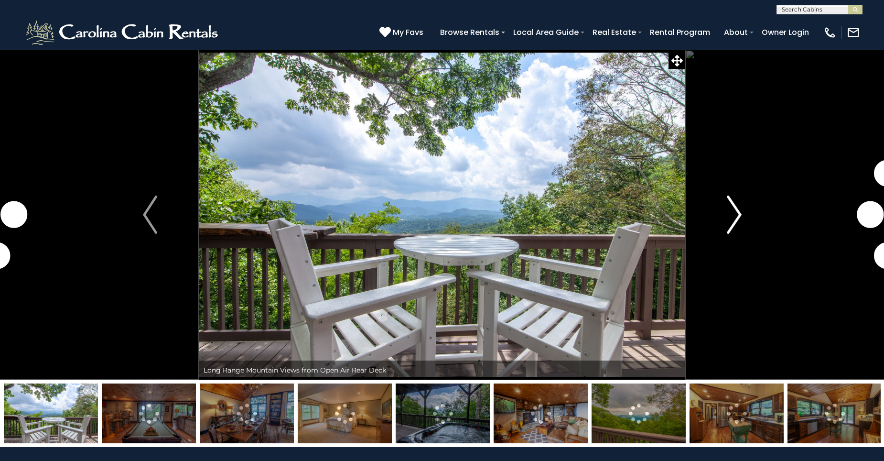
click at [733, 208] on img "Next" at bounding box center [734, 214] width 14 height 38
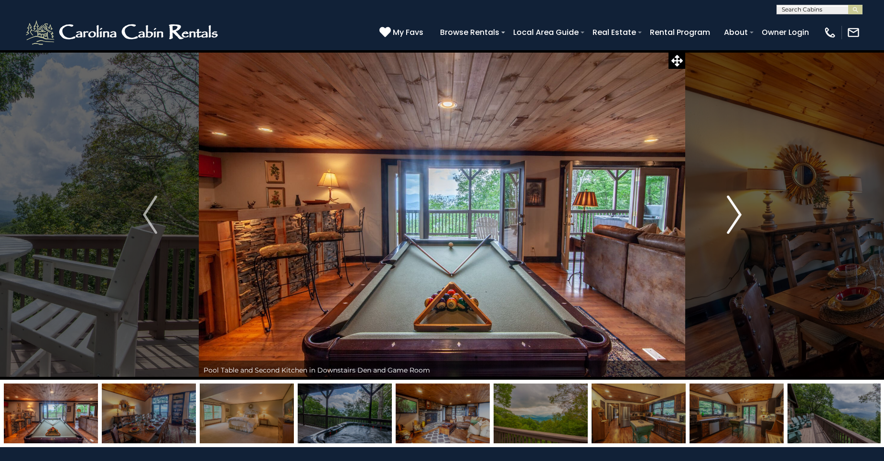
click at [734, 208] on img "Next" at bounding box center [734, 214] width 14 height 38
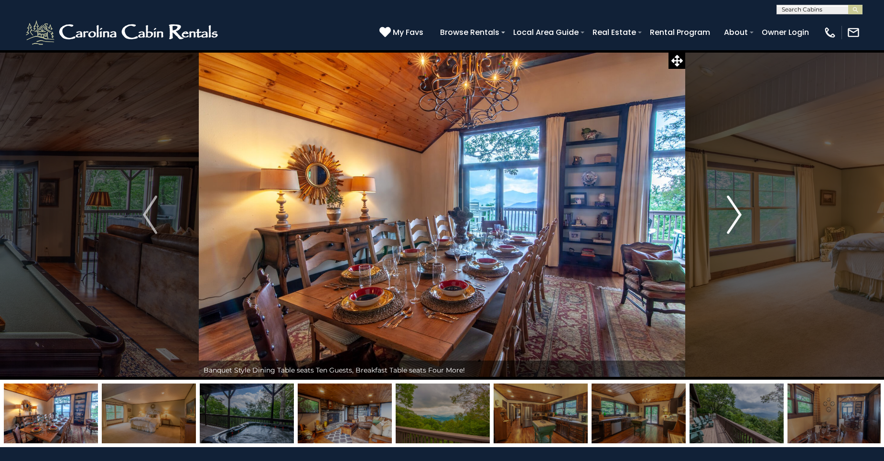
click at [734, 208] on img "Next" at bounding box center [734, 214] width 14 height 38
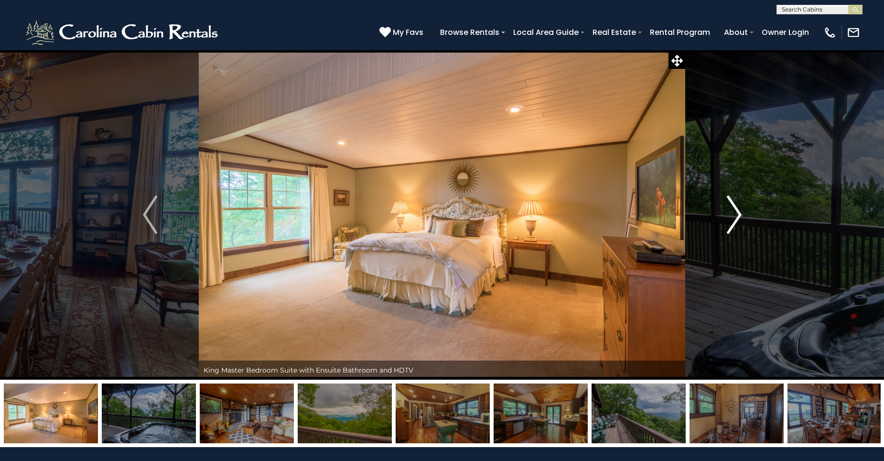
click at [734, 208] on img "Next" at bounding box center [734, 214] width 14 height 38
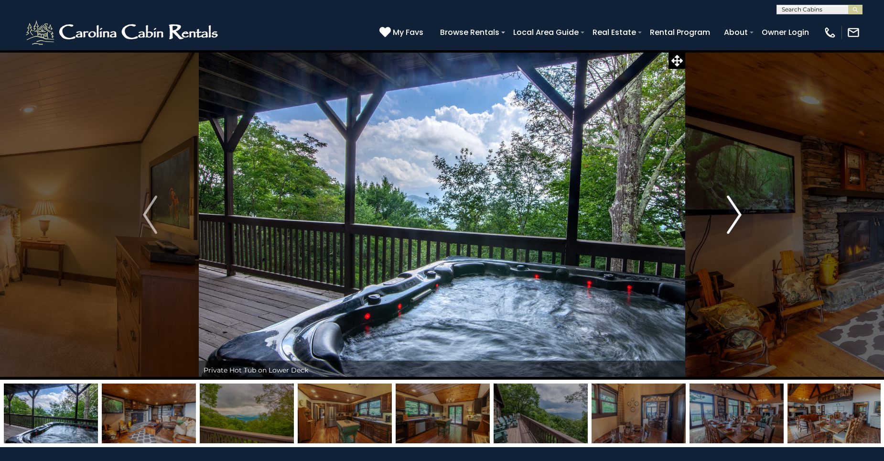
click at [734, 208] on img "Next" at bounding box center [734, 214] width 14 height 38
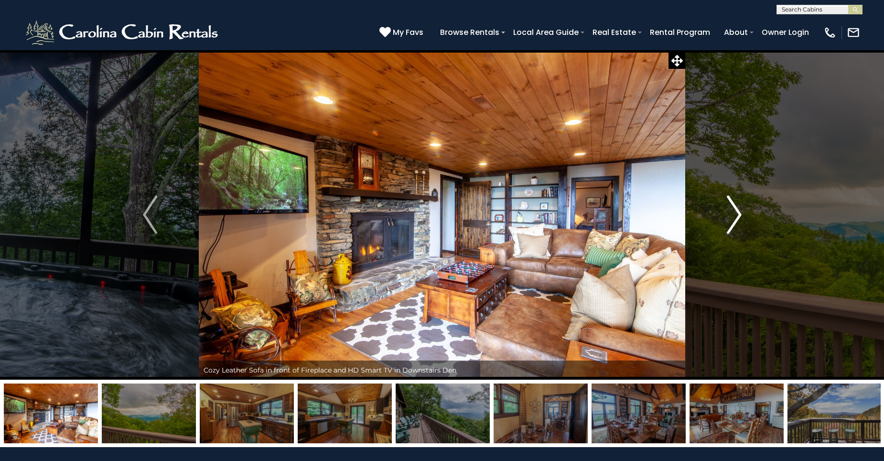
click at [734, 208] on img "Next" at bounding box center [734, 214] width 14 height 38
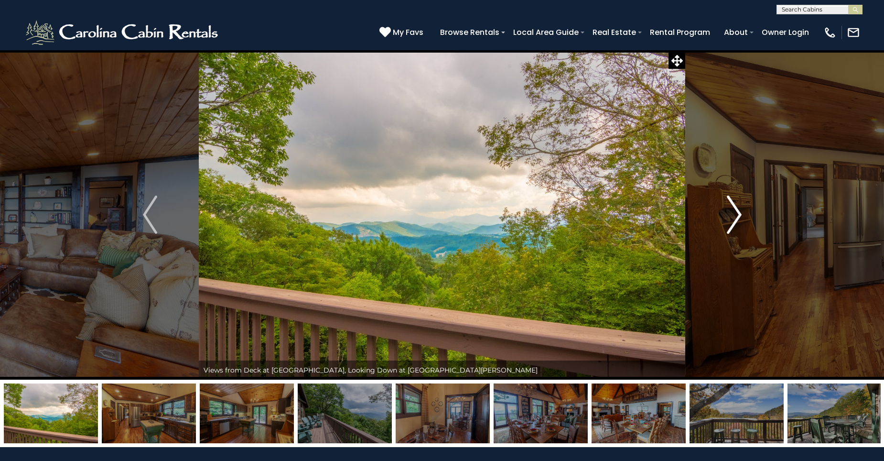
click at [734, 208] on img "Next" at bounding box center [734, 214] width 14 height 38
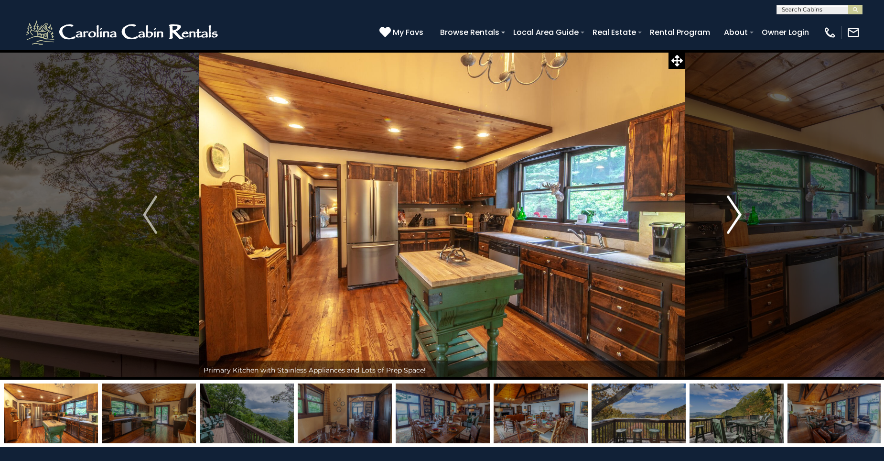
click at [734, 208] on img "Next" at bounding box center [734, 214] width 14 height 38
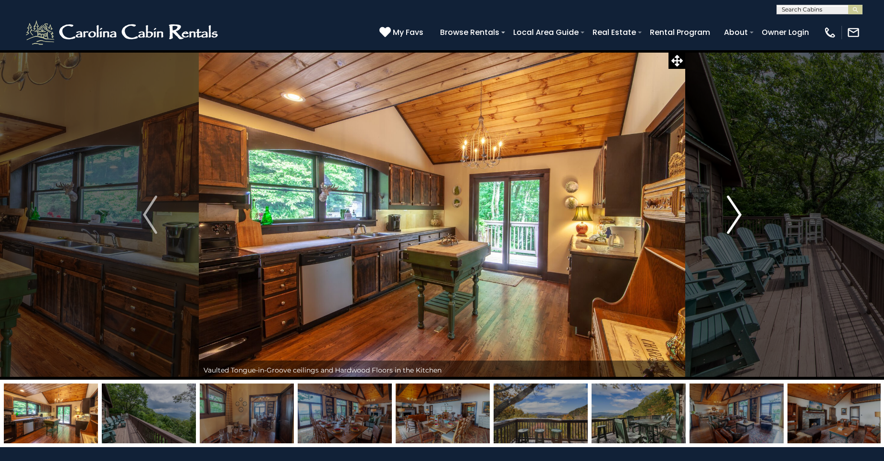
click at [734, 208] on img "Next" at bounding box center [734, 214] width 14 height 38
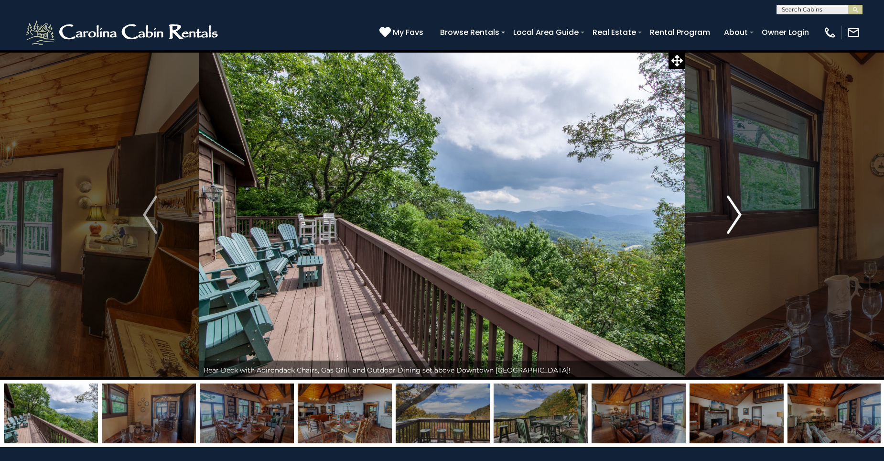
click at [734, 208] on img "Next" at bounding box center [734, 214] width 14 height 38
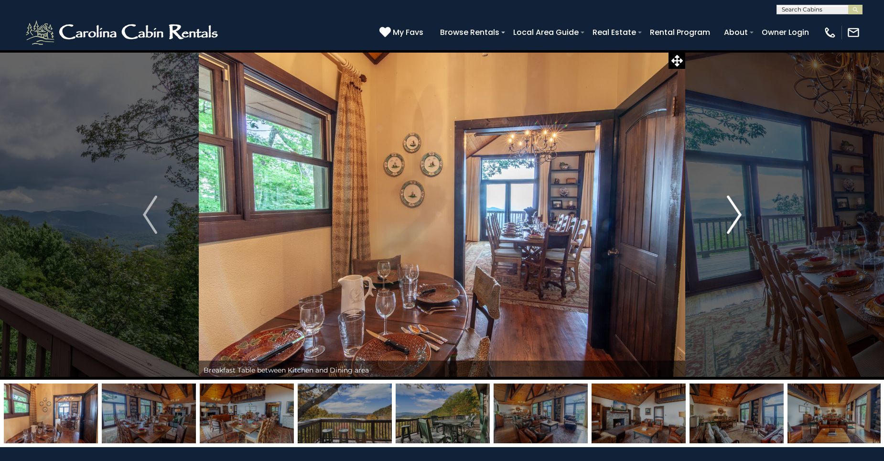
click at [734, 208] on img "Next" at bounding box center [734, 214] width 14 height 38
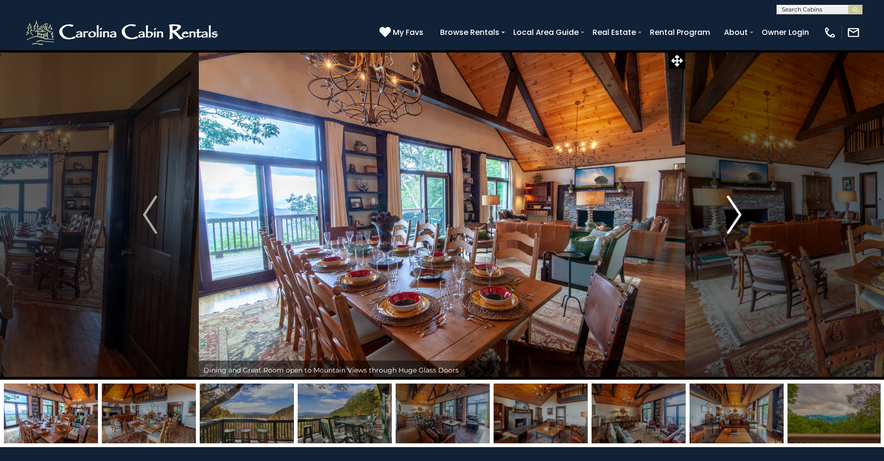
click at [734, 208] on img "Next" at bounding box center [734, 214] width 14 height 38
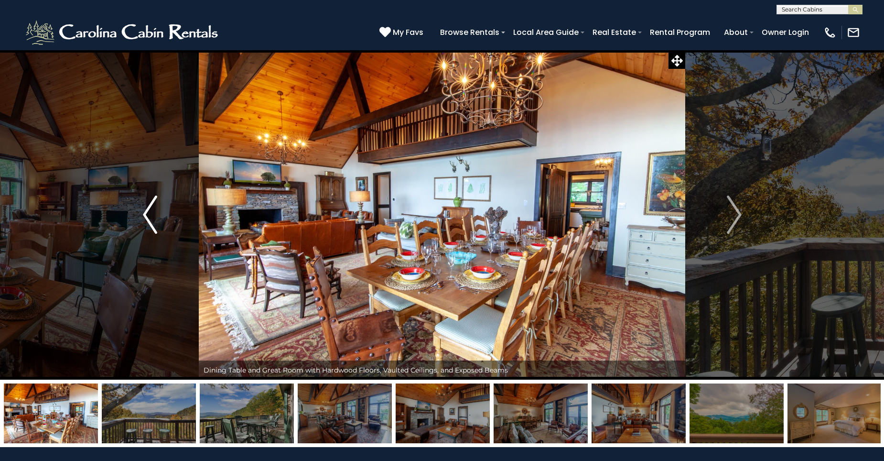
click at [147, 209] on img "Previous" at bounding box center [150, 214] width 14 height 38
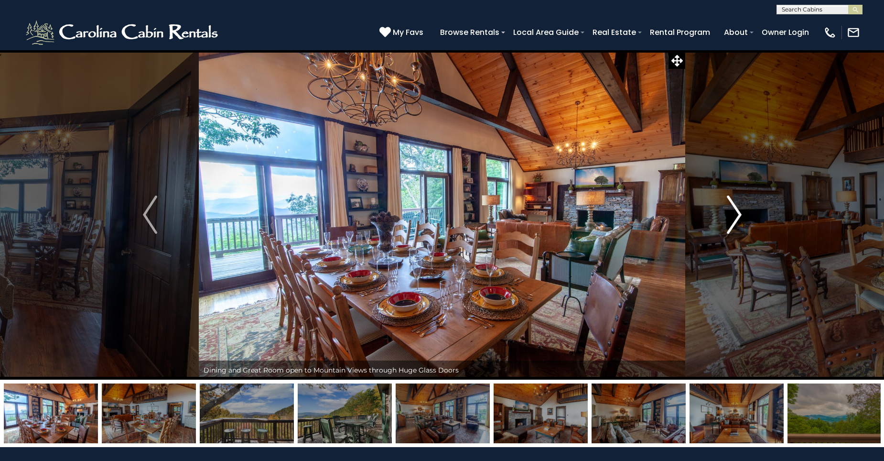
click at [735, 213] on img "Next" at bounding box center [734, 214] width 14 height 38
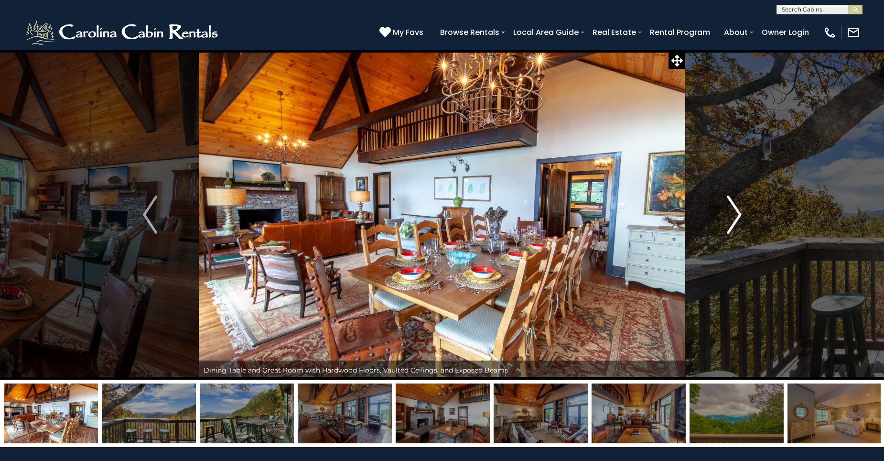
click at [736, 210] on img "Next" at bounding box center [734, 214] width 14 height 38
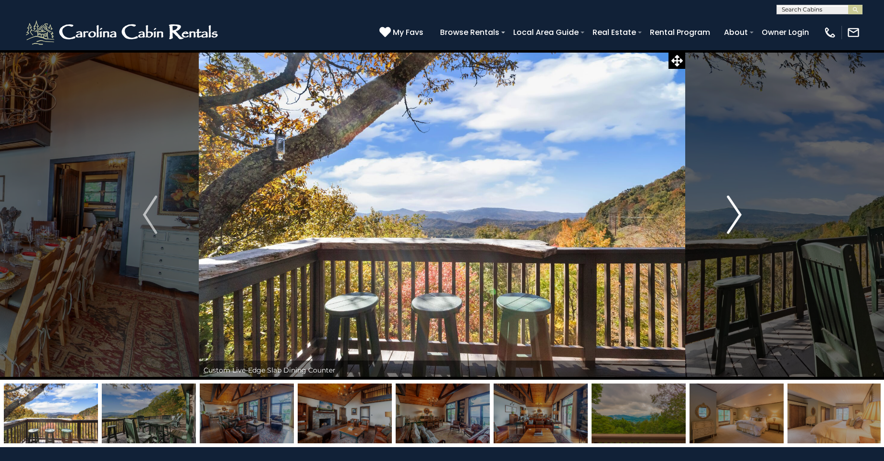
click at [736, 210] on img "Next" at bounding box center [734, 214] width 14 height 38
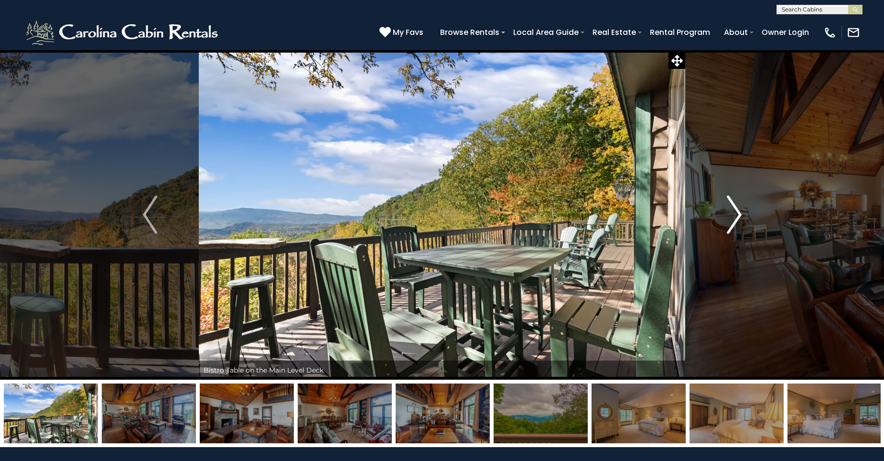
click at [736, 210] on img "Next" at bounding box center [734, 214] width 14 height 38
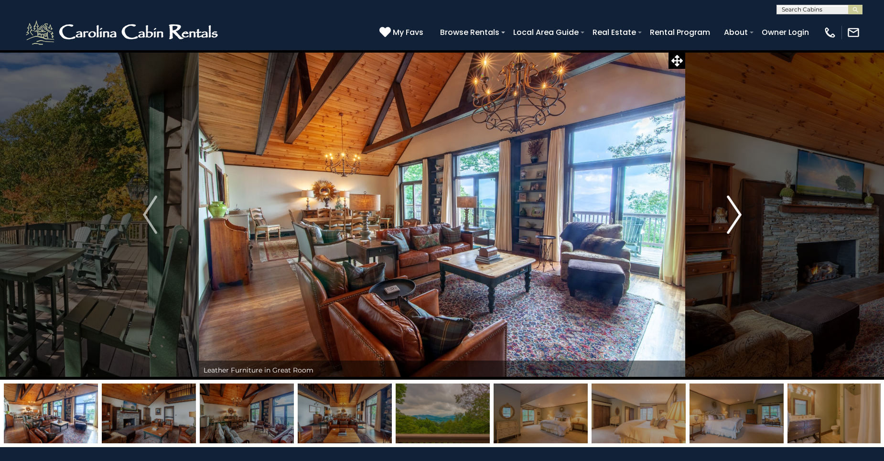
click at [736, 210] on img "Next" at bounding box center [734, 214] width 14 height 38
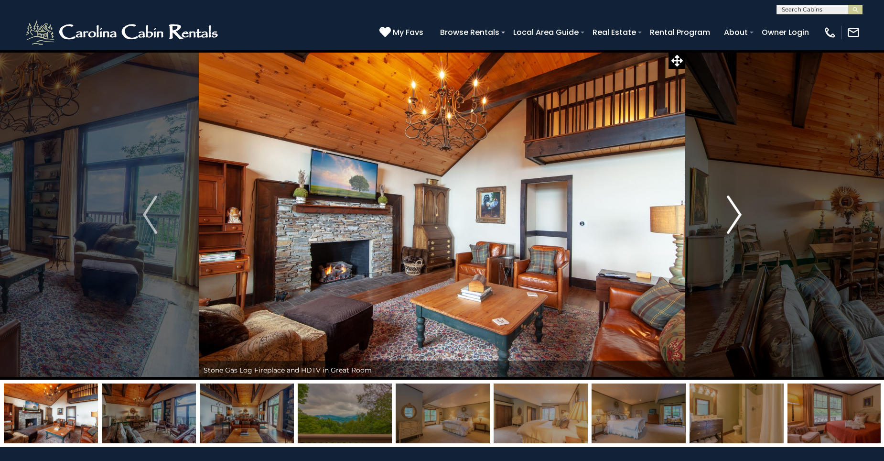
click at [736, 210] on img "Next" at bounding box center [734, 214] width 14 height 38
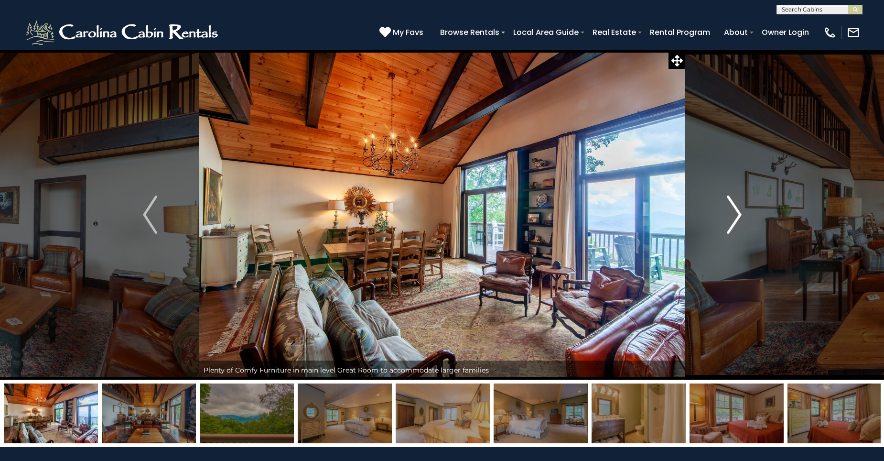
click at [731, 208] on img "Next" at bounding box center [734, 214] width 14 height 38
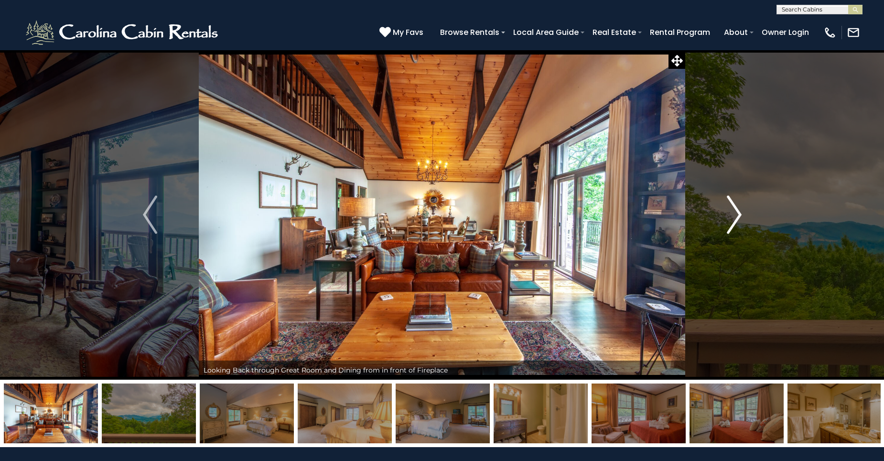
click at [731, 208] on img "Next" at bounding box center [734, 214] width 14 height 38
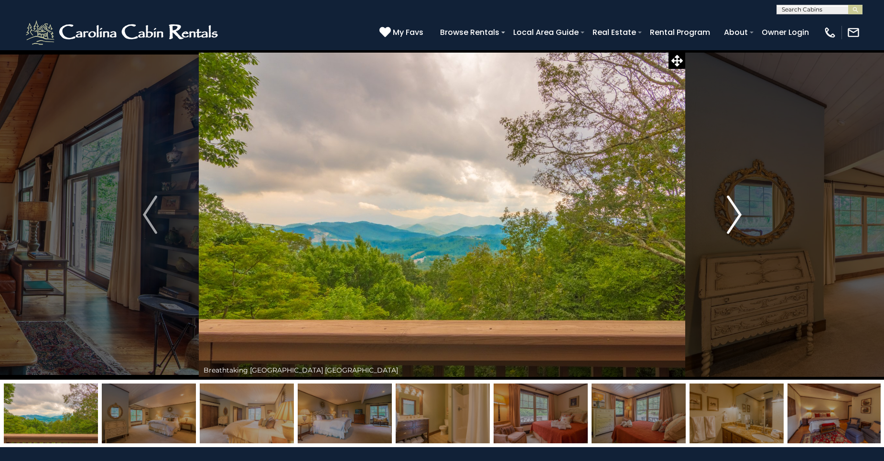
click at [735, 212] on img "Next" at bounding box center [734, 214] width 14 height 38
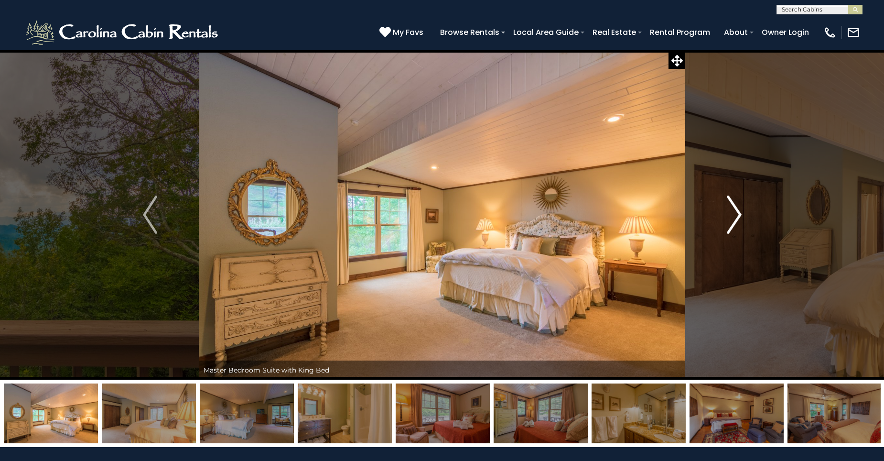
click at [735, 212] on img "Next" at bounding box center [734, 214] width 14 height 38
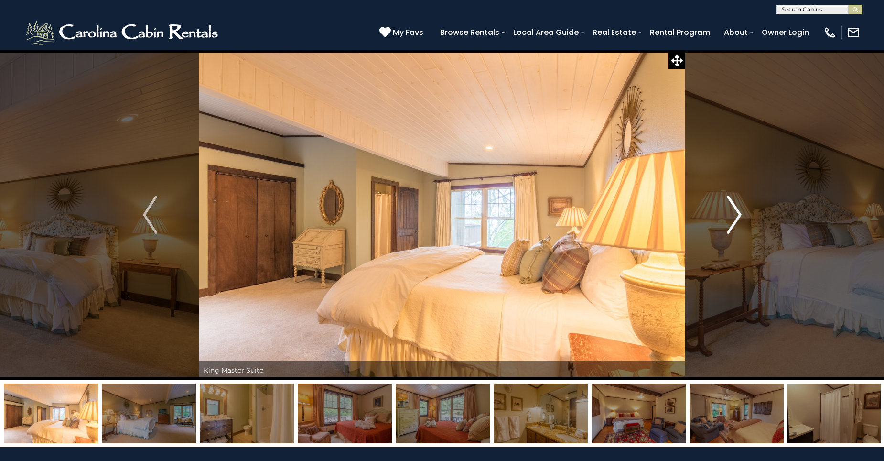
click at [735, 212] on img "Next" at bounding box center [734, 214] width 14 height 38
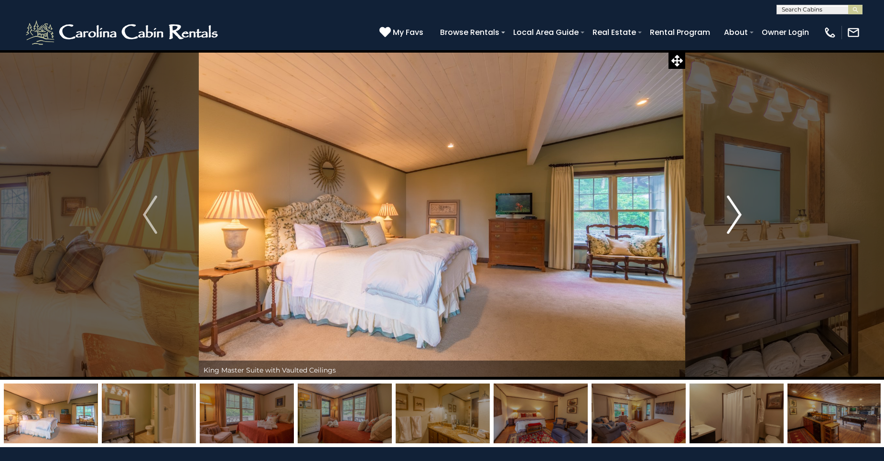
click at [738, 212] on img "Next" at bounding box center [734, 214] width 14 height 38
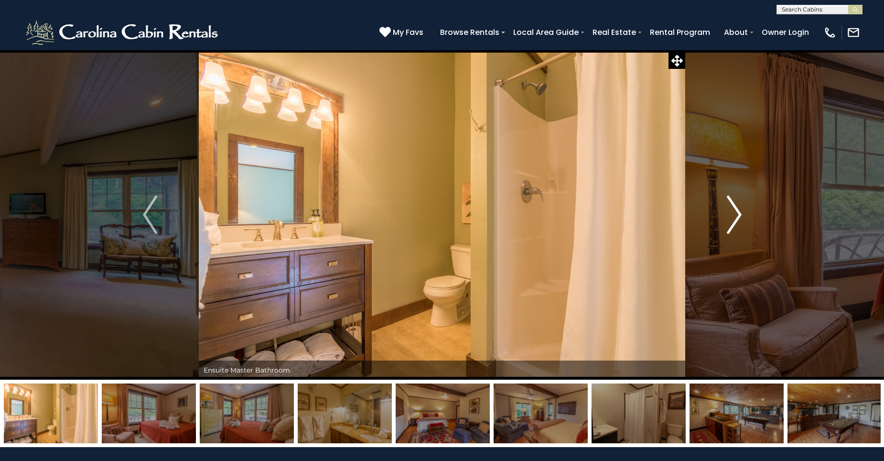
click at [738, 212] on img "Next" at bounding box center [734, 214] width 14 height 38
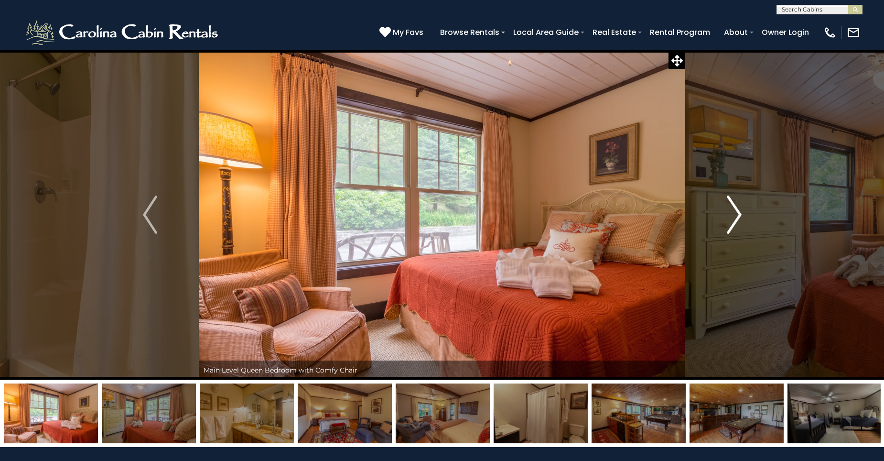
click at [738, 212] on img "Next" at bounding box center [734, 214] width 14 height 38
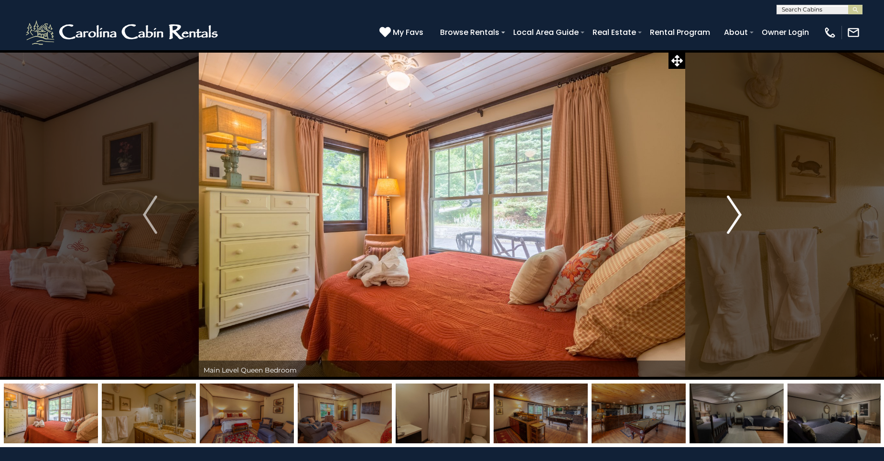
click at [738, 212] on img "Next" at bounding box center [734, 214] width 14 height 38
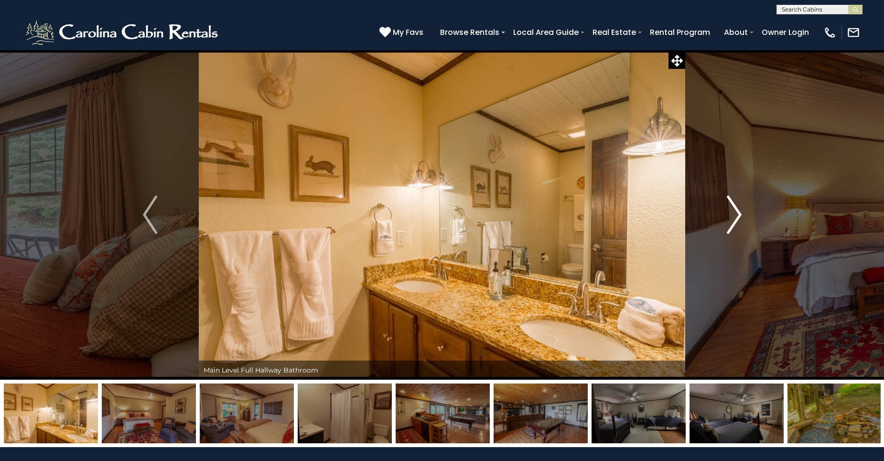
click at [738, 212] on img "Next" at bounding box center [734, 214] width 14 height 38
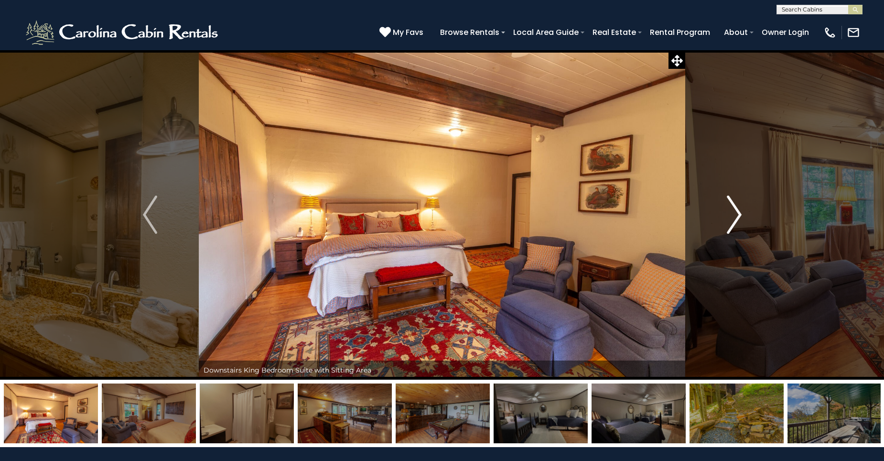
click at [738, 212] on img "Next" at bounding box center [734, 214] width 14 height 38
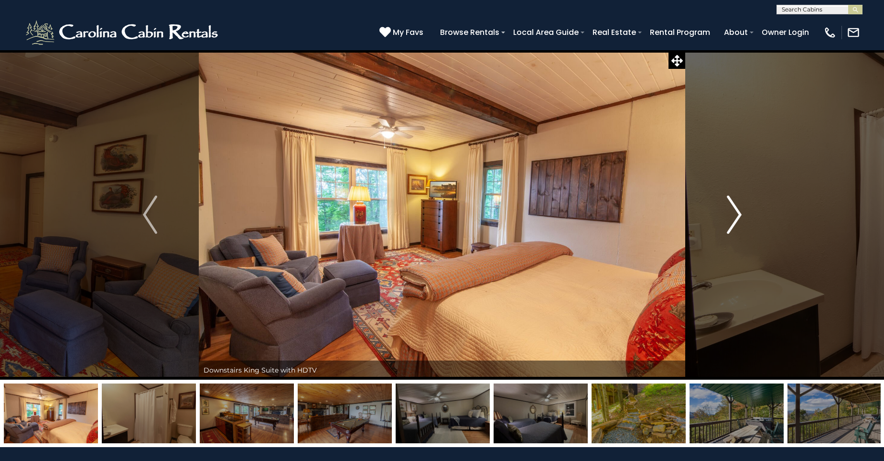
click at [738, 212] on img "Next" at bounding box center [734, 214] width 14 height 38
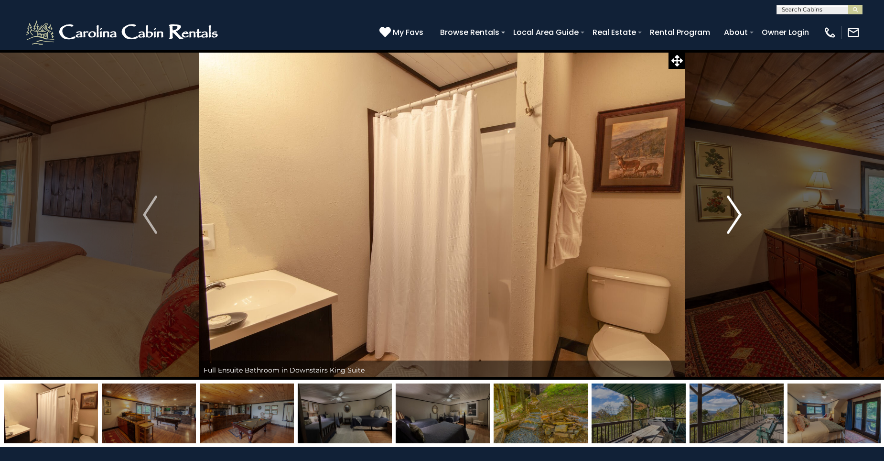
click at [738, 212] on img "Next" at bounding box center [734, 214] width 14 height 38
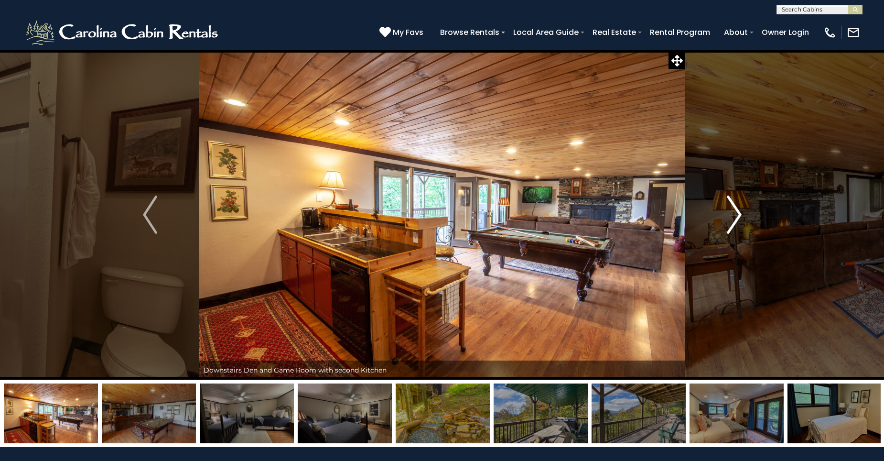
click at [738, 212] on img "Next" at bounding box center [734, 214] width 14 height 38
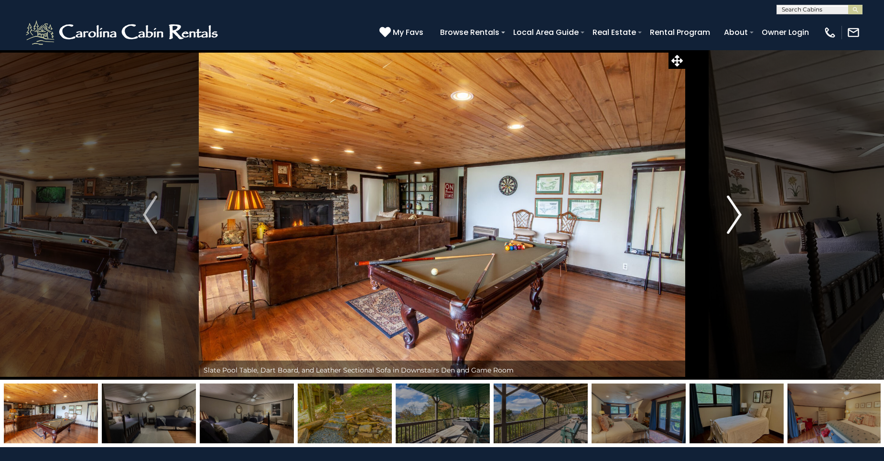
click at [738, 212] on img "Next" at bounding box center [734, 214] width 14 height 38
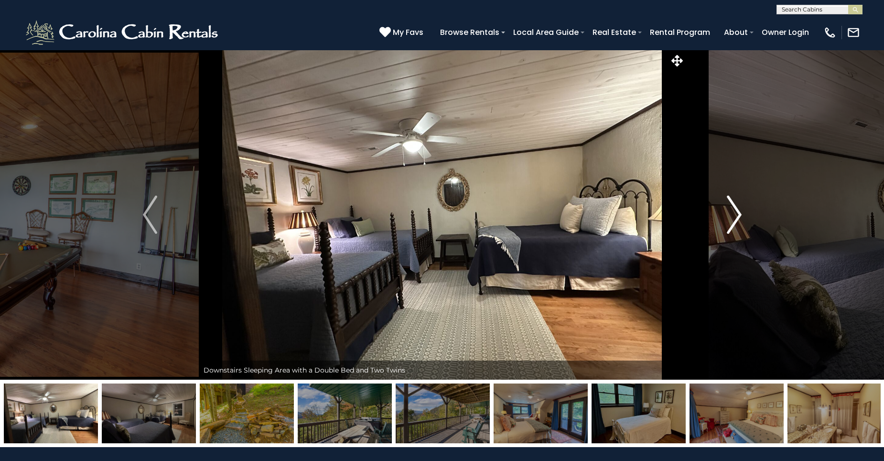
click at [738, 212] on img "Next" at bounding box center [734, 214] width 14 height 38
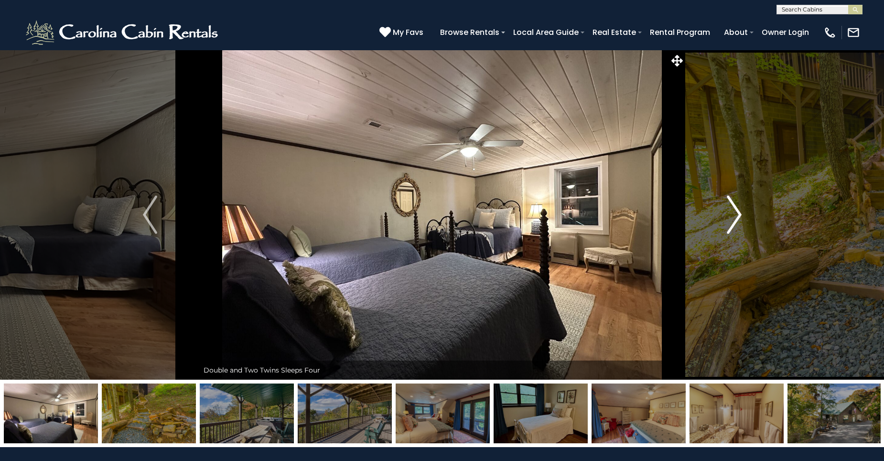
click at [738, 212] on img "Next" at bounding box center [734, 214] width 14 height 38
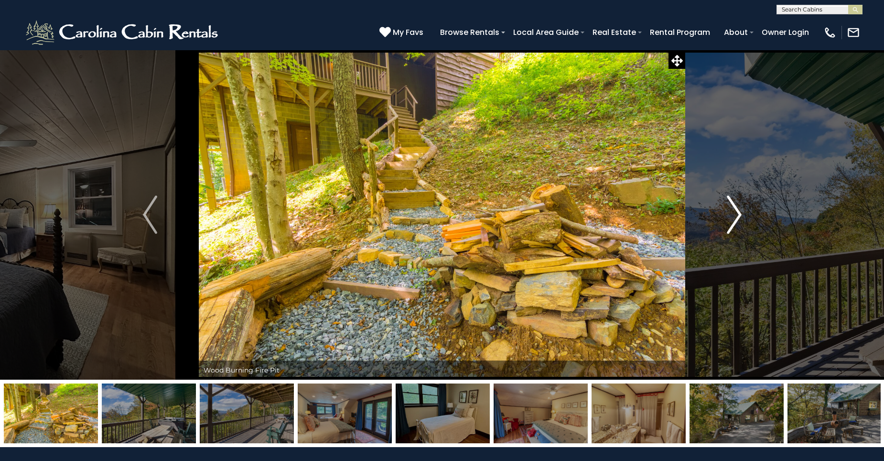
click at [738, 212] on img "Next" at bounding box center [734, 214] width 14 height 38
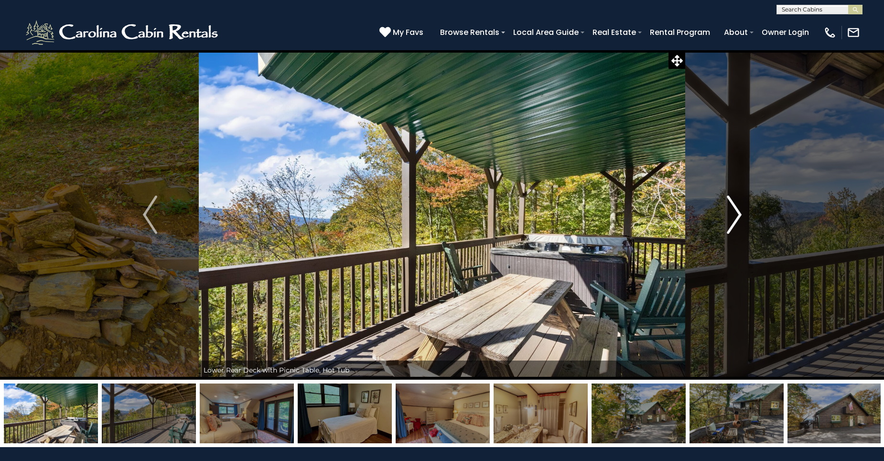
click at [738, 212] on img "Next" at bounding box center [734, 214] width 14 height 38
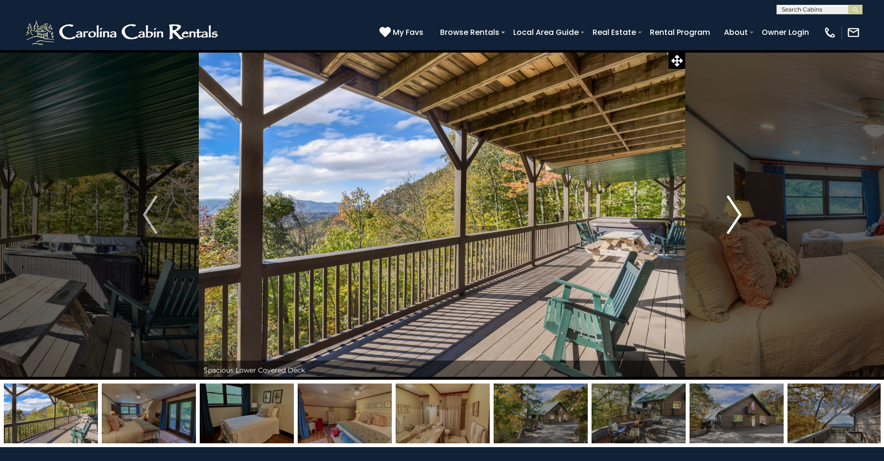
click at [738, 212] on img "Next" at bounding box center [734, 214] width 14 height 38
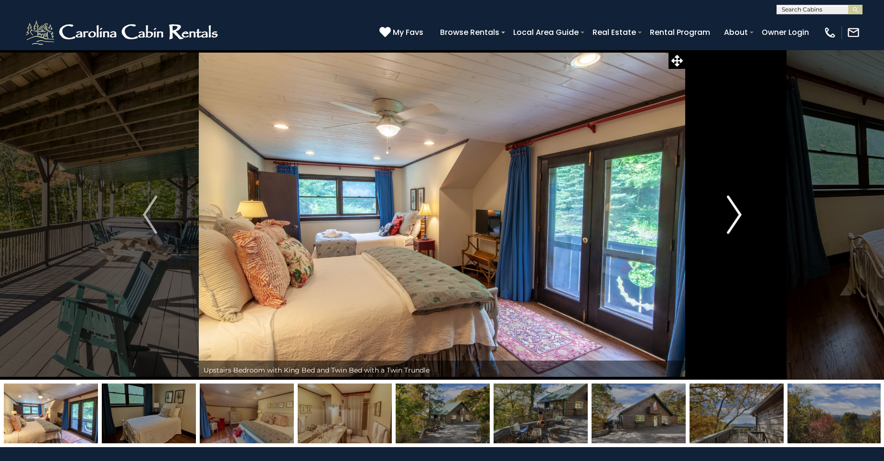
click at [738, 212] on img "Next" at bounding box center [734, 214] width 14 height 38
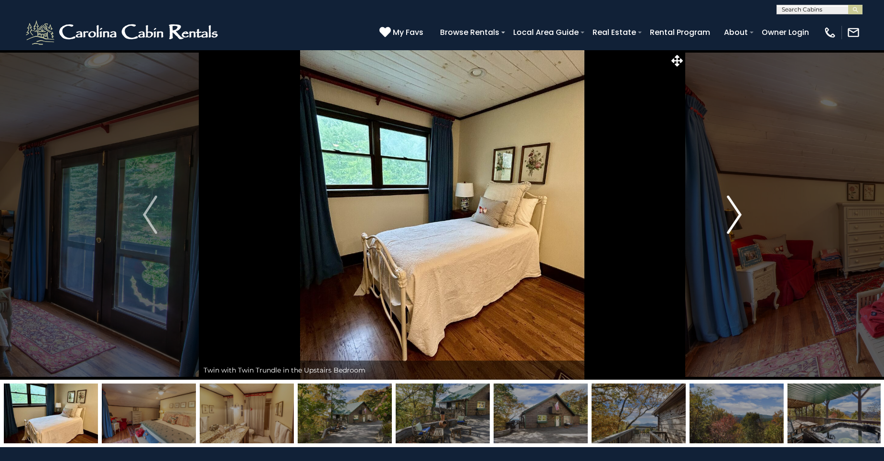
click at [738, 212] on img "Next" at bounding box center [734, 214] width 14 height 38
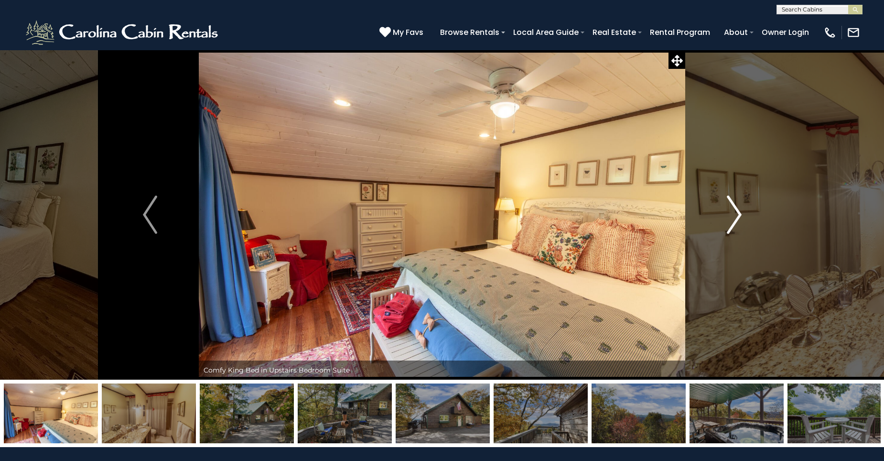
click at [738, 212] on img "Next" at bounding box center [734, 214] width 14 height 38
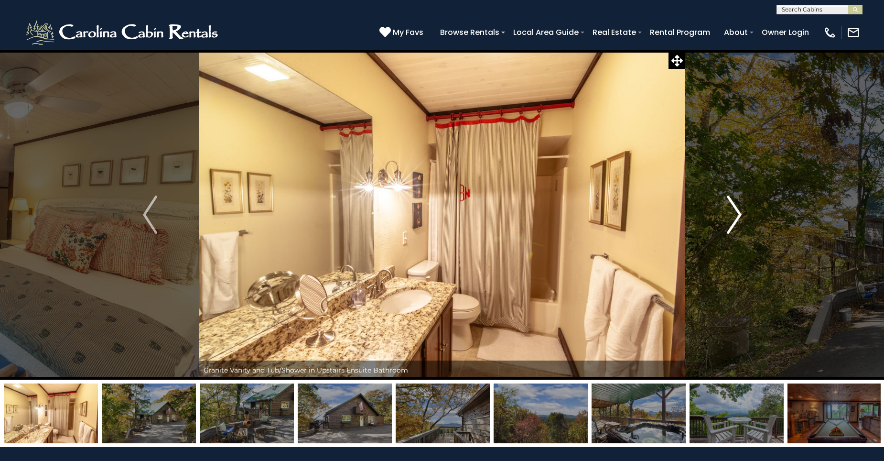
click at [738, 212] on img "Next" at bounding box center [734, 214] width 14 height 38
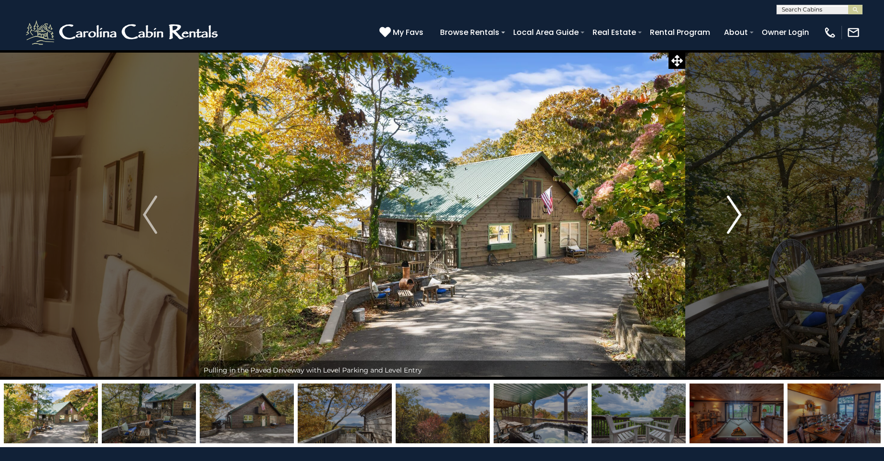
click at [740, 206] on img "Next" at bounding box center [734, 214] width 14 height 38
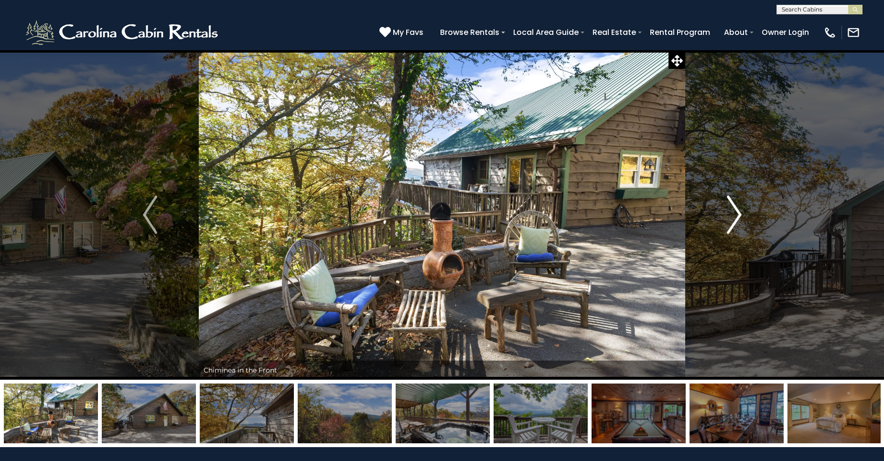
click at [738, 211] on img "Next" at bounding box center [734, 214] width 14 height 38
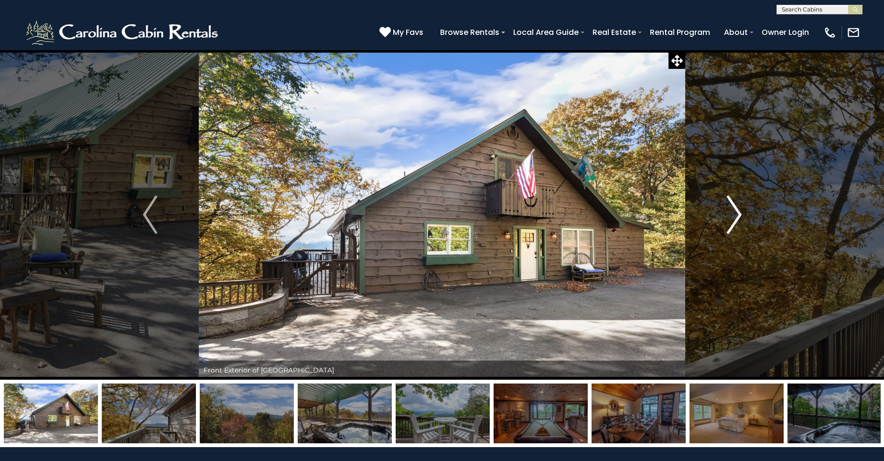
click at [736, 209] on img "Next" at bounding box center [734, 214] width 14 height 38
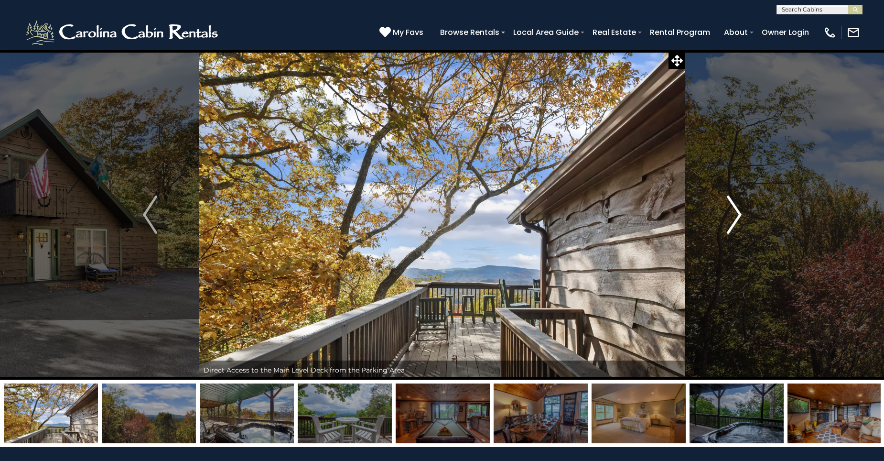
click at [736, 209] on img "Next" at bounding box center [734, 214] width 14 height 38
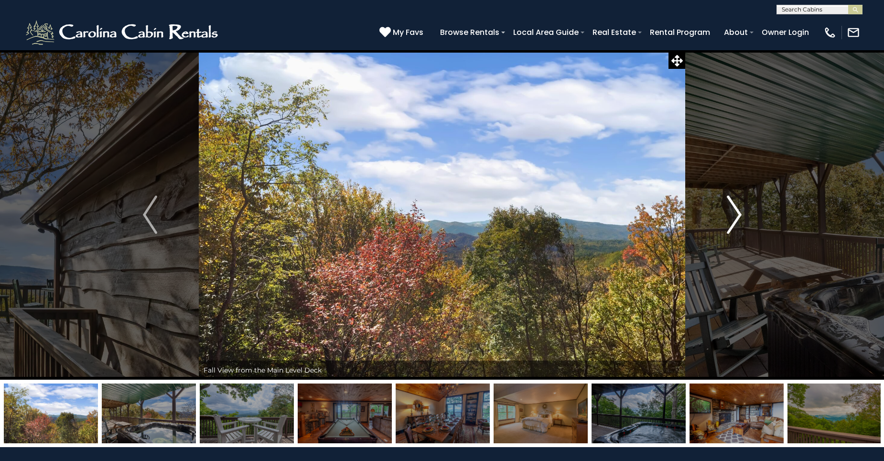
click at [736, 209] on img "Next" at bounding box center [734, 214] width 14 height 38
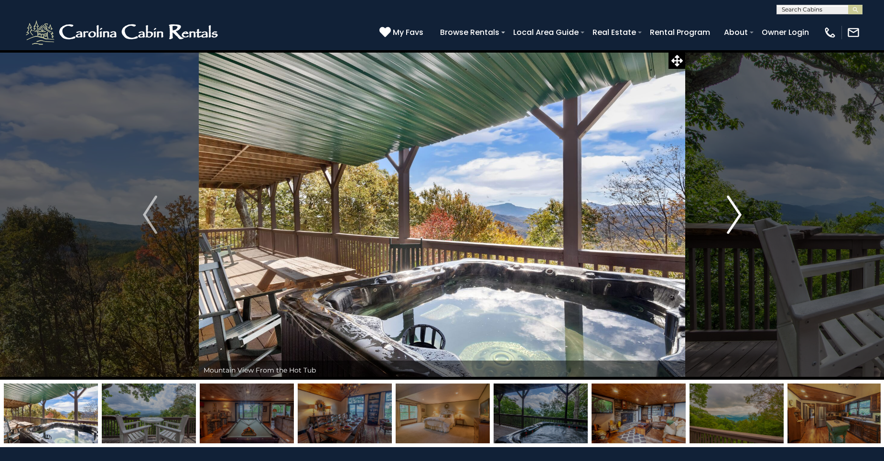
click at [736, 209] on img "Next" at bounding box center [734, 214] width 14 height 38
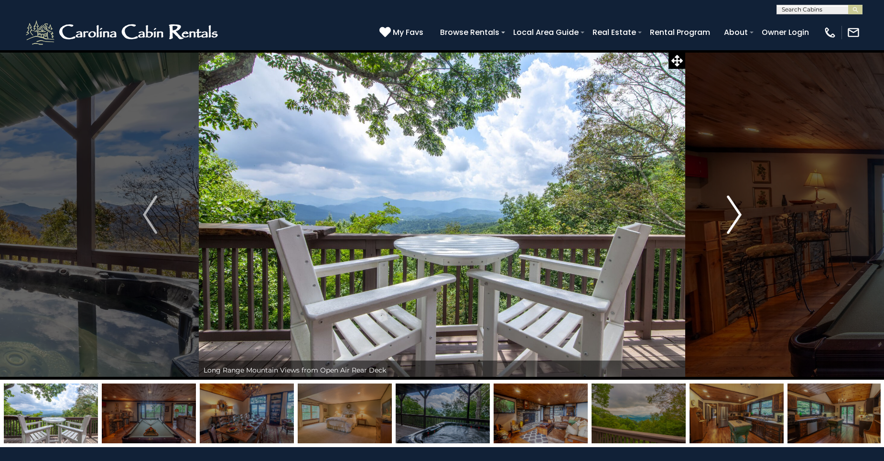
click at [736, 209] on img "Next" at bounding box center [734, 214] width 14 height 38
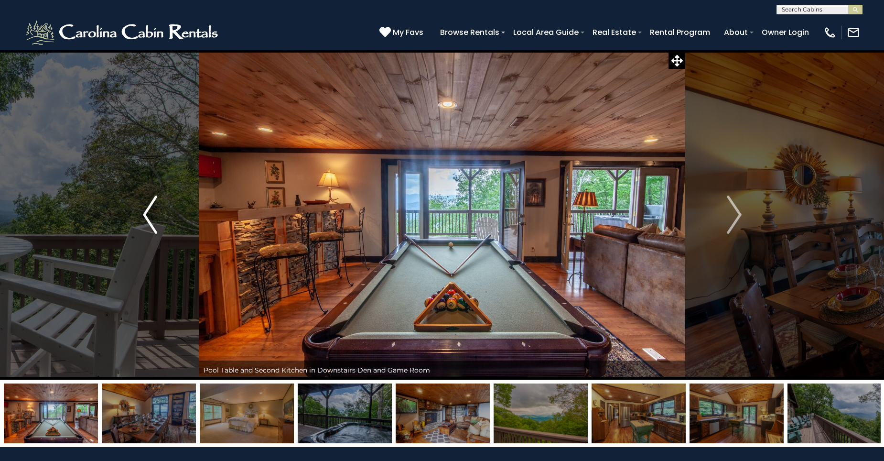
click at [150, 199] on img "Previous" at bounding box center [150, 214] width 14 height 38
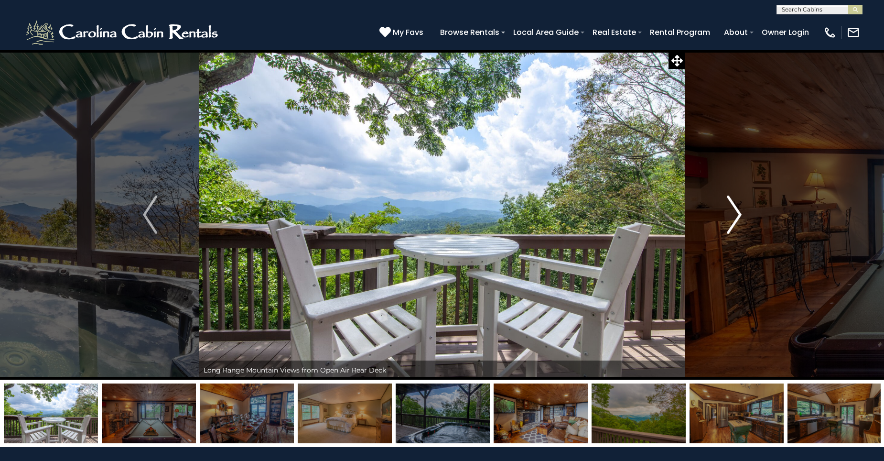
click at [748, 208] on button "Next" at bounding box center [734, 215] width 98 height 330
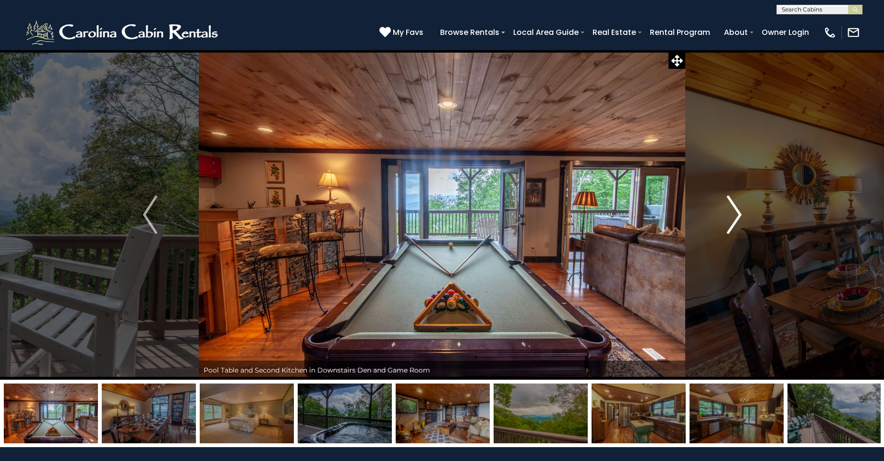
click at [739, 212] on img "Next" at bounding box center [734, 214] width 14 height 38
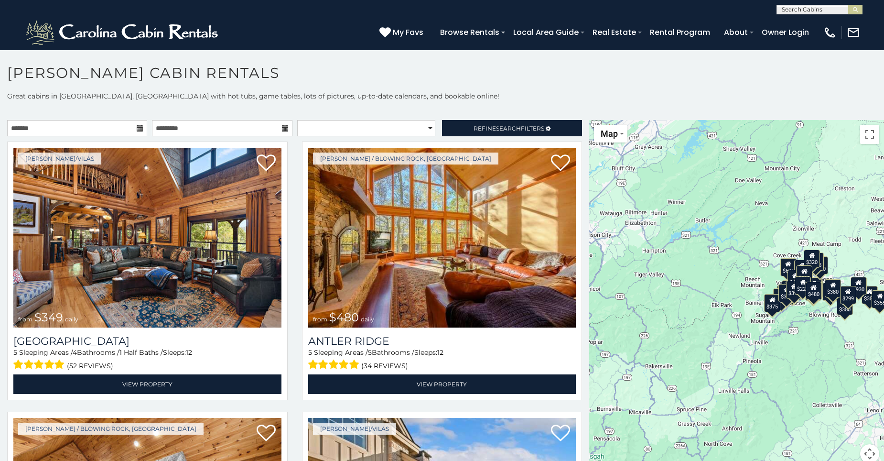
click at [798, 288] on div "$225" at bounding box center [803, 285] width 16 height 18
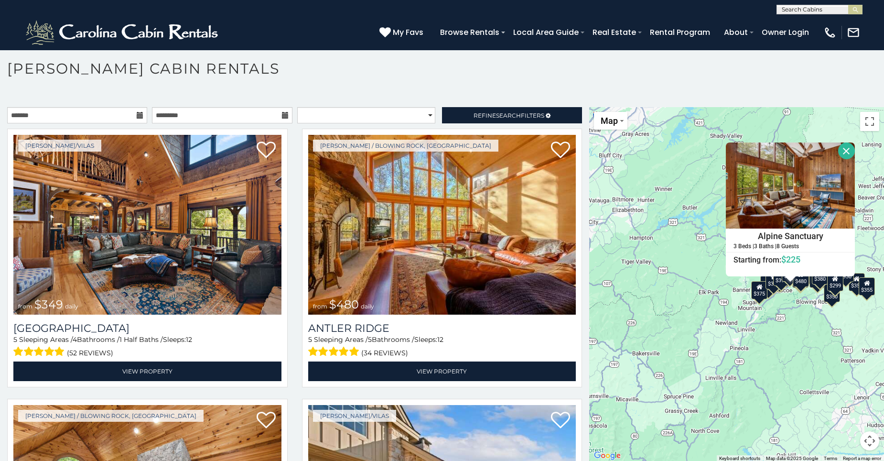
scroll to position [5, 0]
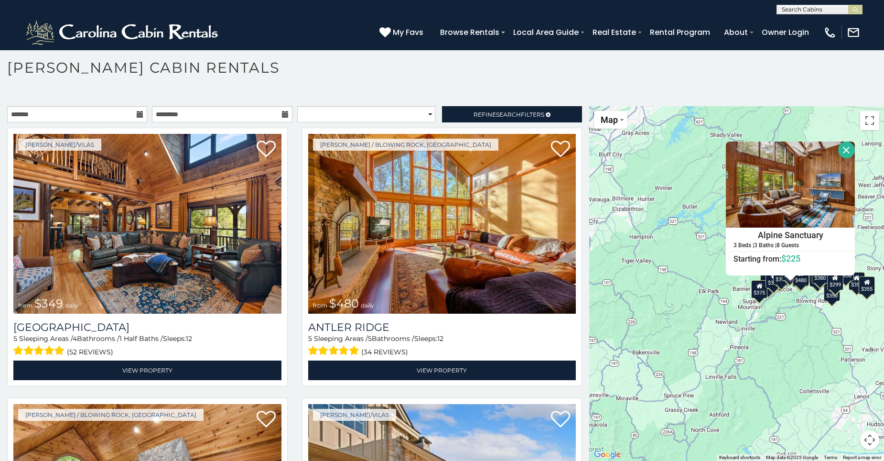
click at [699, 279] on div "$349 $480 $315 $425 $355 $635 $930 $675 $400 $451 $330 $400 $485 $460 $395 $250…" at bounding box center [736, 283] width 295 height 355
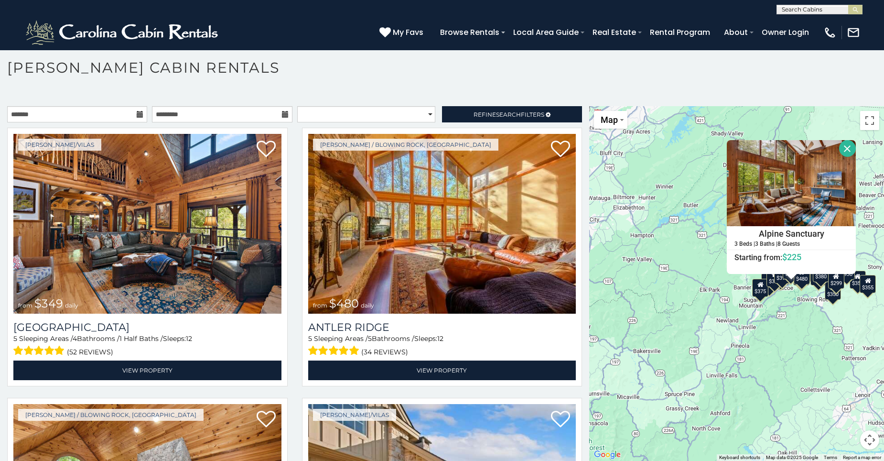
click at [841, 145] on button "Close" at bounding box center [847, 148] width 17 height 17
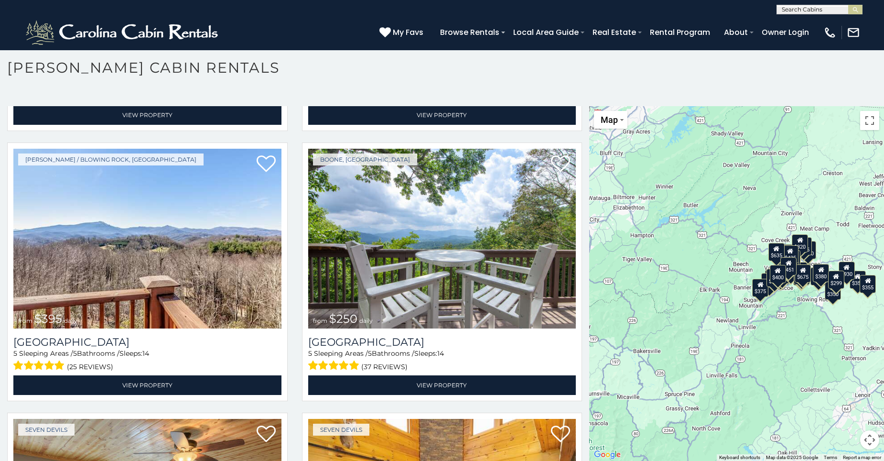
scroll to position [1886, 0]
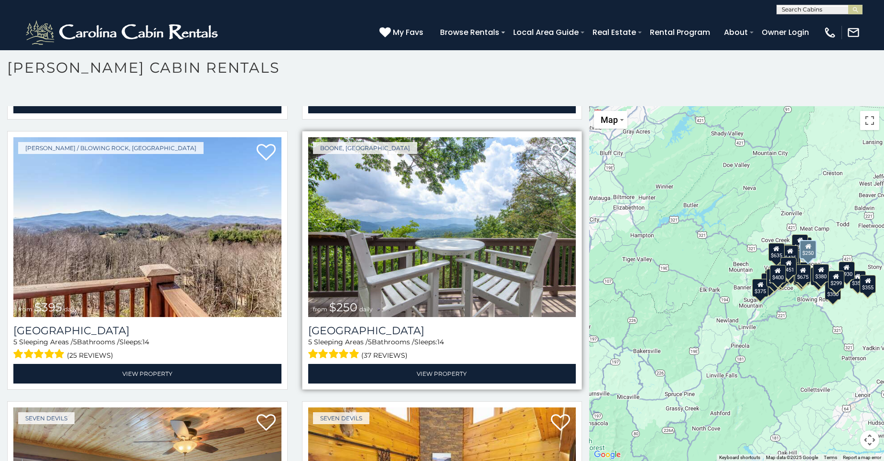
click at [433, 229] on img at bounding box center [442, 227] width 268 height 180
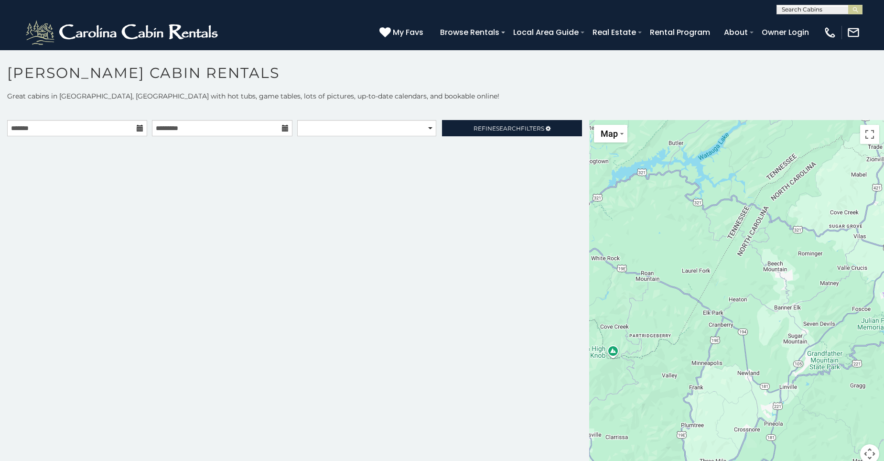
scroll to position [5, 0]
